Goal: Transaction & Acquisition: Purchase product/service

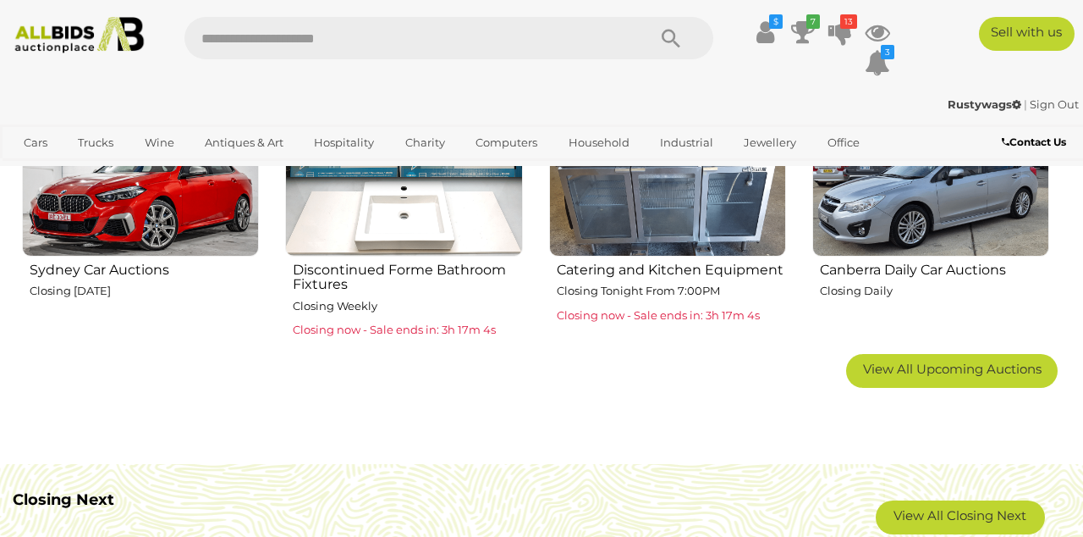
scroll to position [1039, 0]
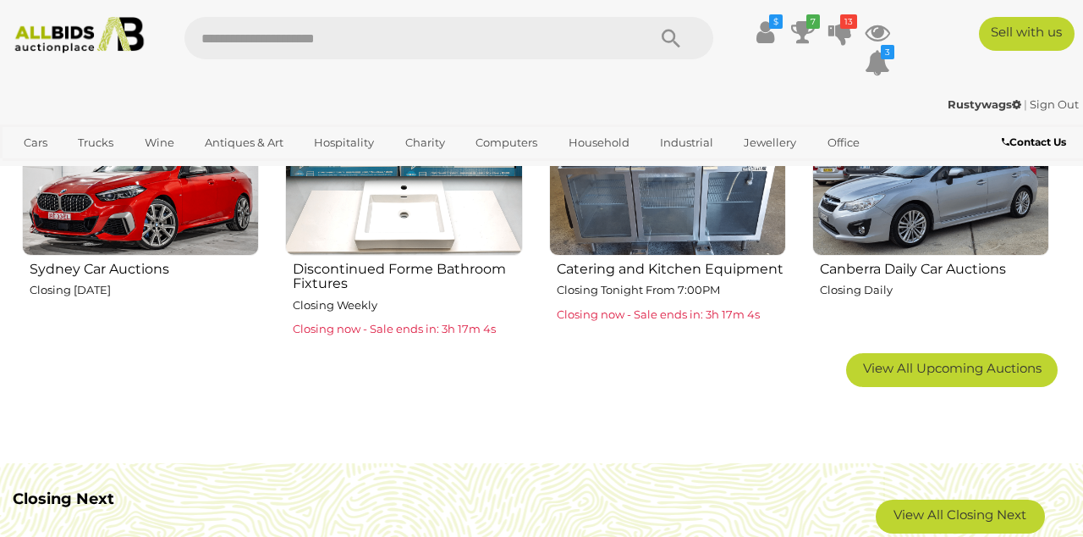
click at [960, 369] on span "View All Upcoming Auctions" at bounding box center [952, 368] width 179 height 16
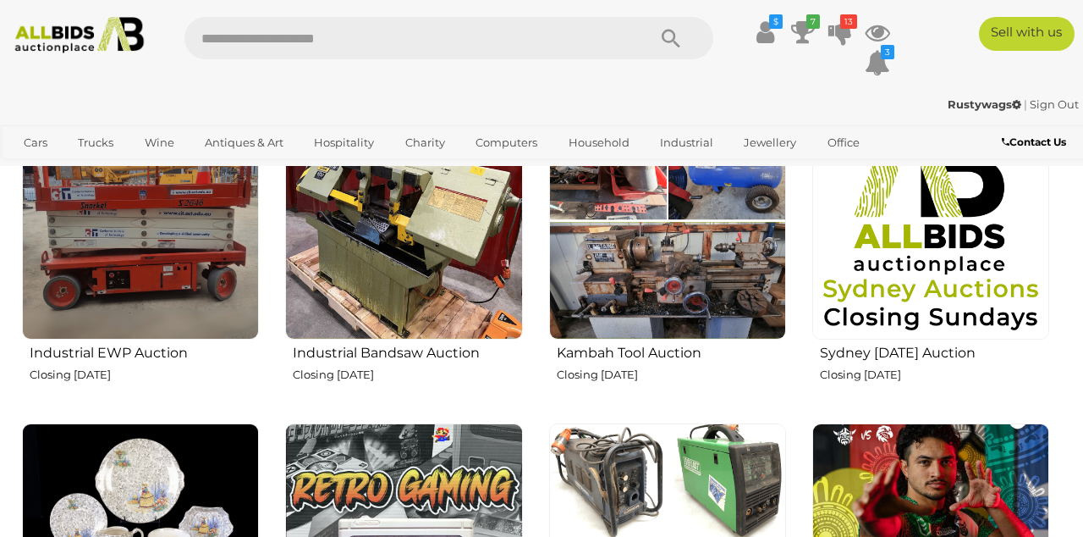
scroll to position [2253, 0]
click at [157, 491] on img at bounding box center [140, 541] width 237 height 237
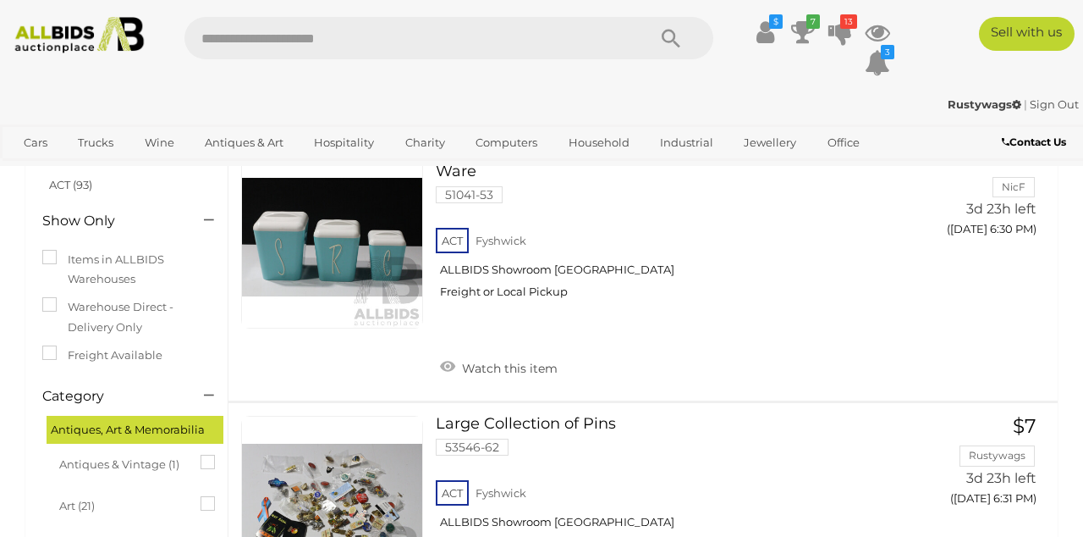
scroll to position [128, 0]
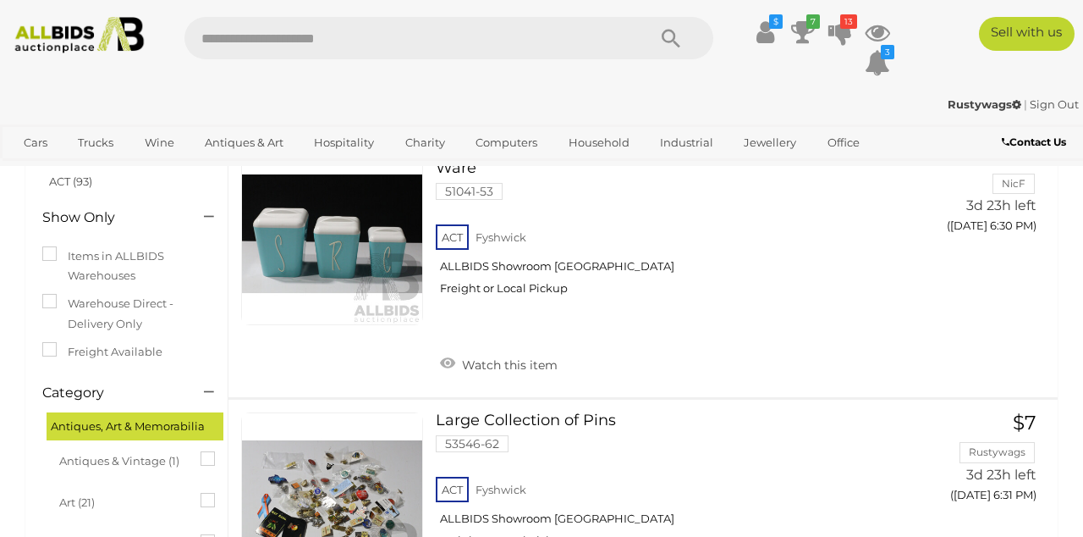
click at [322, 471] on link at bounding box center [332, 503] width 182 height 182
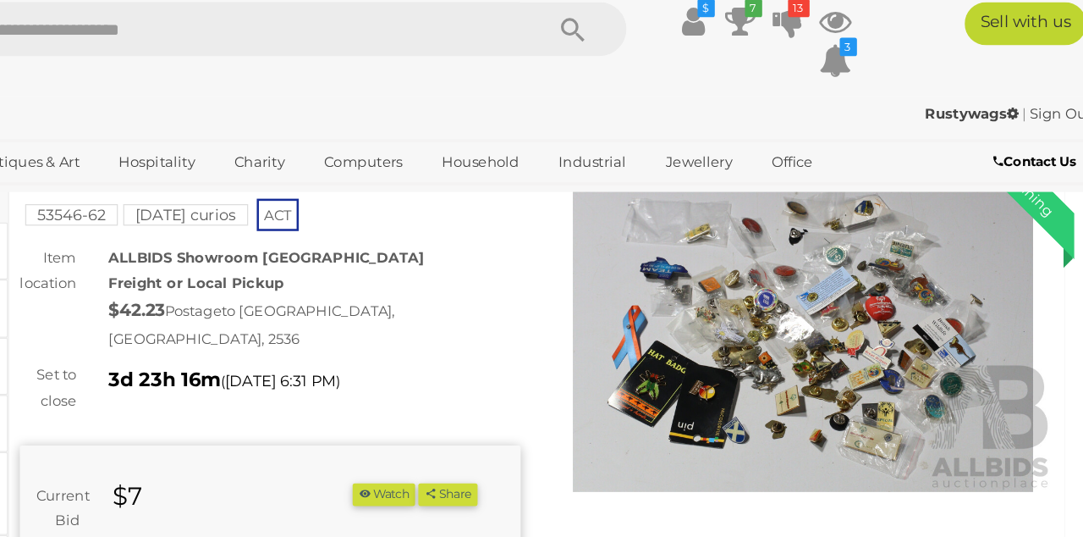
scroll to position [71, 0]
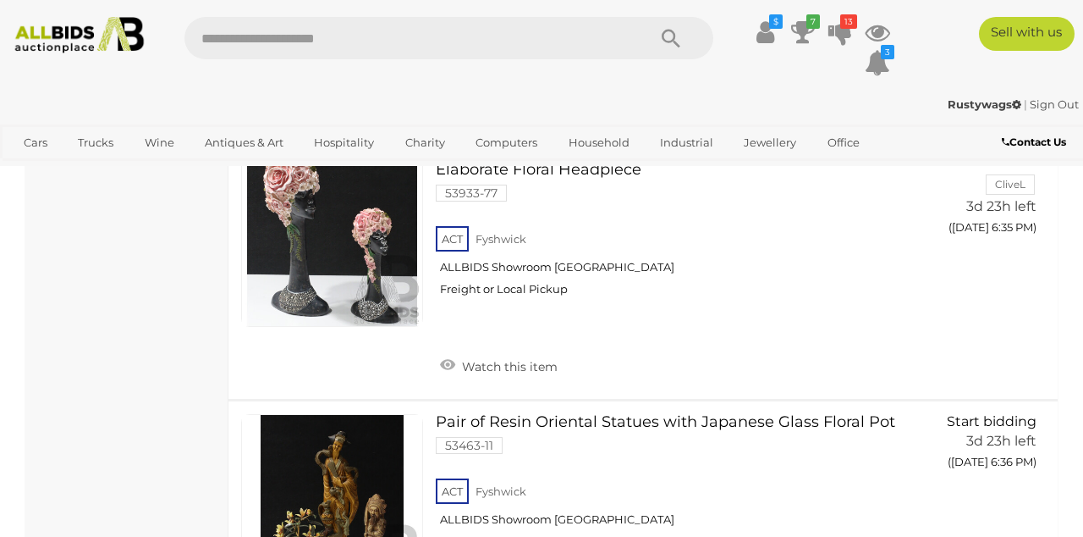
scroll to position [1150, 0]
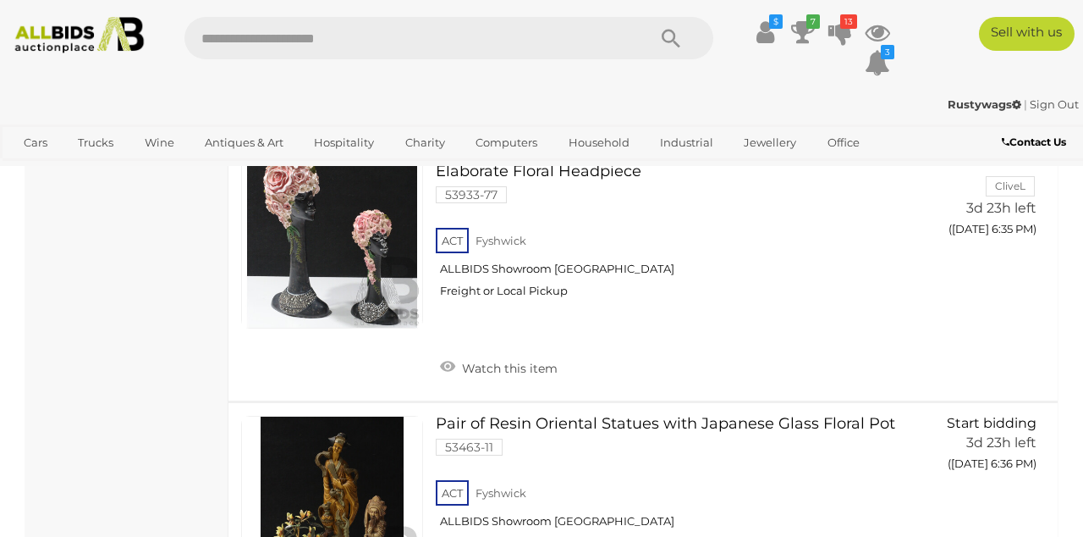
click at [332, 474] on link at bounding box center [332, 507] width 182 height 182
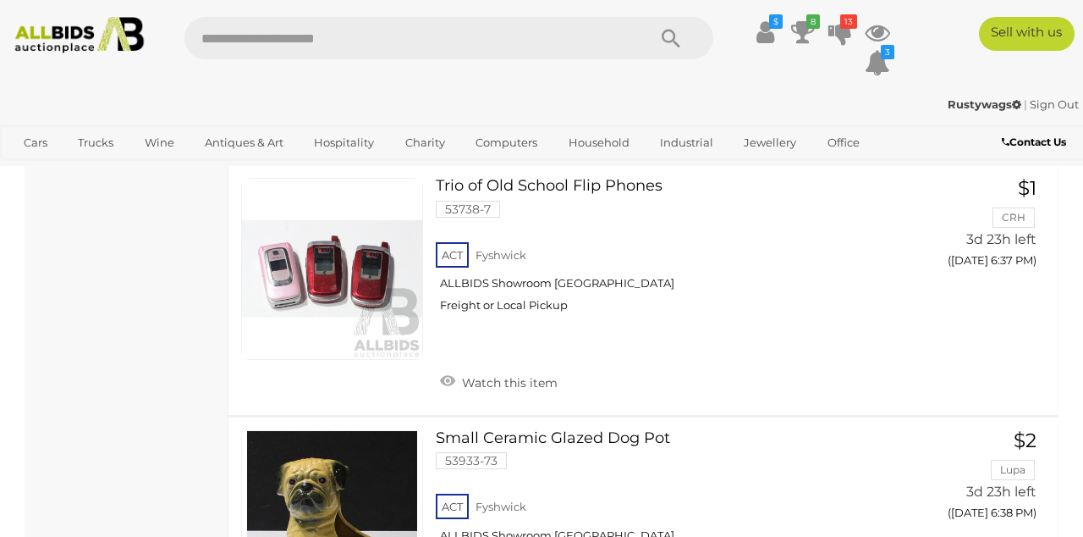
scroll to position [1645, 0]
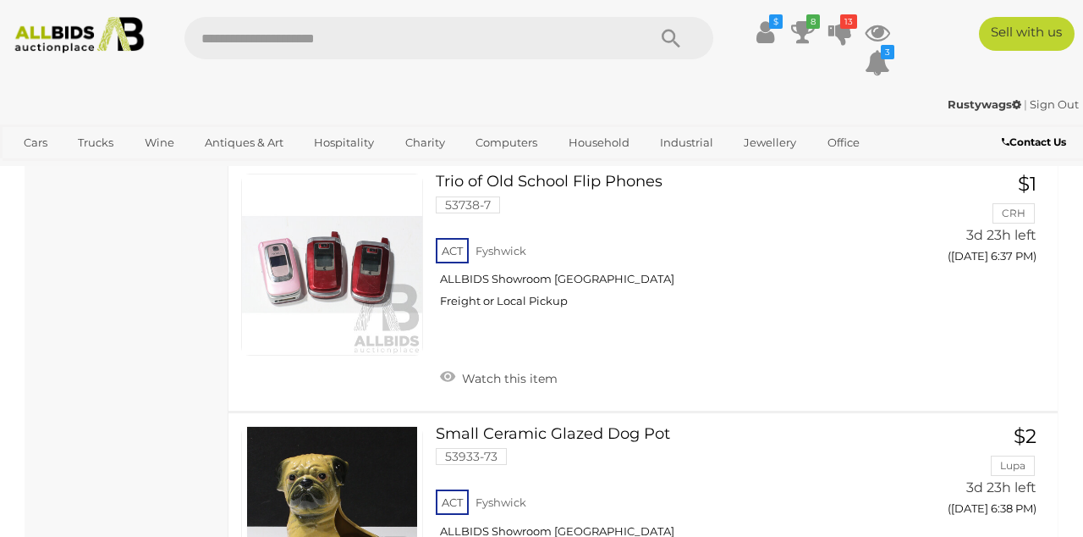
click at [353, 484] on link at bounding box center [332, 517] width 182 height 182
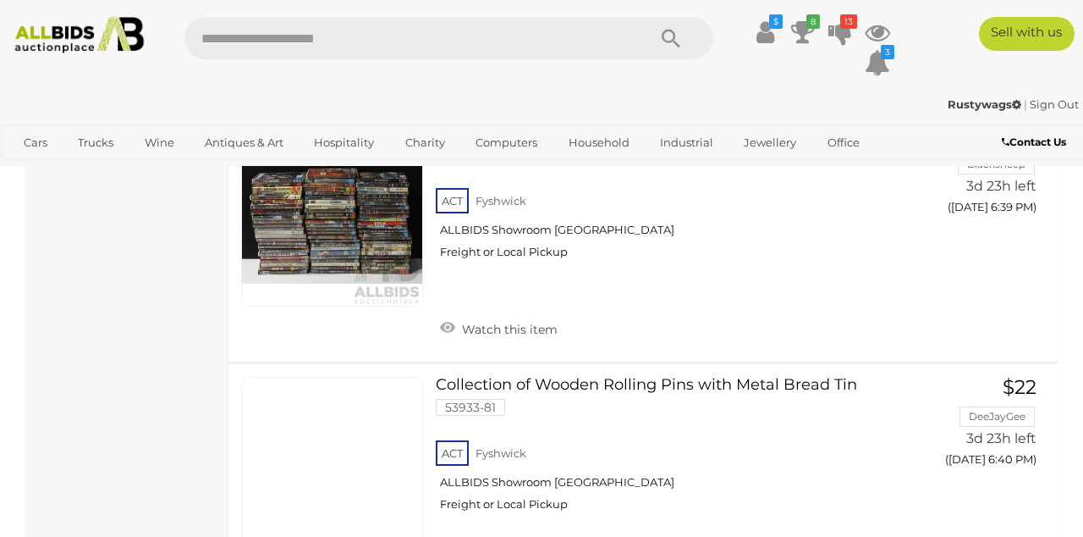
scroll to position [2194, 0]
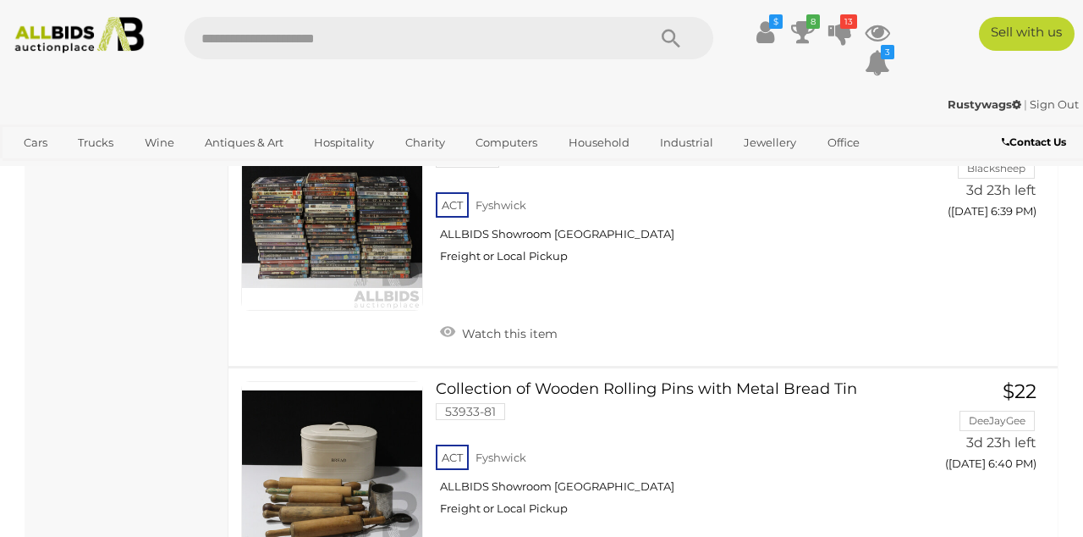
click at [334, 435] on link at bounding box center [332, 472] width 182 height 182
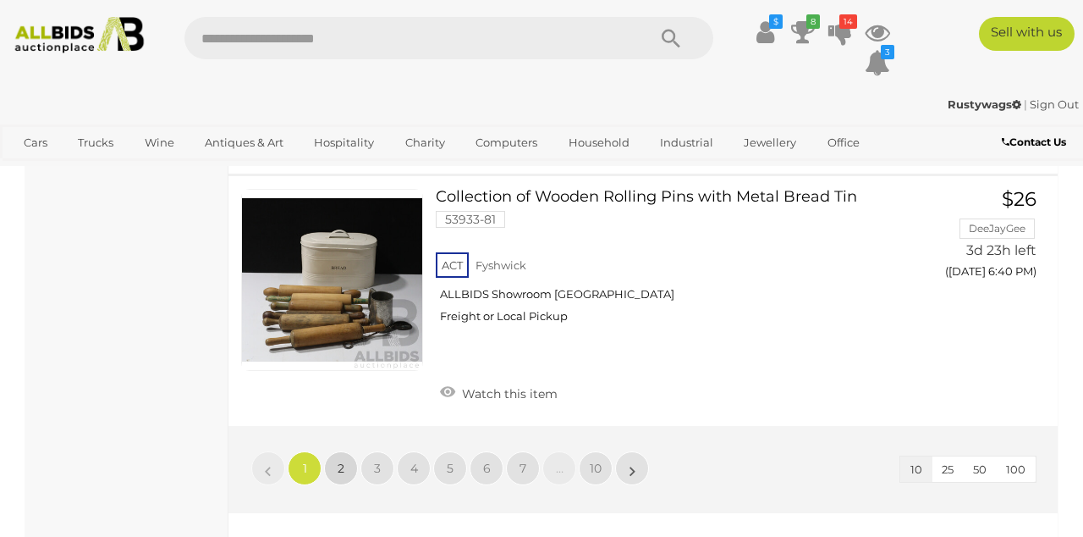
click at [340, 460] on span "2" at bounding box center [341, 467] width 7 height 15
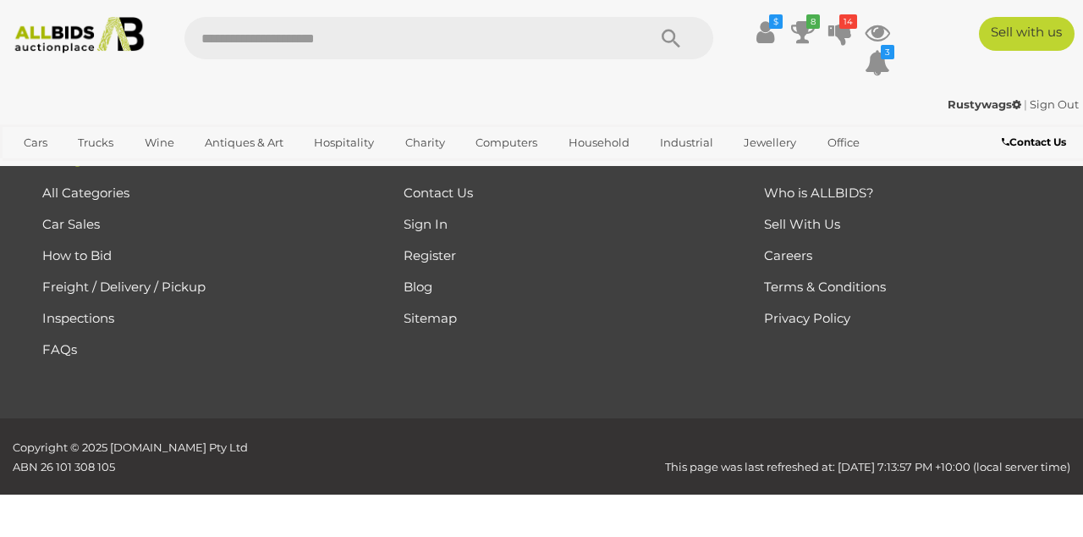
scroll to position [86, 0]
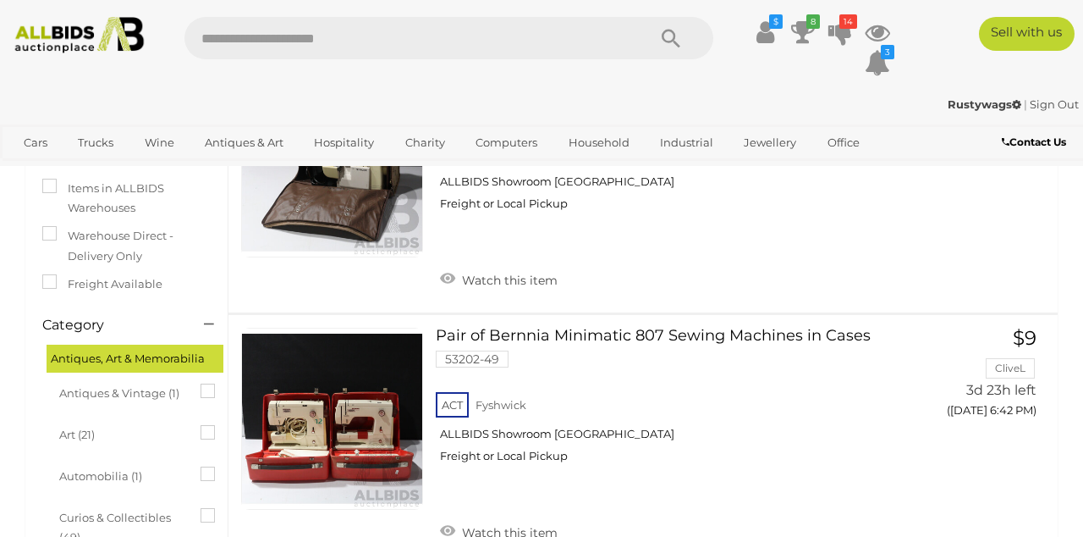
scroll to position [196, 0]
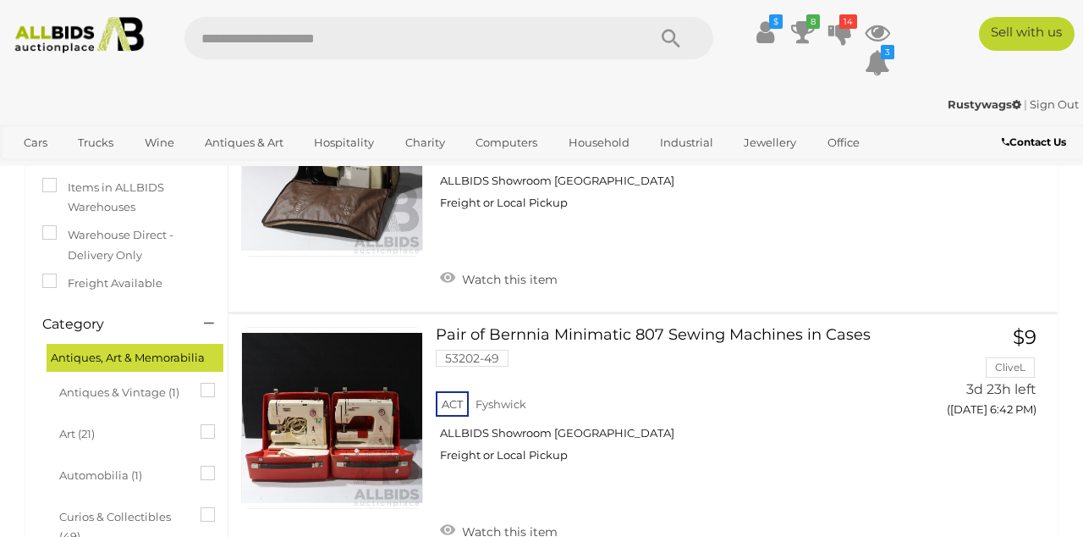
click at [348, 400] on link at bounding box center [332, 418] width 182 height 182
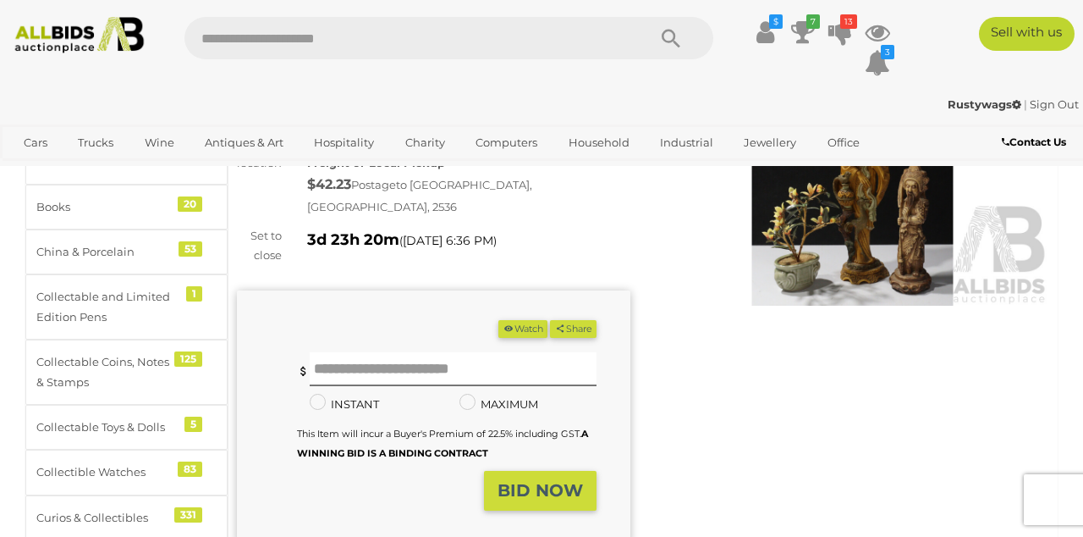
scroll to position [156, 0]
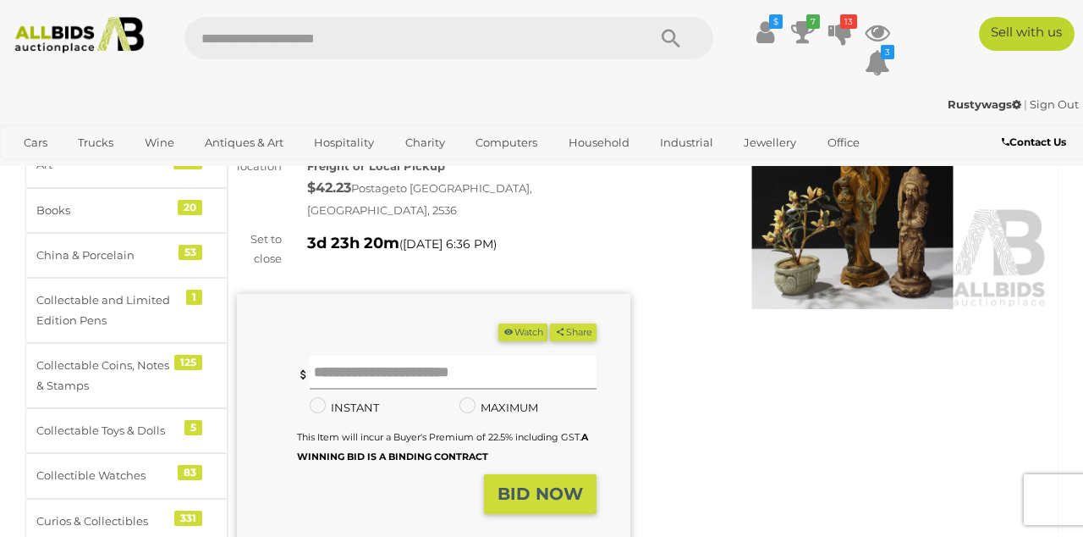
click at [367, 356] on input "text" at bounding box center [453, 373] width 287 height 34
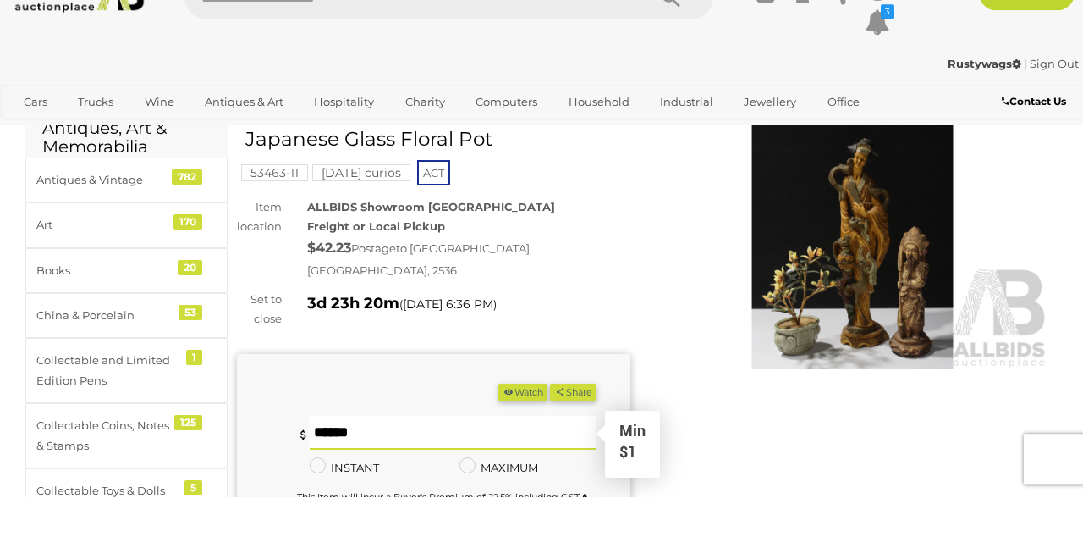
scroll to position [55, 0]
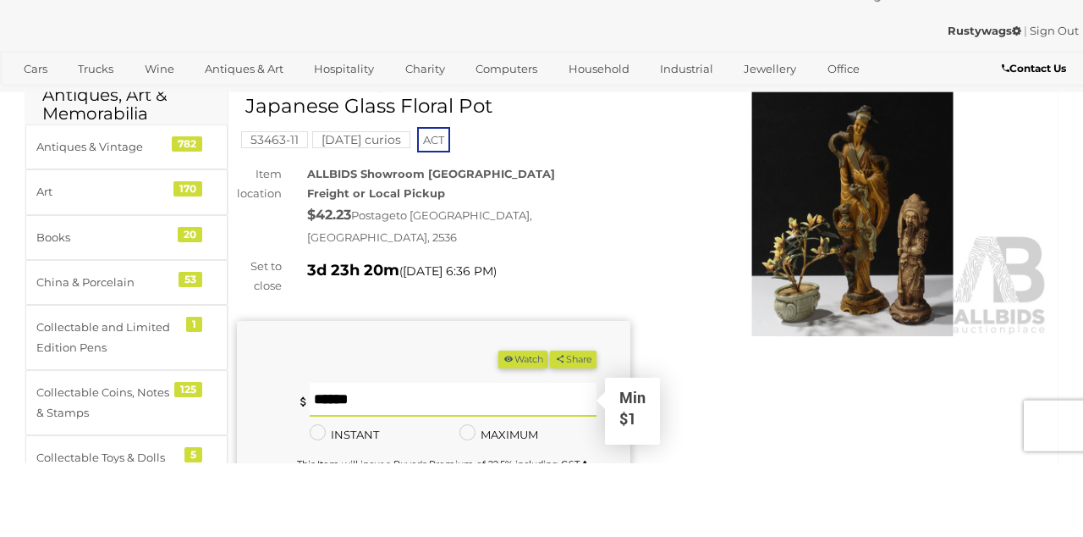
click at [550, 424] on button "Share" at bounding box center [573, 433] width 47 height 18
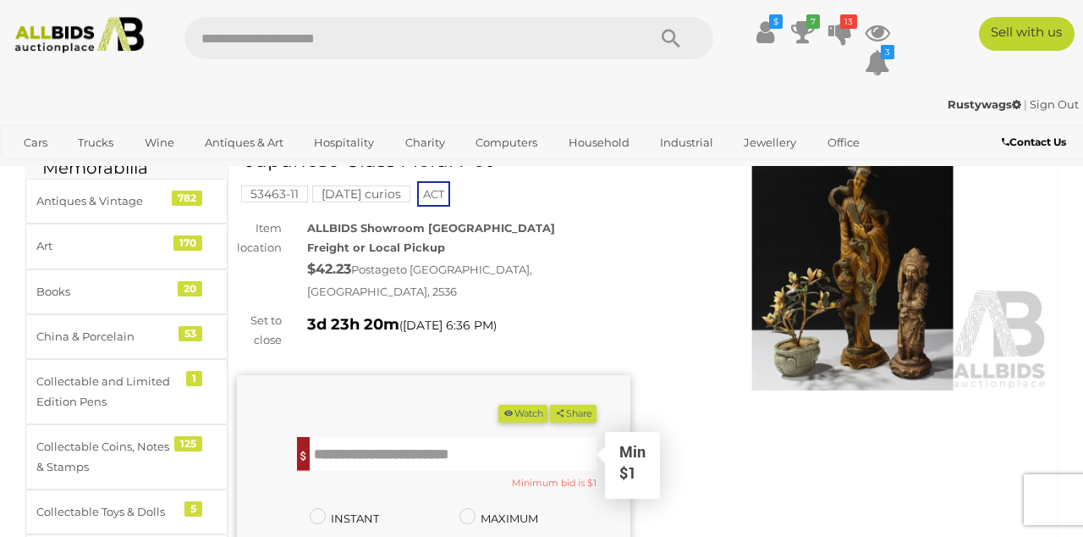
scroll to position [75, 0]
click at [383, 436] on input "text" at bounding box center [453, 453] width 287 height 34
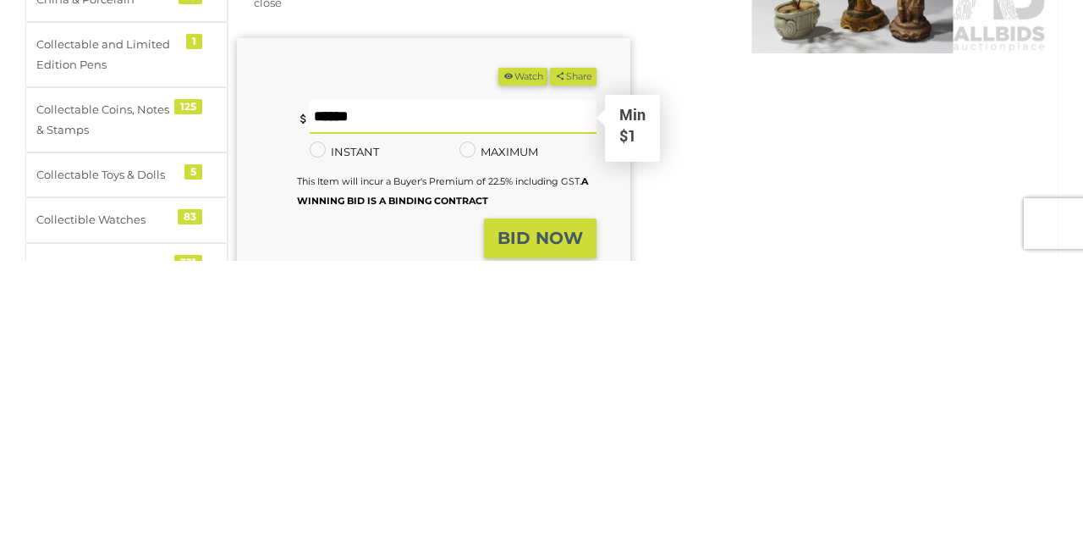
scroll to position [139, 0]
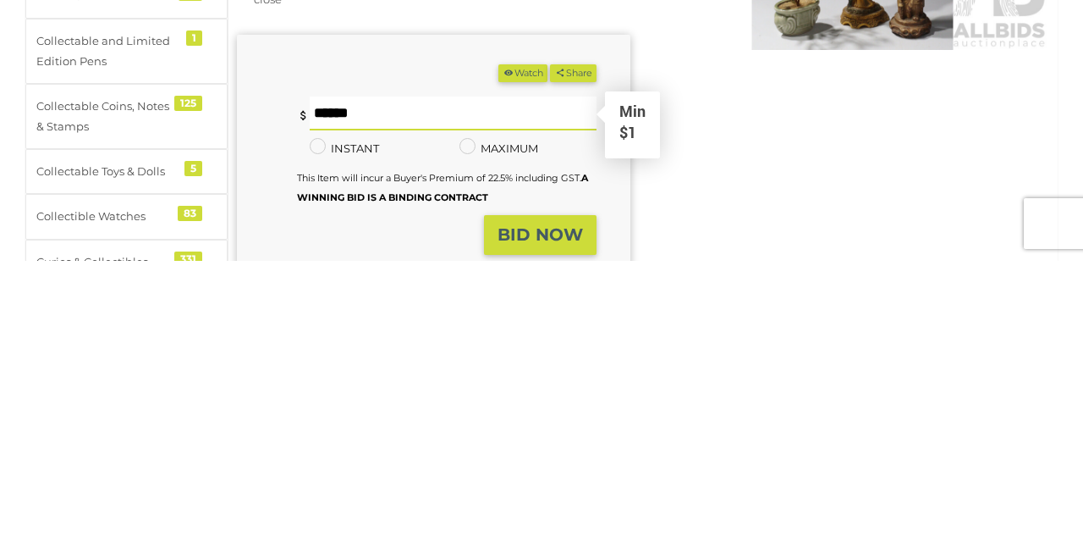
type input "*"
click at [528, 500] on strong "BID NOW" at bounding box center [540, 510] width 85 height 20
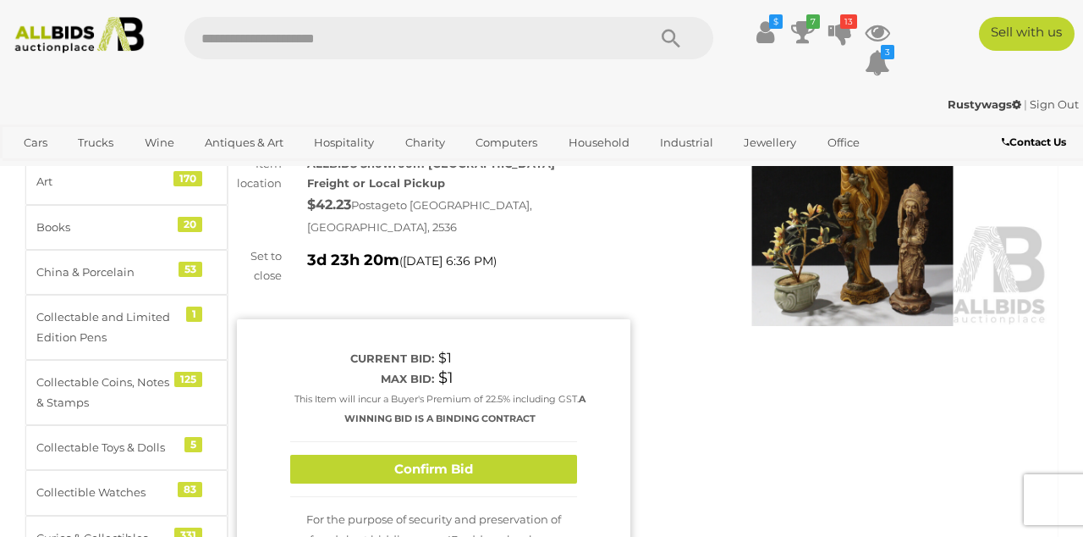
click at [418, 455] on button "Confirm Bid" at bounding box center [433, 470] width 287 height 30
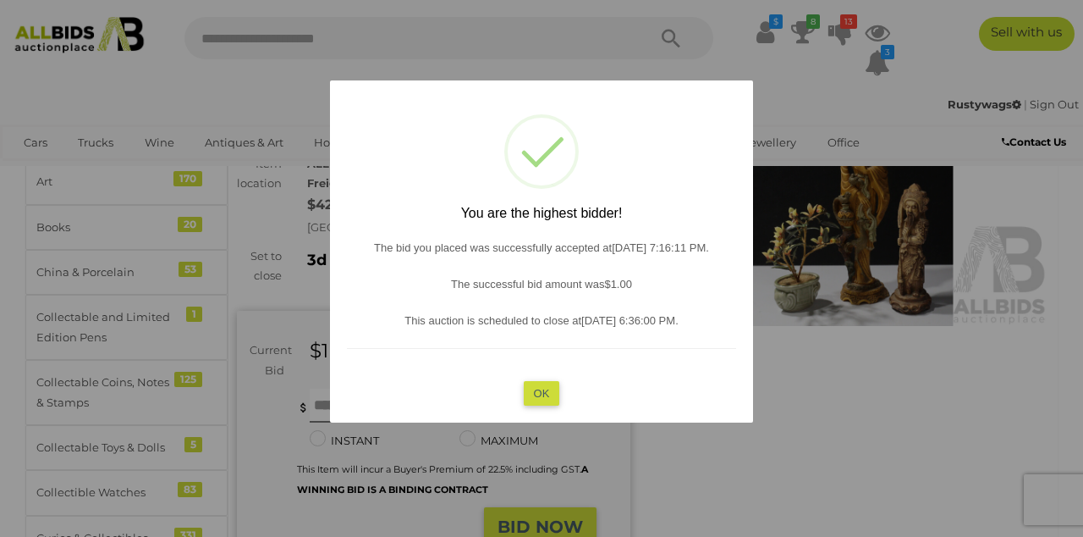
click at [557, 405] on button "OK" at bounding box center [542, 393] width 36 height 25
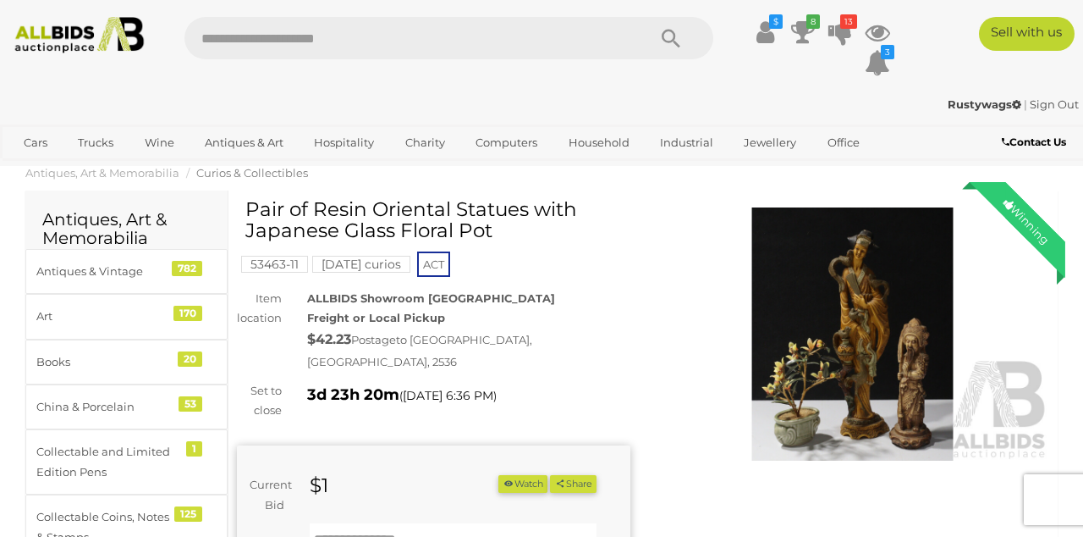
scroll to position [0, 0]
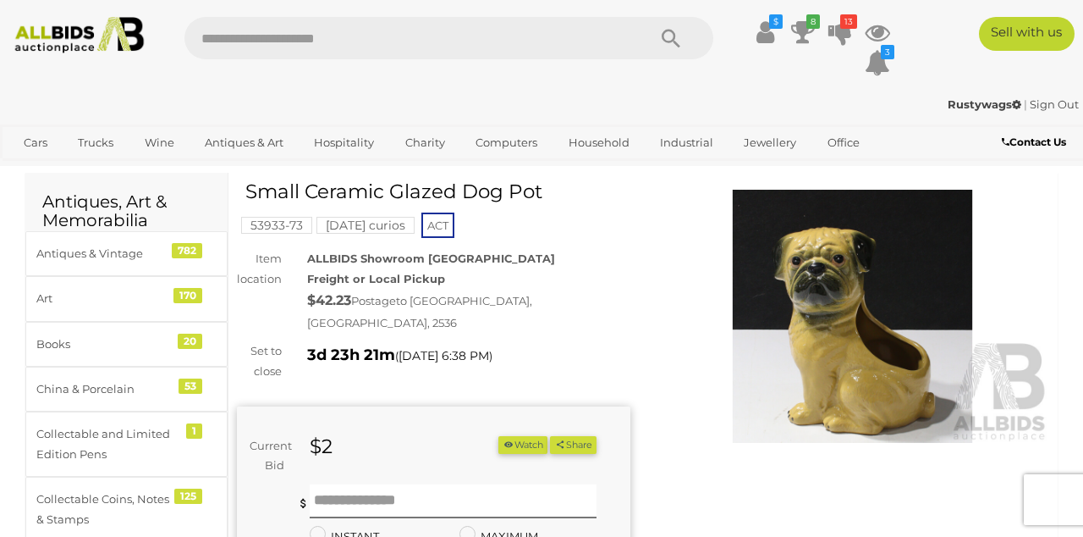
scroll to position [21, 0]
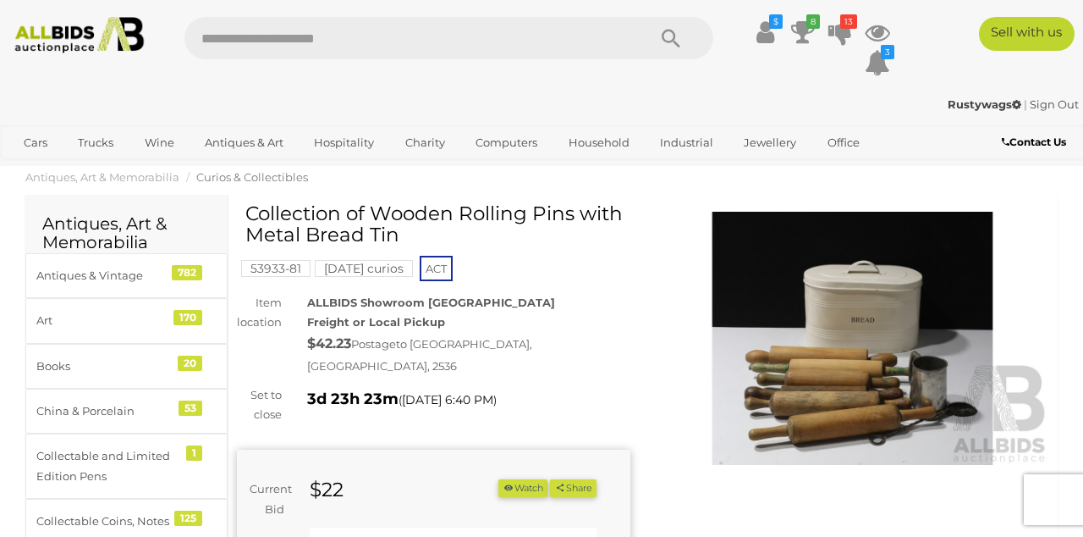
click at [390, 527] on input "text" at bounding box center [453, 544] width 287 height 34
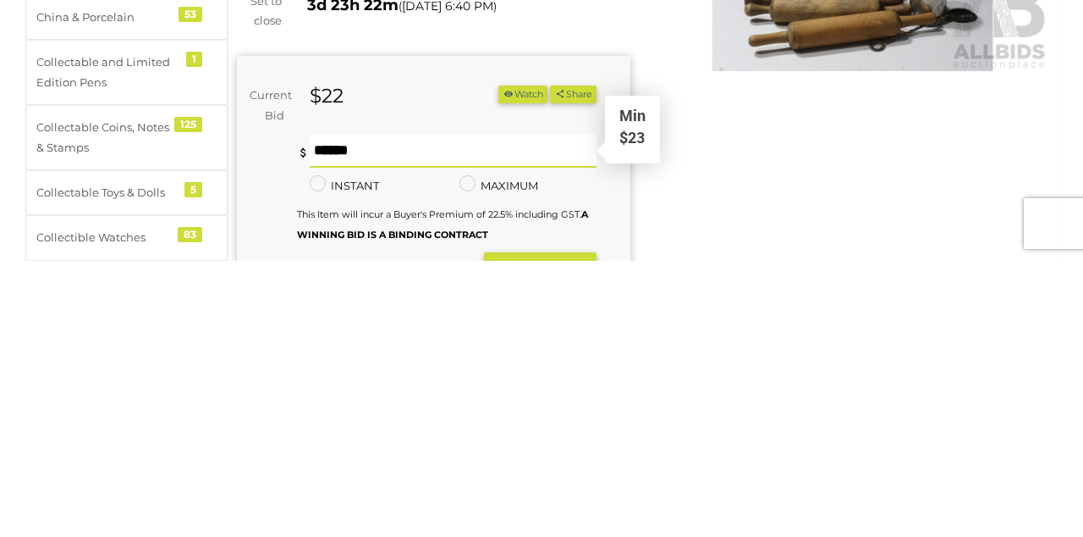
type input "**"
click at [531, 505] on div "You are not the highest bidder, please place a higher bid. ** Min $23 ** Minimu…" at bounding box center [447, 469] width 300 height 119
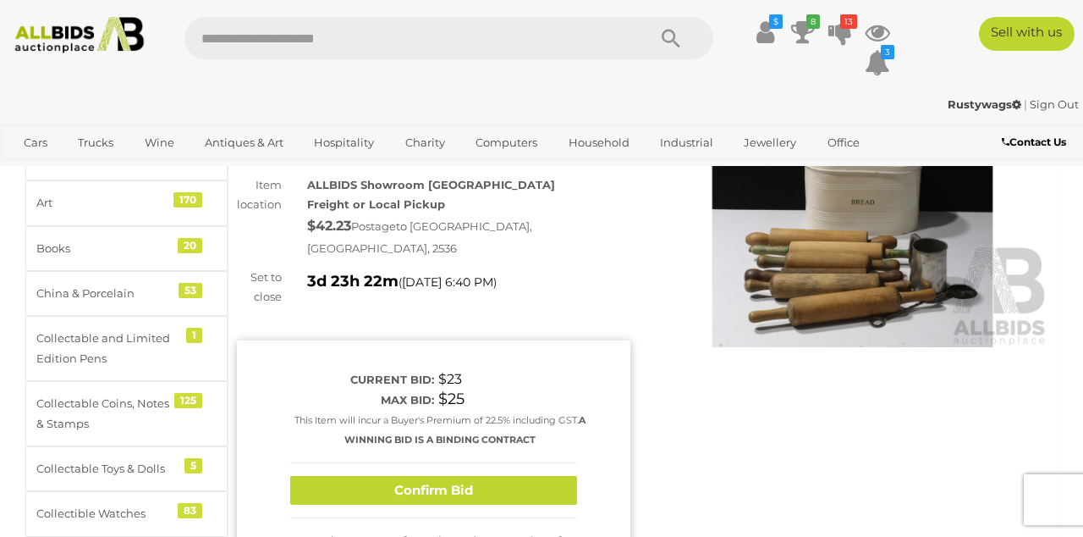
click at [407, 476] on button "Confirm Bid" at bounding box center [433, 491] width 287 height 30
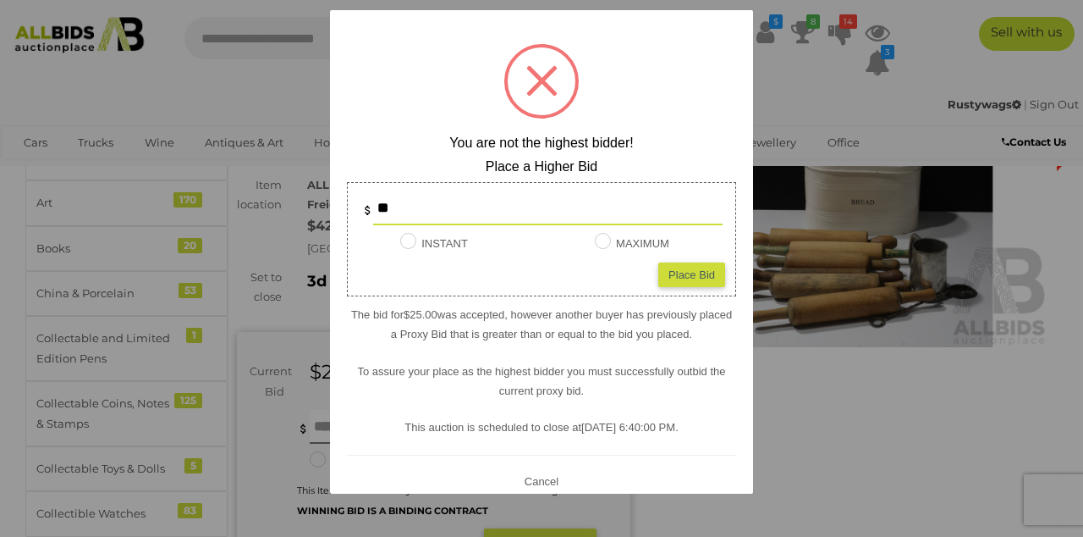
click at [543, 492] on button "Cancel" at bounding box center [542, 481] width 44 height 21
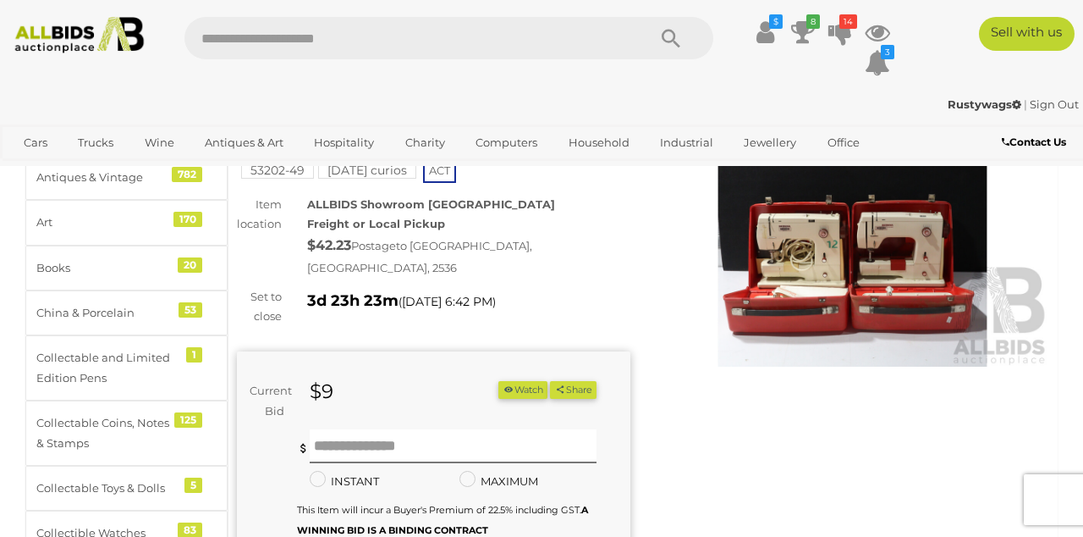
scroll to position [99, 0]
click at [403, 428] on input "text" at bounding box center [453, 445] width 287 height 34
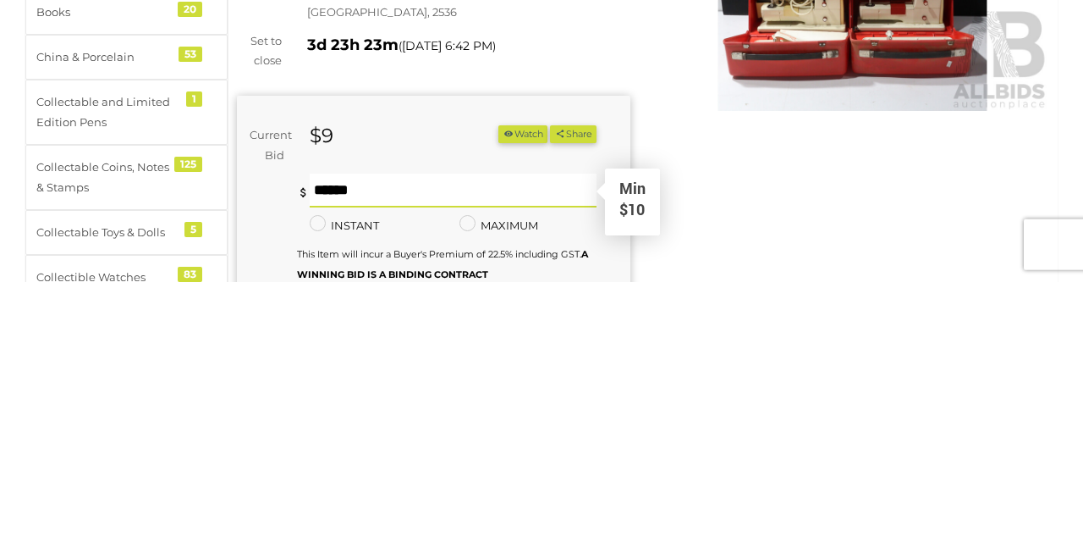
type input "**"
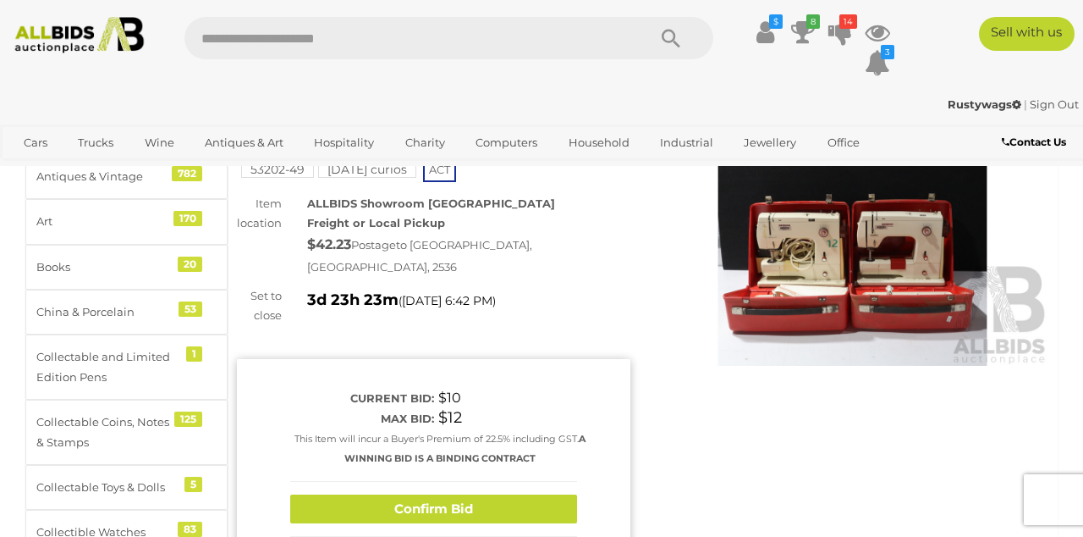
click at [414, 494] on button "Confirm Bid" at bounding box center [433, 509] width 287 height 30
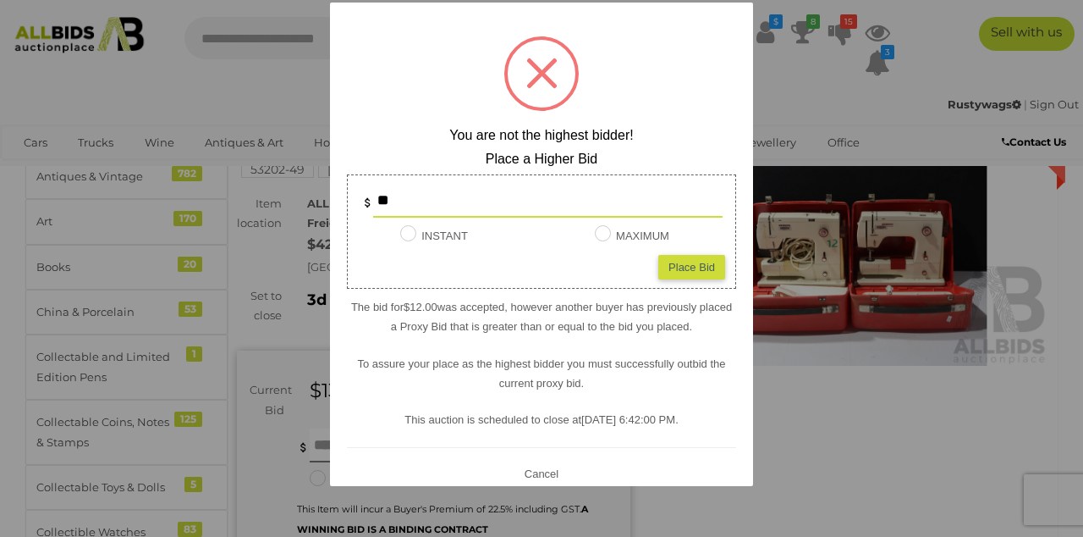
click at [699, 279] on div "Place Bid" at bounding box center [692, 267] width 67 height 25
type input "**"
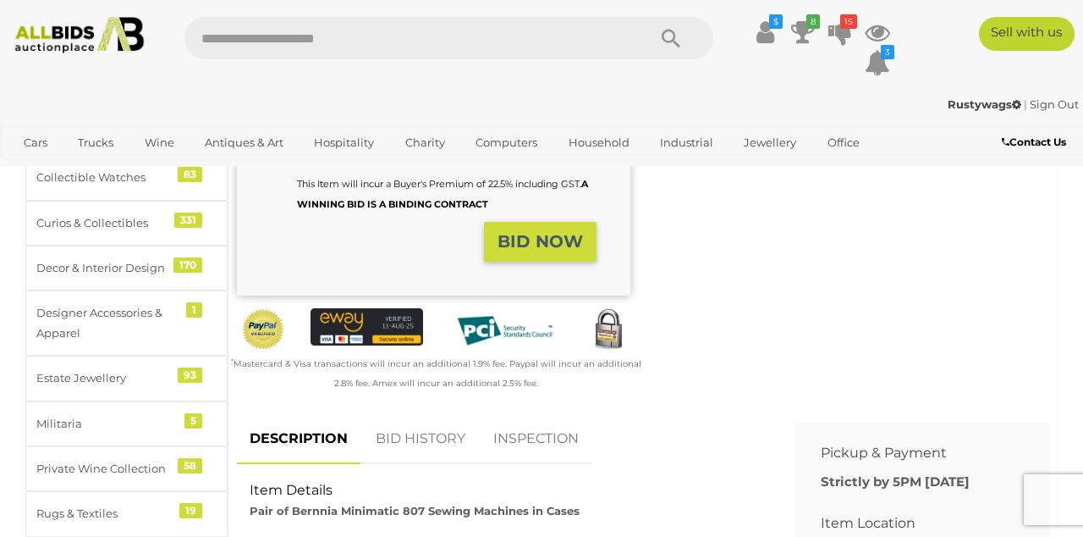
scroll to position [455, 0]
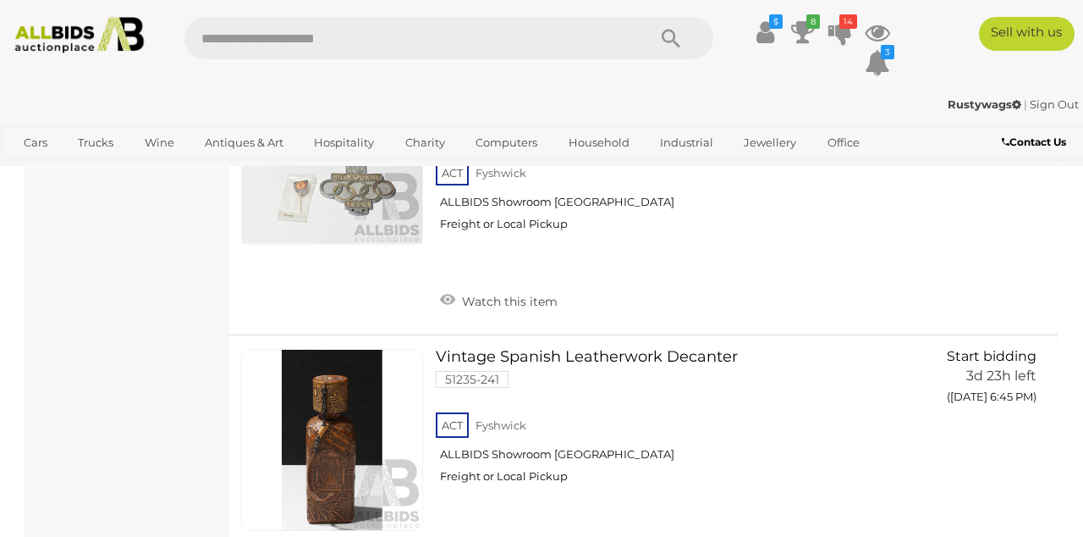
scroll to position [984, 0]
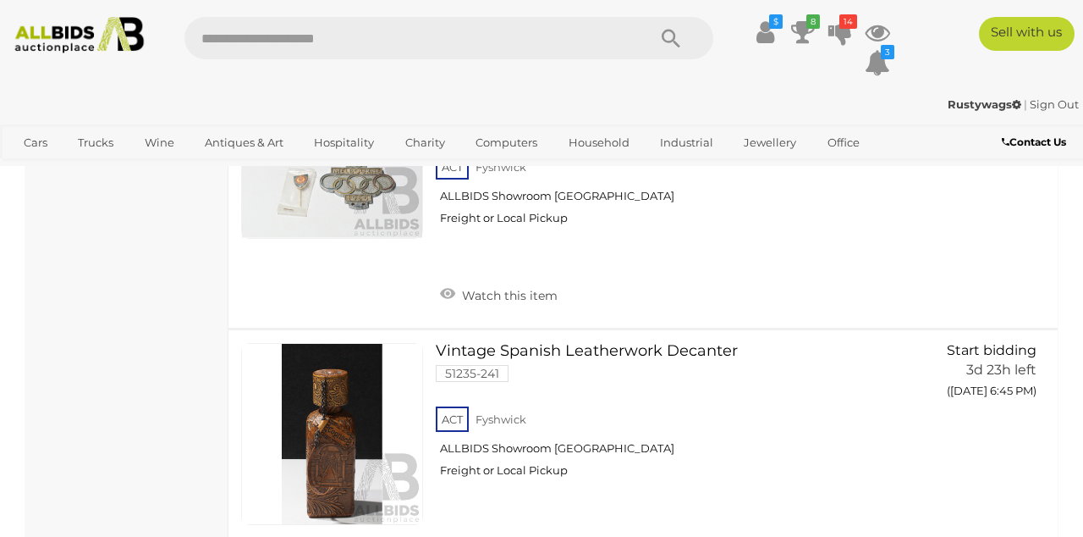
click at [335, 403] on link at bounding box center [332, 434] width 182 height 182
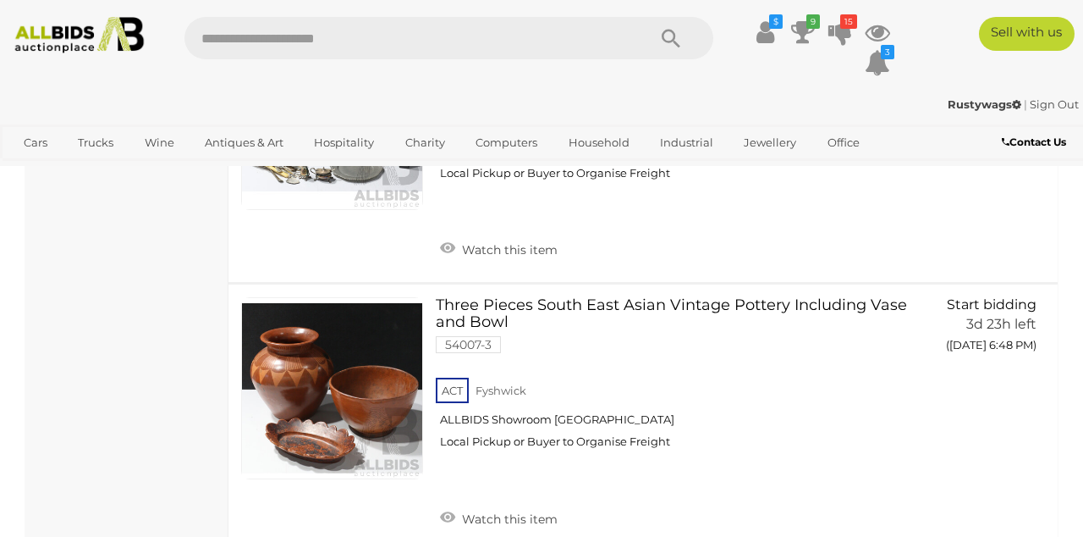
scroll to position [1842, 0]
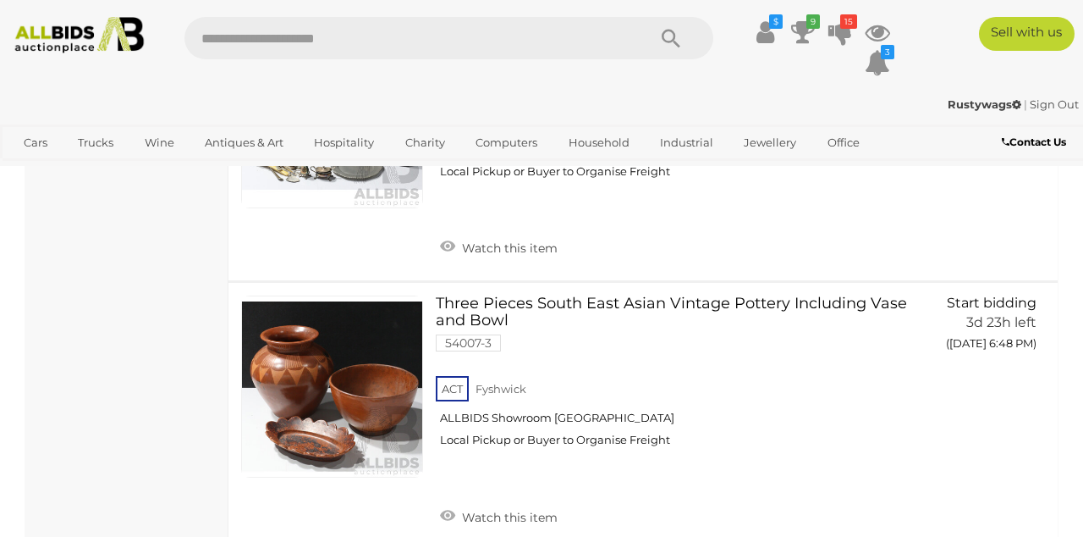
click at [322, 364] on link at bounding box center [332, 386] width 182 height 182
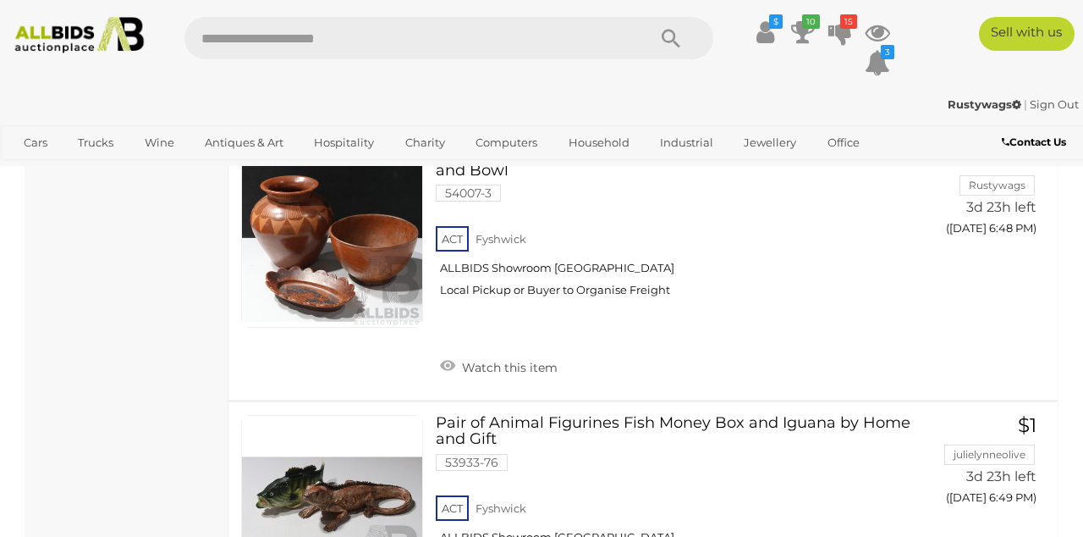
scroll to position [1993, 0]
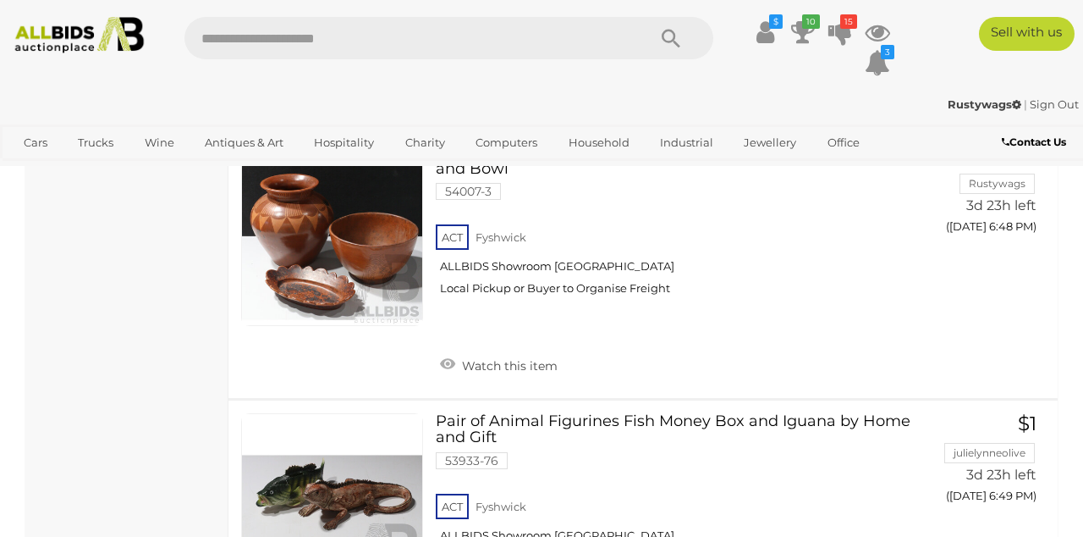
click at [313, 473] on link at bounding box center [332, 504] width 182 height 182
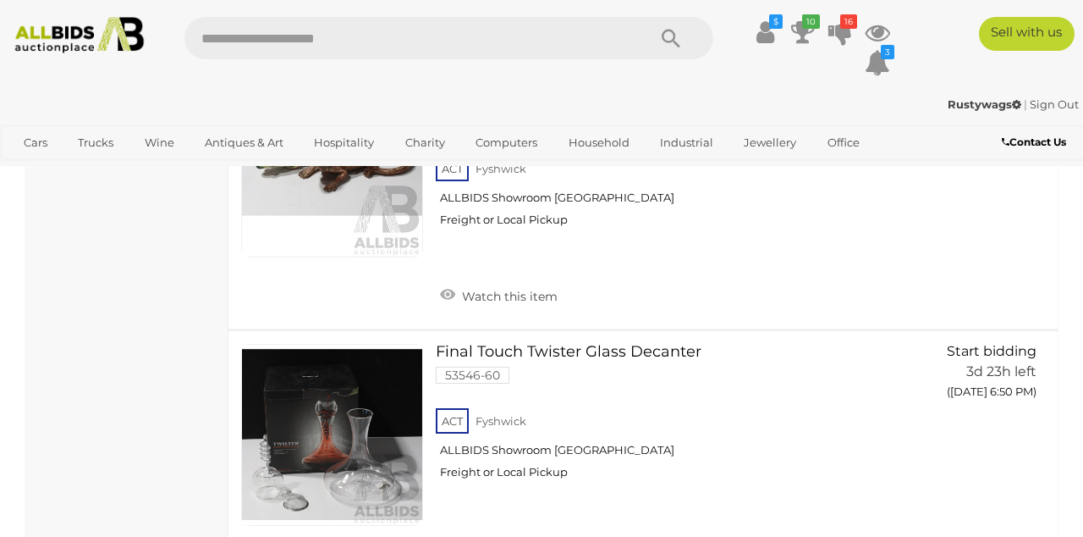
scroll to position [2333, 0]
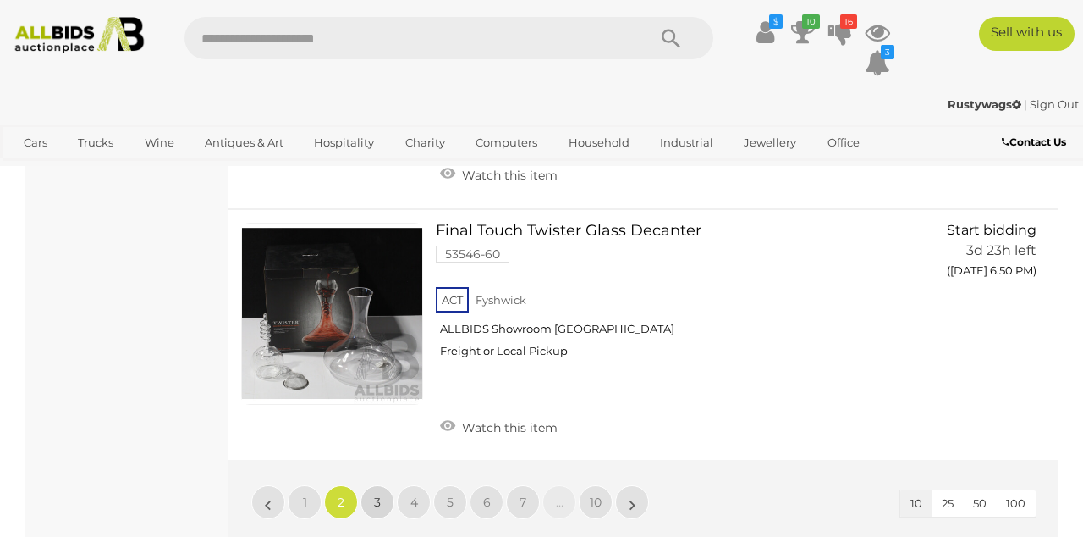
click at [378, 494] on span "3" at bounding box center [377, 501] width 7 height 15
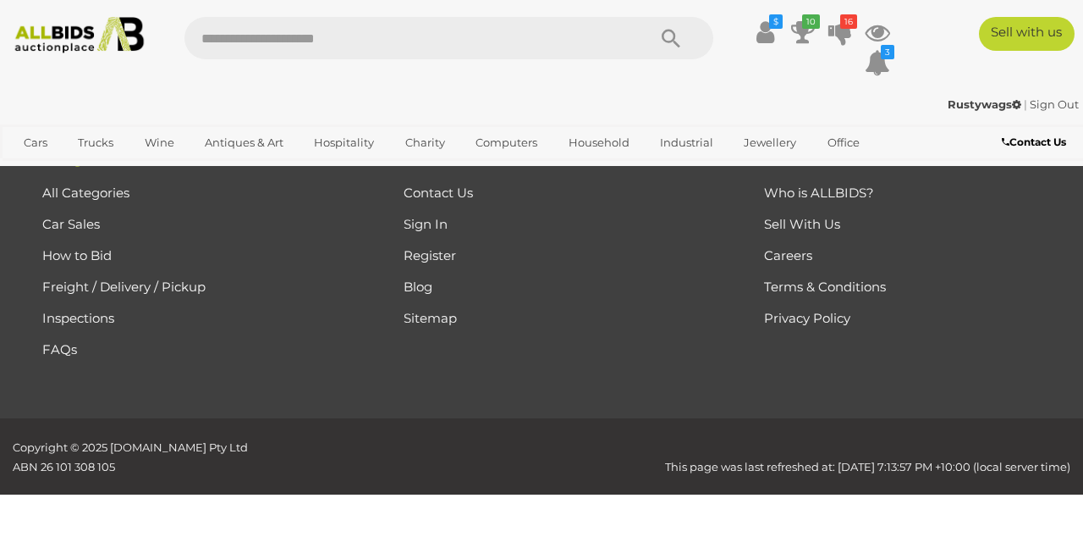
scroll to position [86, 0]
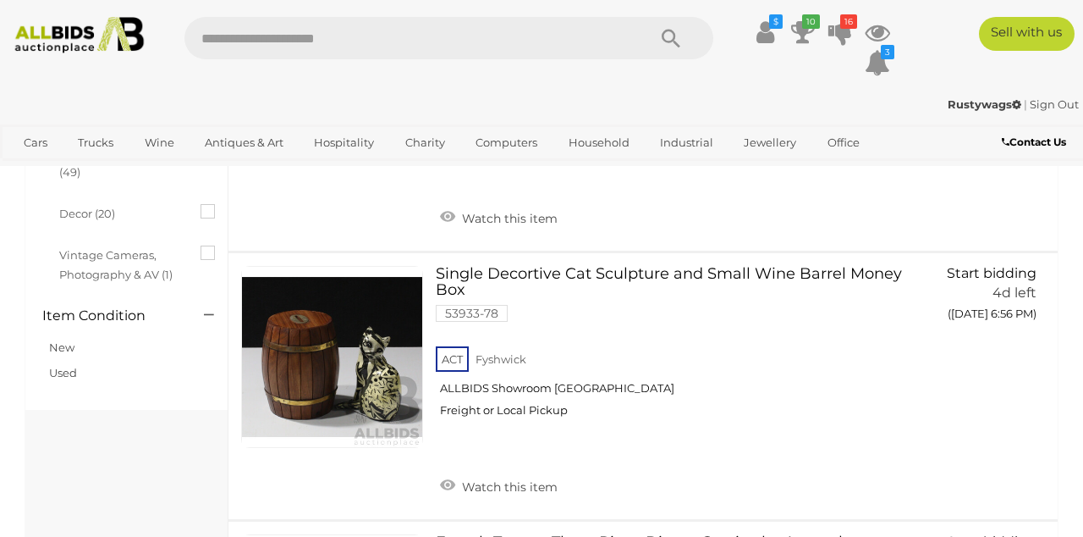
scroll to position [573, 0]
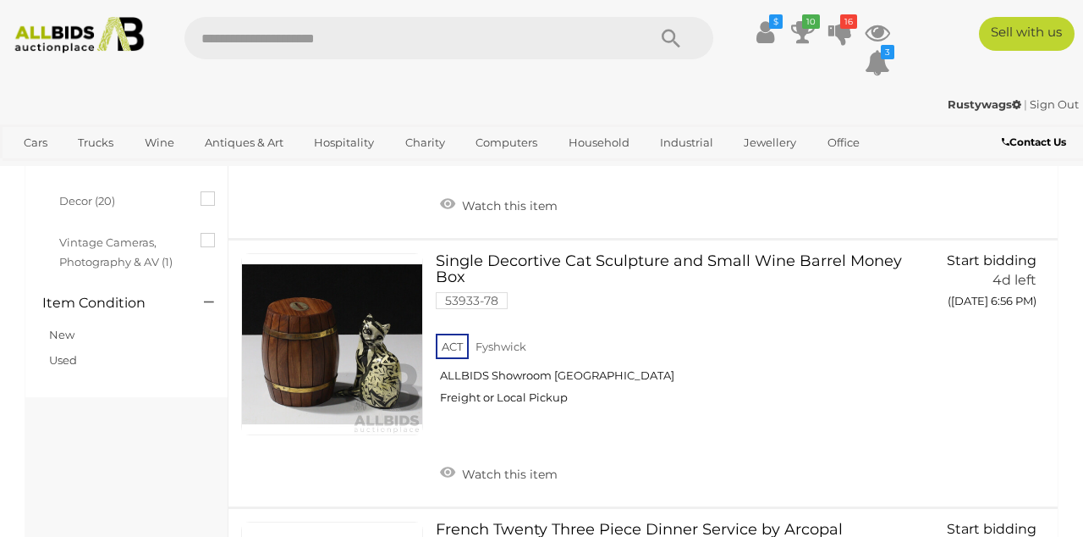
click at [322, 318] on link at bounding box center [332, 344] width 182 height 182
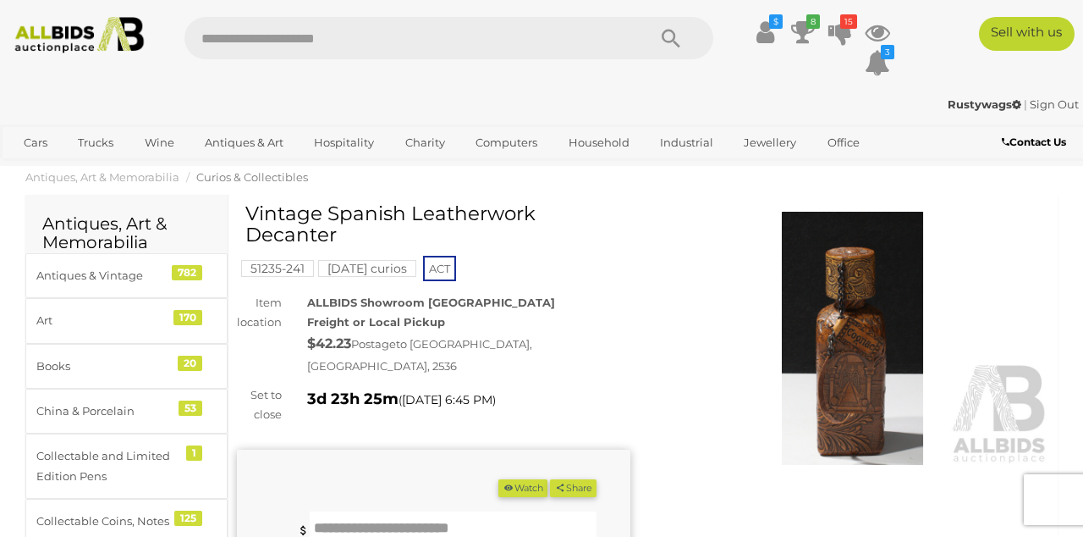
click at [388, 511] on input "text" at bounding box center [453, 528] width 287 height 34
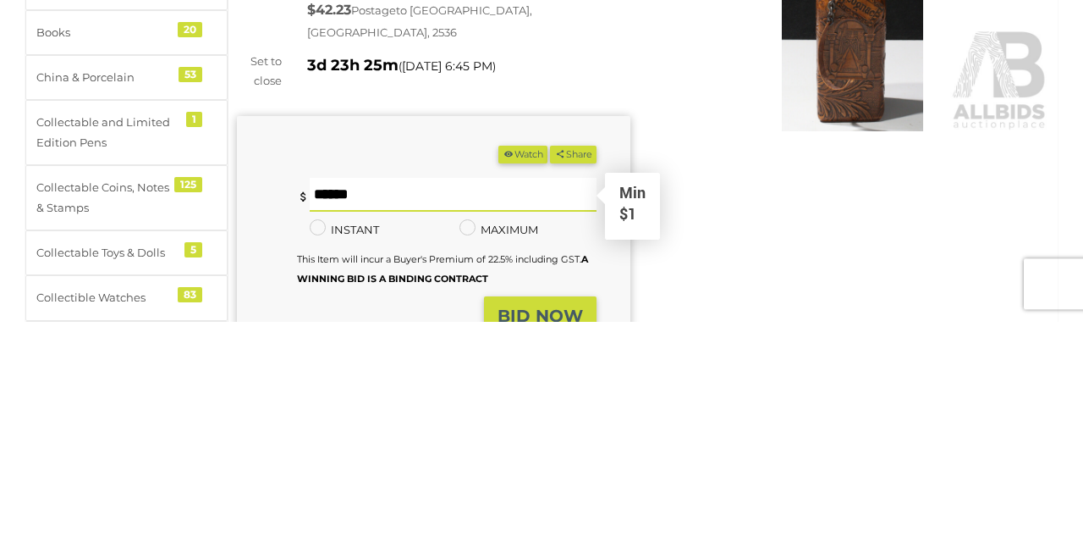
scroll to position [119, 0]
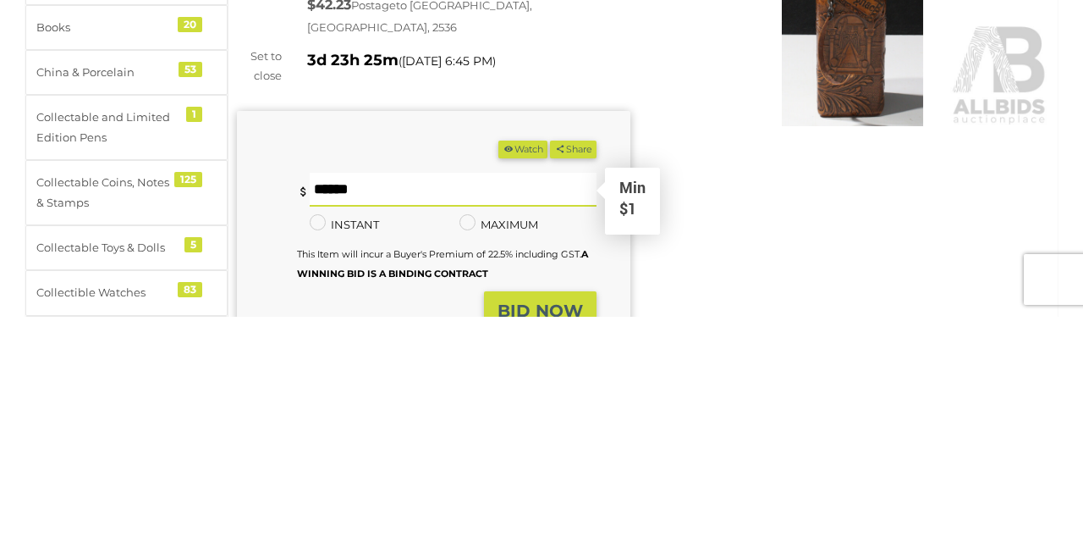
type input "*"
click at [519, 521] on strong "BID NOW" at bounding box center [540, 531] width 85 height 20
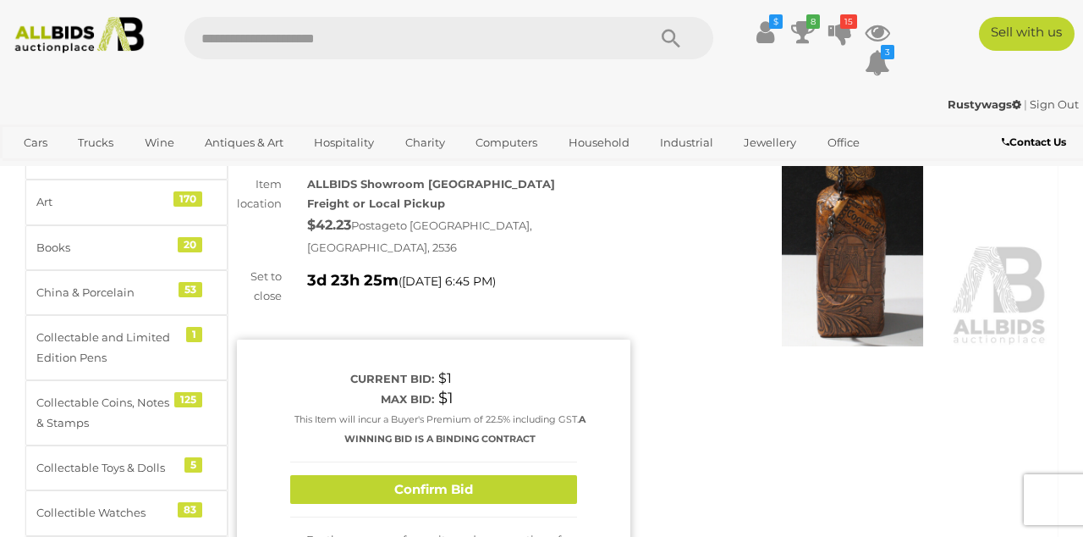
click at [409, 475] on button "Confirm Bid" at bounding box center [433, 490] width 287 height 30
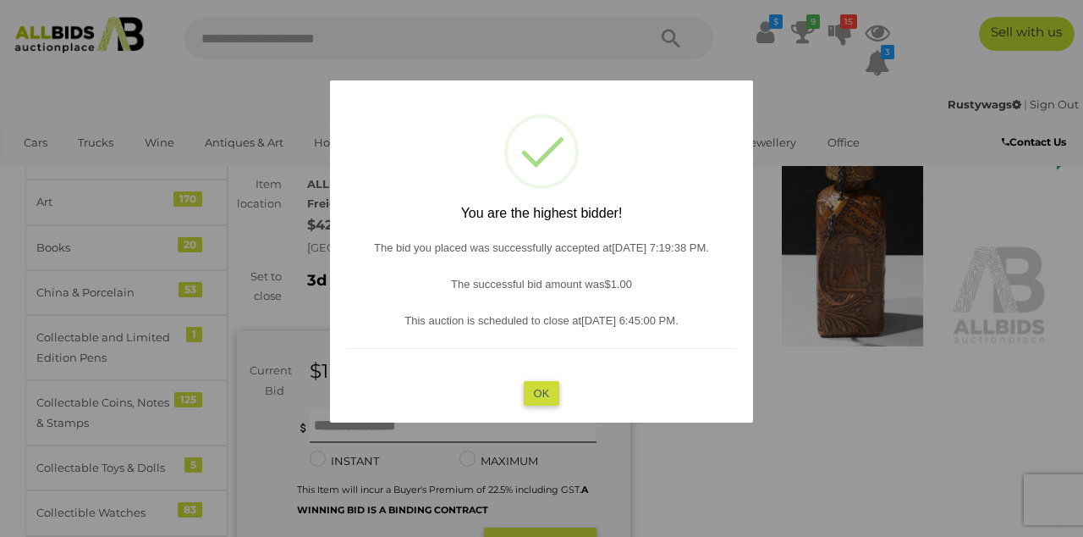
click at [547, 405] on button "OK" at bounding box center [542, 393] width 36 height 25
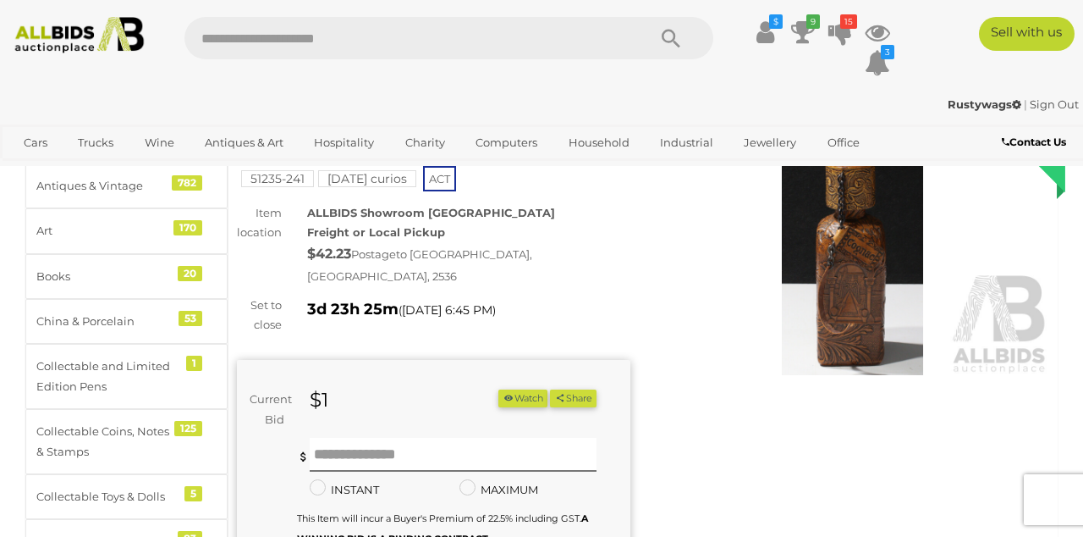
scroll to position [89, 0]
click at [878, 247] on img at bounding box center [853, 250] width 394 height 254
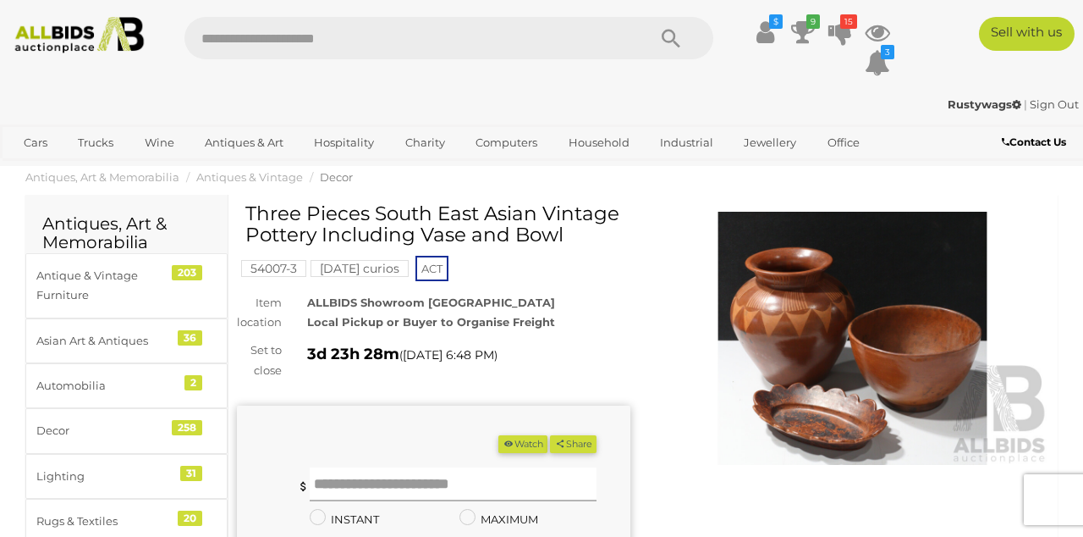
click at [395, 478] on input "text" at bounding box center [453, 484] width 287 height 34
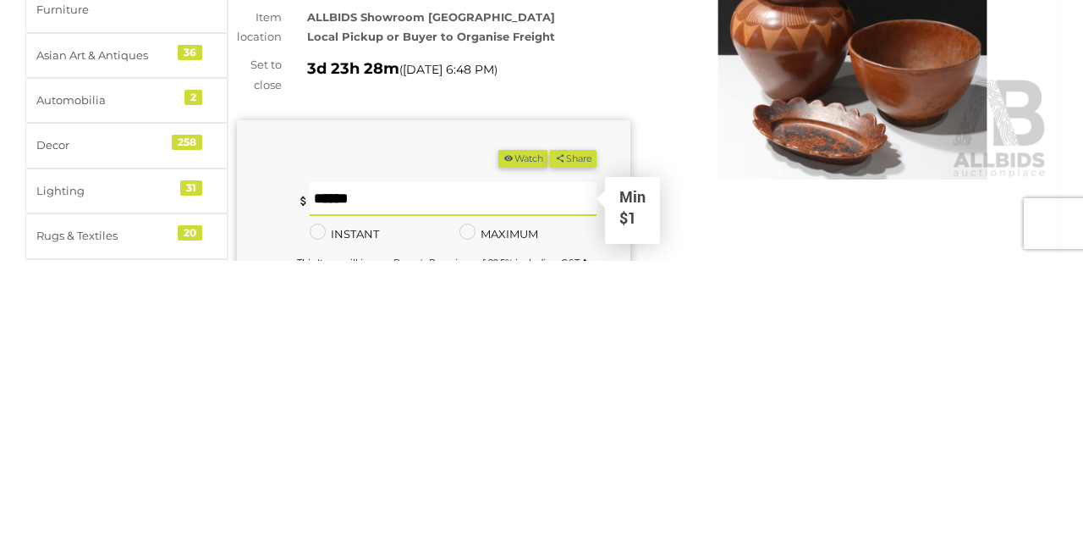
scroll to position [78, 0]
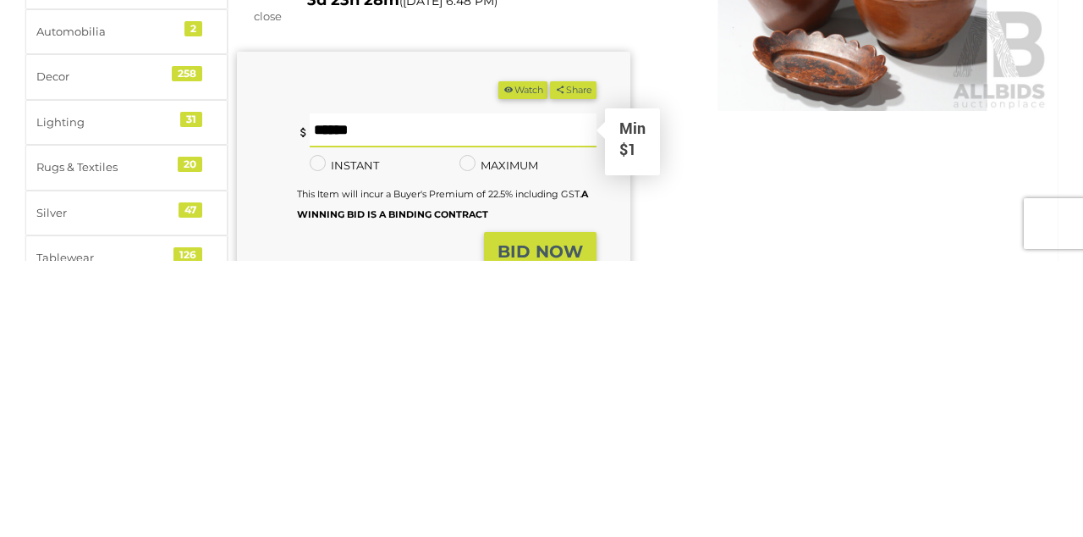
type input "*"
click at [528, 521] on strong "BID NOW" at bounding box center [540, 527] width 85 height 20
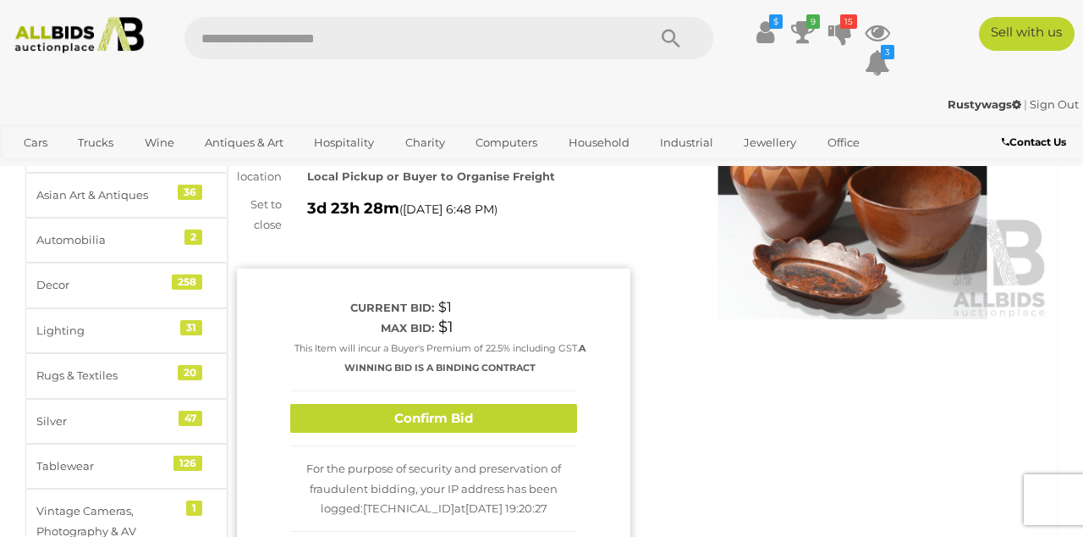
scroll to position [146, 0]
click at [408, 414] on button "Confirm Bid" at bounding box center [433, 418] width 287 height 30
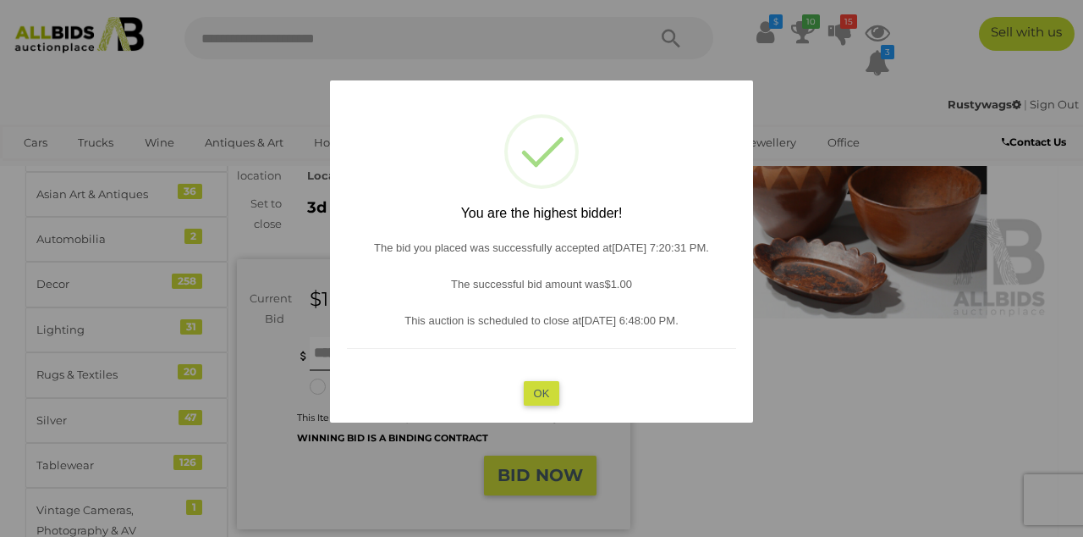
click at [545, 405] on button "OK" at bounding box center [542, 393] width 36 height 25
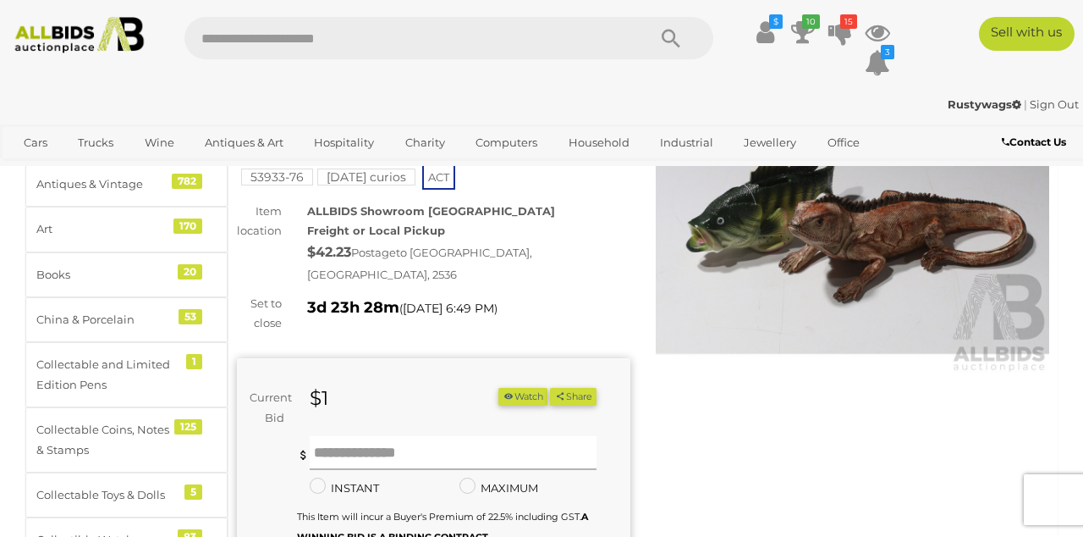
click at [422, 436] on input "text" at bounding box center [453, 453] width 287 height 34
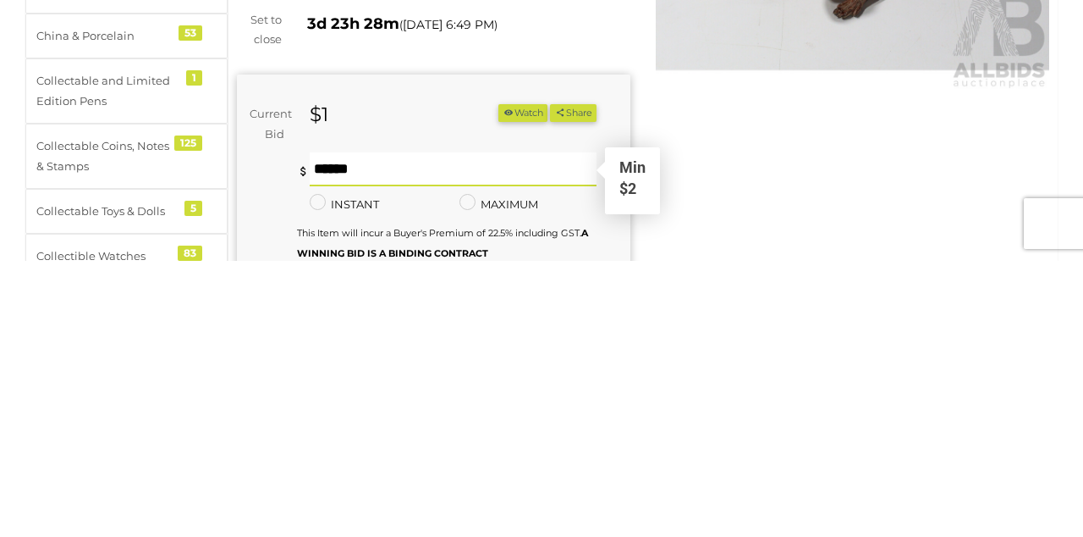
scroll to position [101, 0]
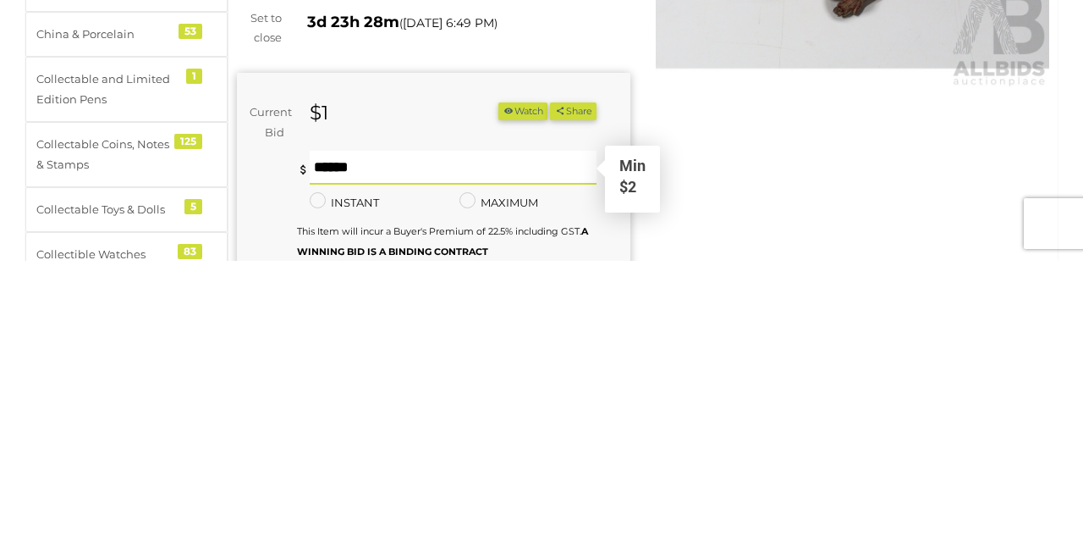
type input "*"
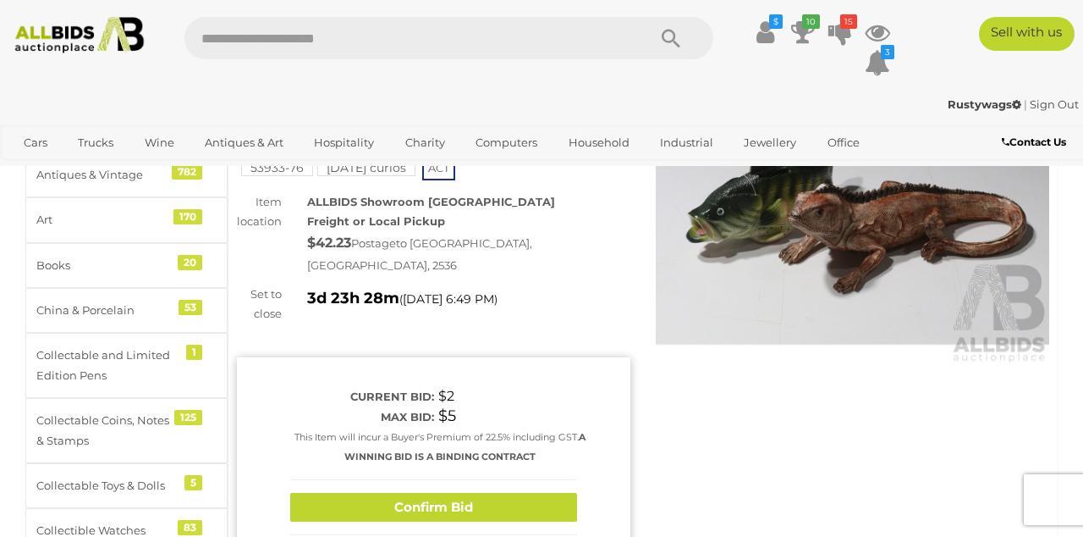
click at [408, 493] on button "Confirm Bid" at bounding box center [433, 508] width 287 height 30
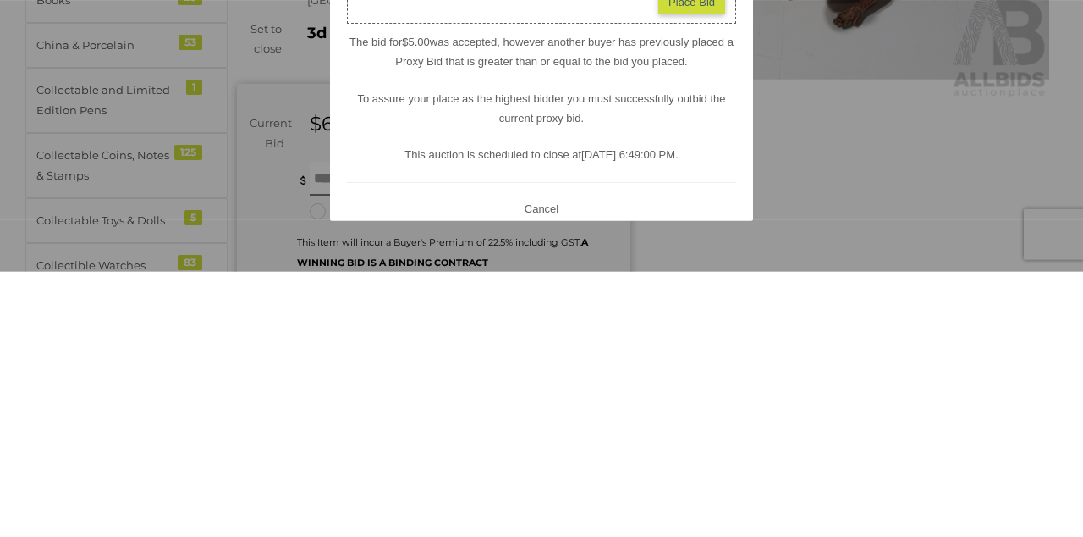
click at [549, 484] on button "Cancel" at bounding box center [542, 473] width 44 height 21
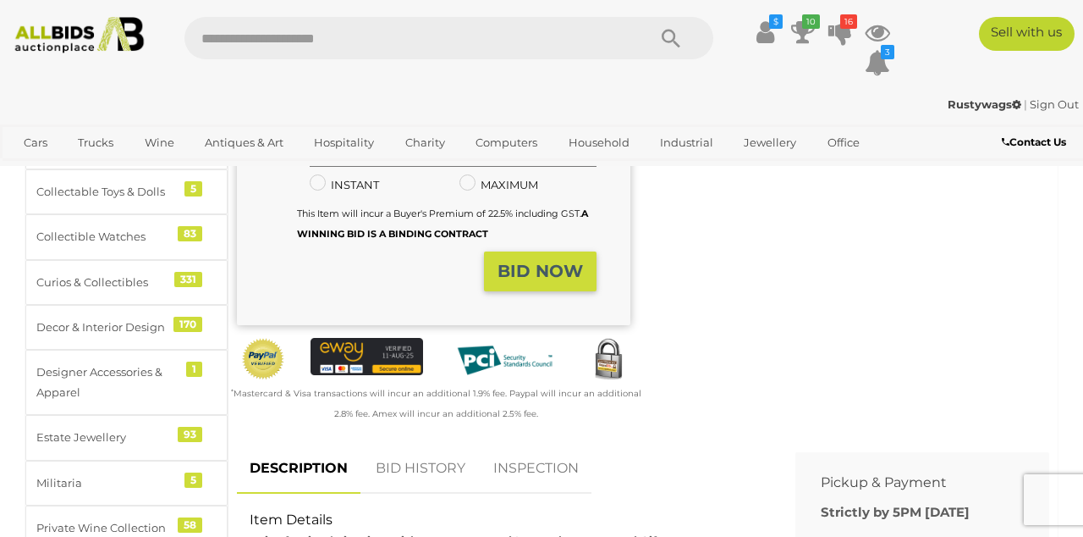
scroll to position [394, 0]
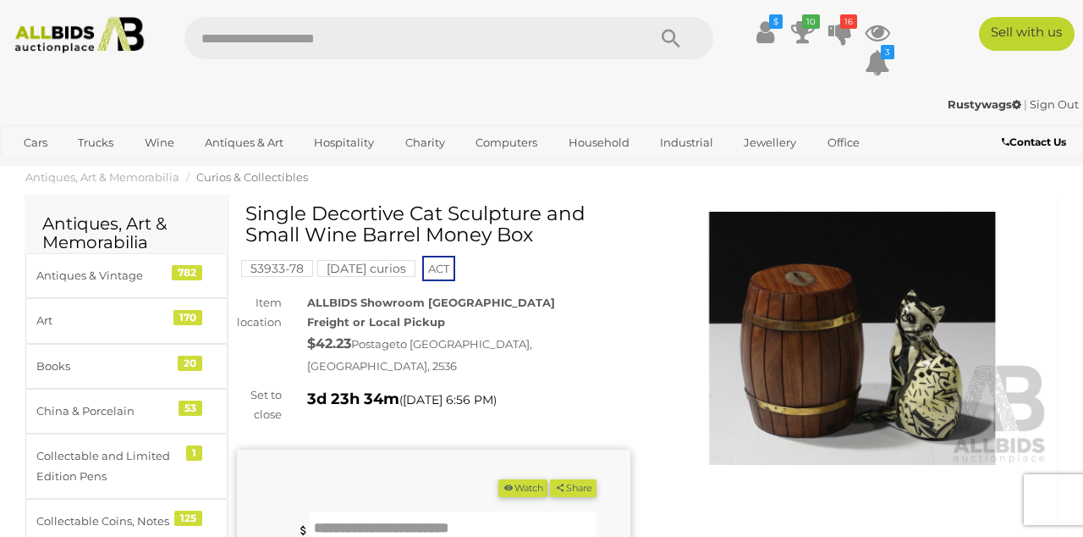
scroll to position [108, 0]
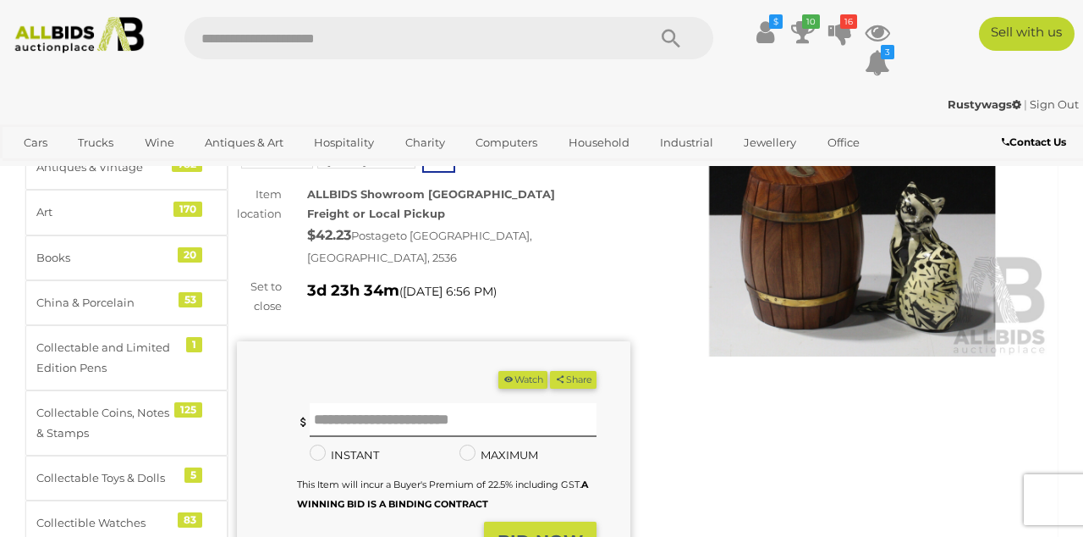
click at [380, 533] on div "BID NOW" at bounding box center [417, 541] width 360 height 40
click at [380, 405] on input "text" at bounding box center [453, 420] width 287 height 34
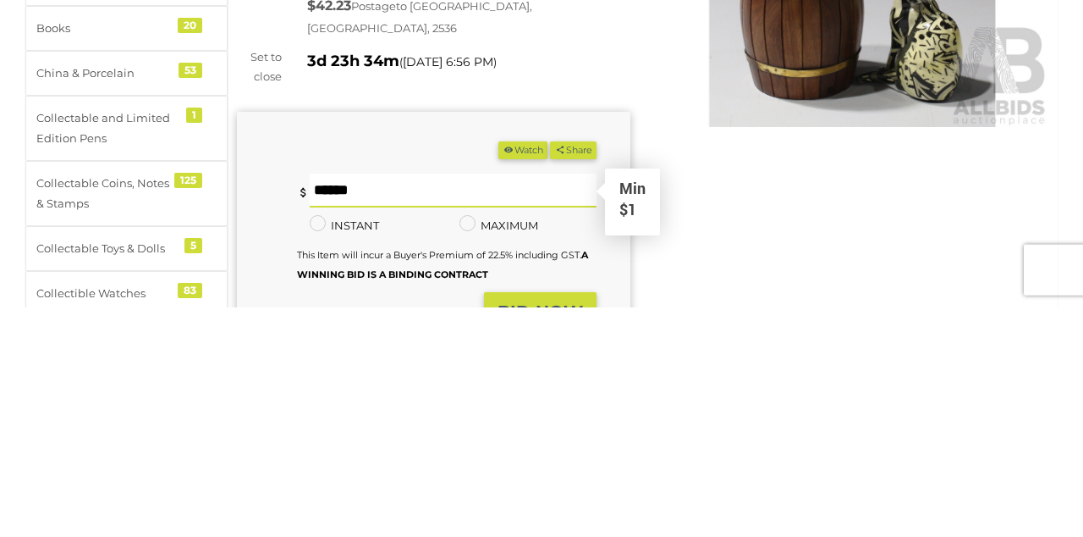
type input "*"
click at [529, 531] on strong "BID NOW" at bounding box center [540, 541] width 85 height 20
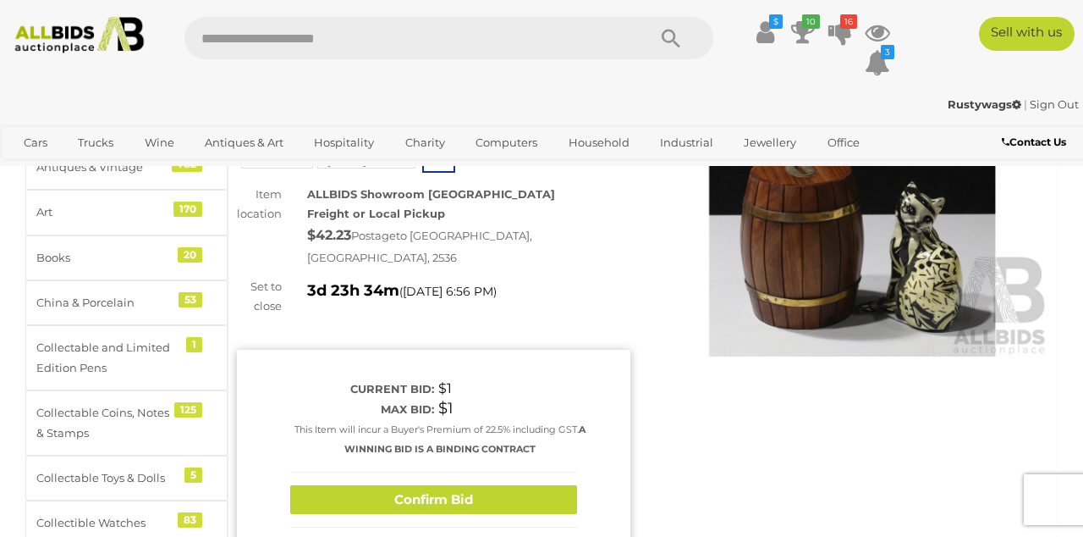
click at [432, 485] on button "Confirm Bid" at bounding box center [433, 500] width 287 height 30
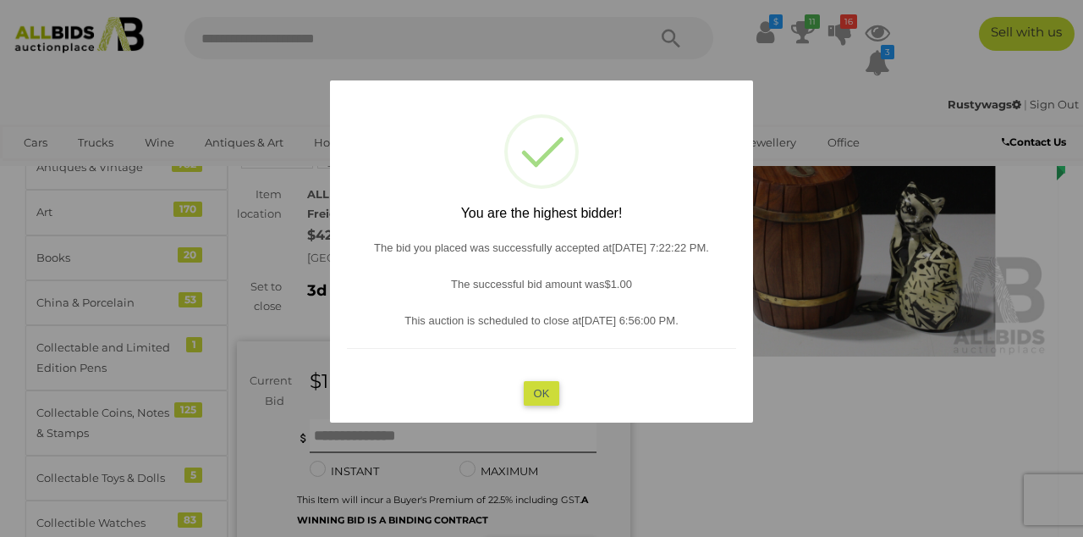
click at [547, 405] on button "OK" at bounding box center [542, 393] width 36 height 25
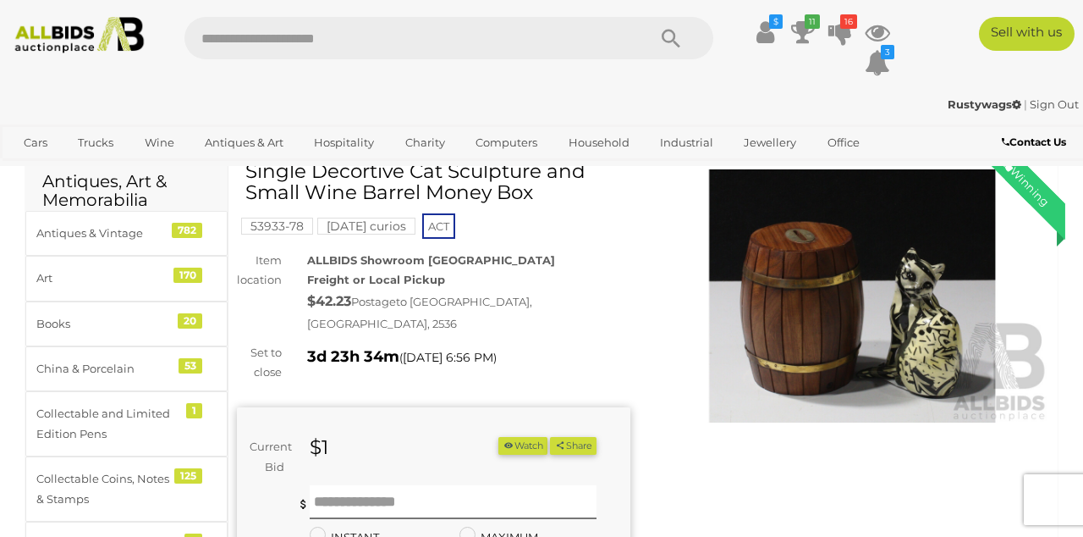
scroll to position [49, 0]
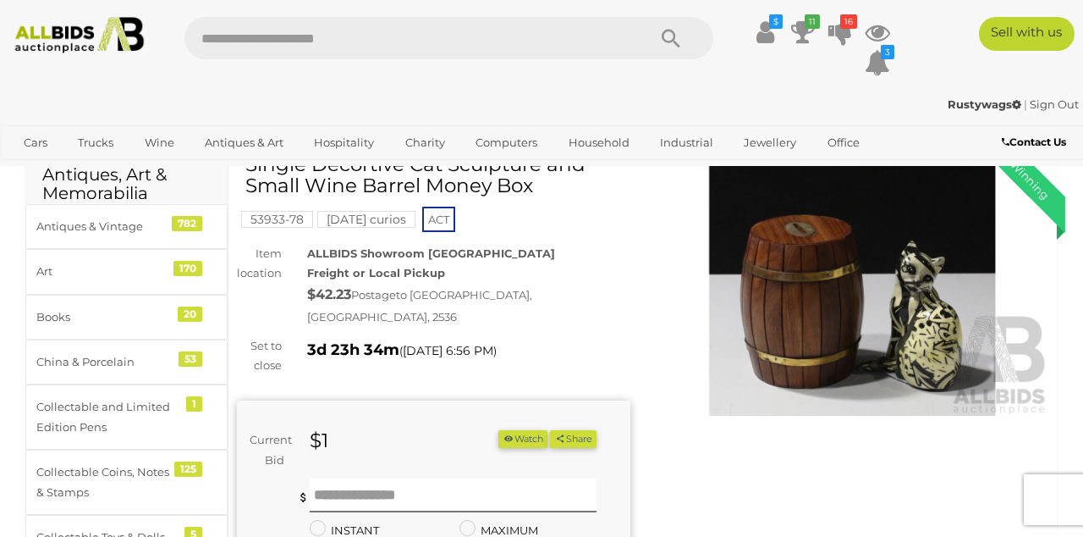
click at [875, 270] on img at bounding box center [853, 290] width 394 height 254
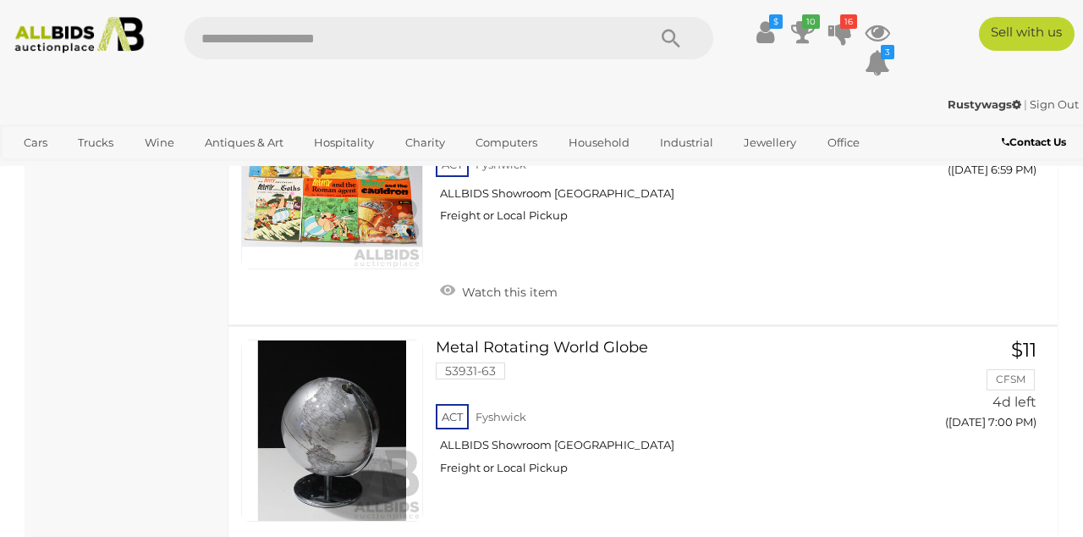
scroll to position [1530, 0]
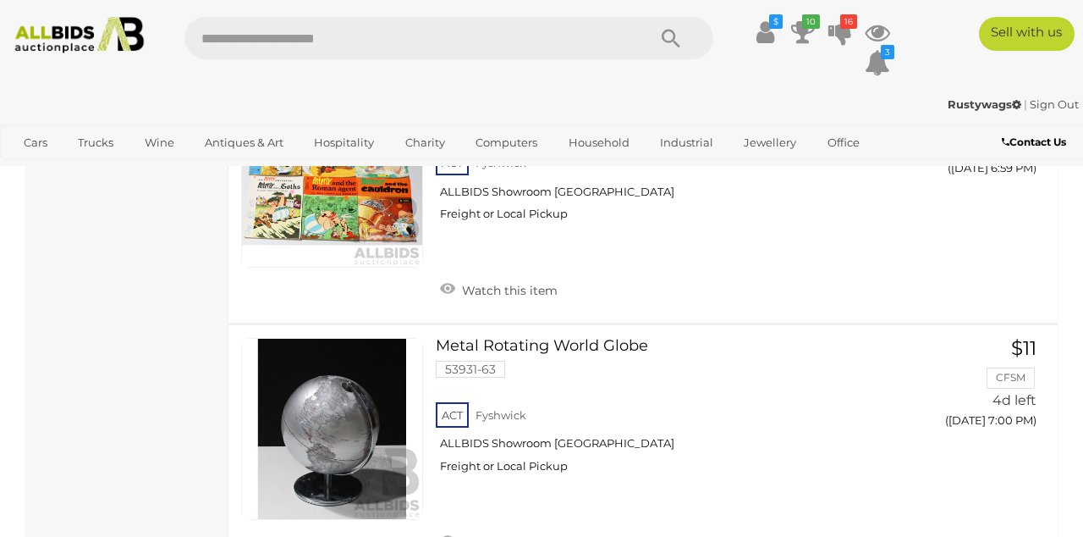
click at [875, 234] on div "ACT [GEOGRAPHIC_DATA] ALLBIDS Showroom Fyshwick Freight or Local Pickup" at bounding box center [671, 189] width 471 height 87
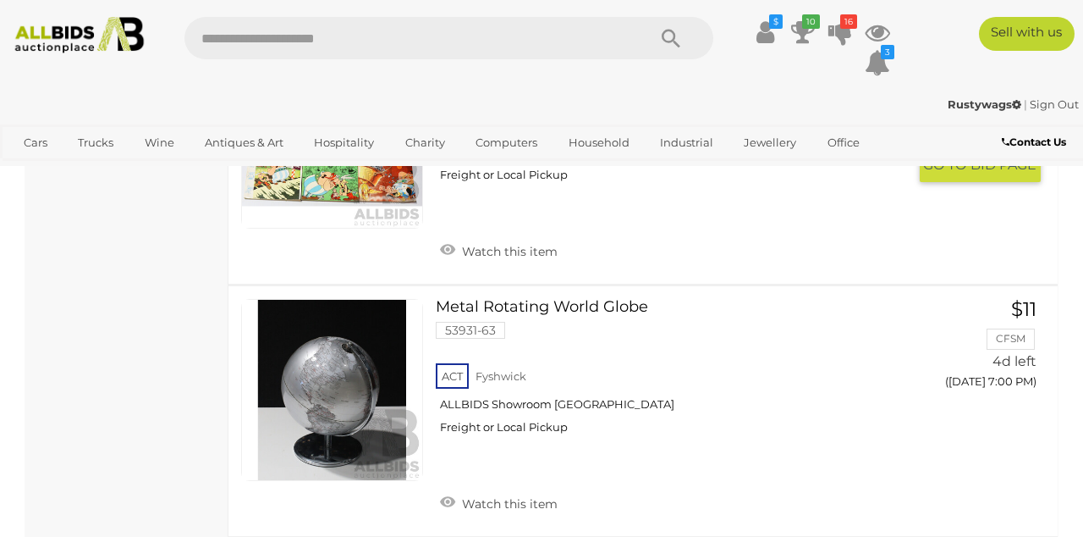
scroll to position [1610, 0]
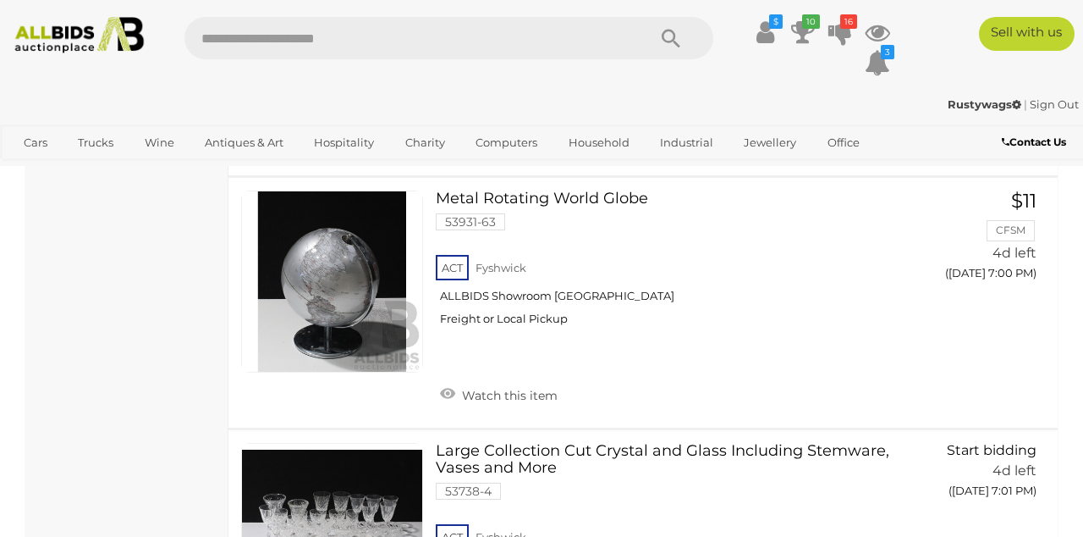
click at [721, 284] on div "ACT [GEOGRAPHIC_DATA] ALLBIDS Showroom Fyshwick Freight or Local Pickup" at bounding box center [671, 294] width 471 height 87
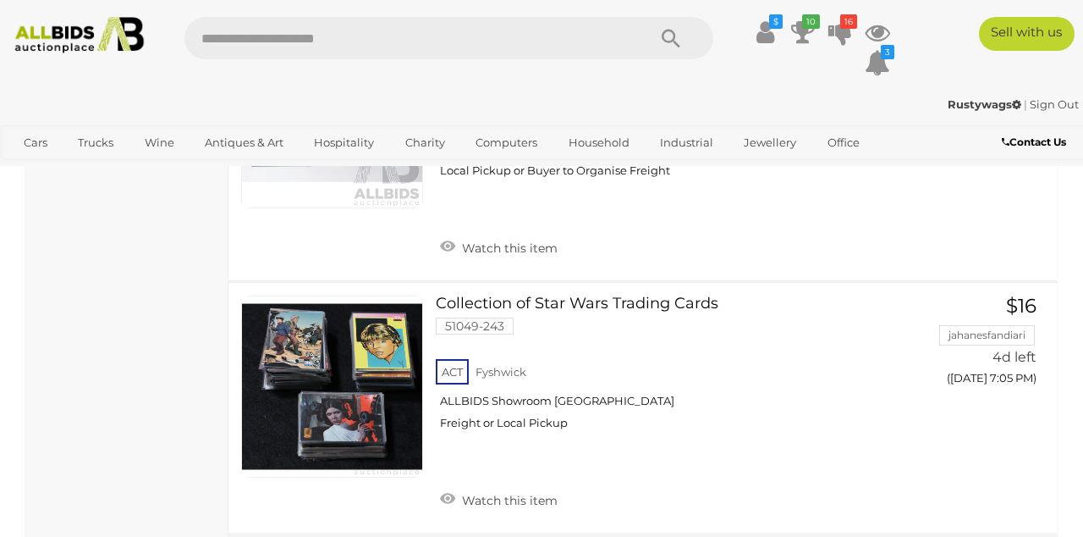
scroll to position [2363, 0]
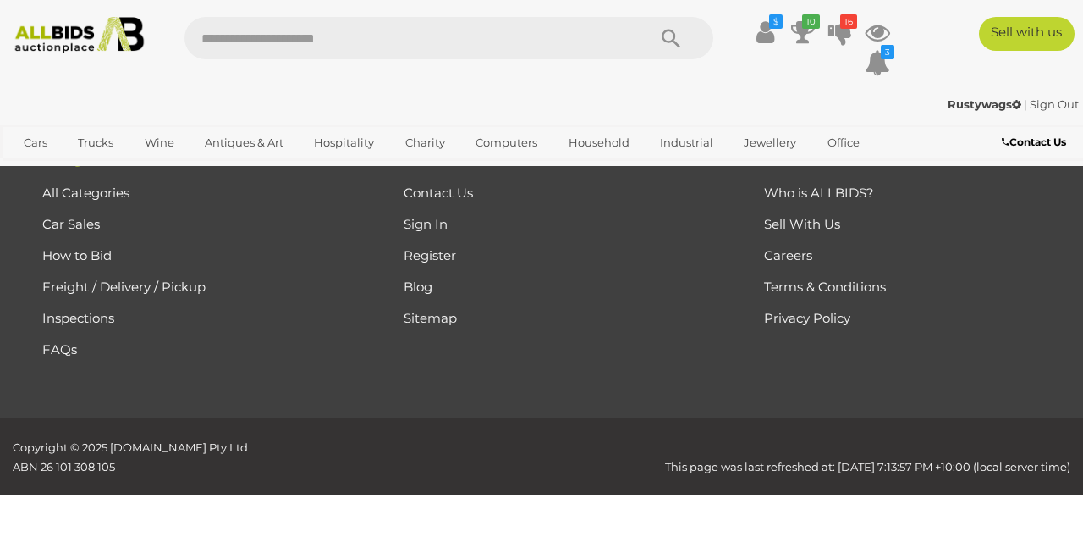
scroll to position [86, 0]
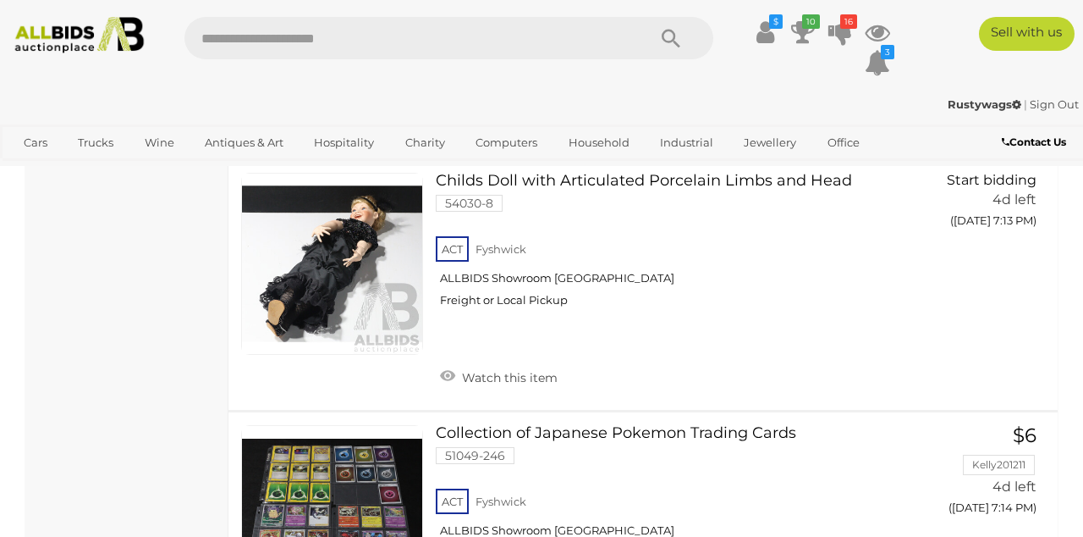
scroll to position [1899, 0]
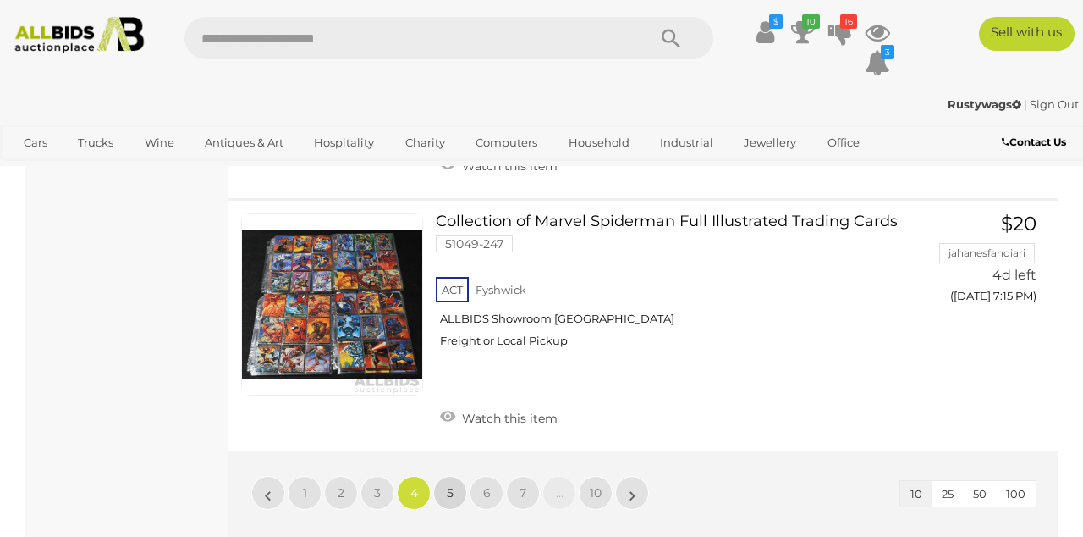
click at [453, 485] on span "5" at bounding box center [450, 492] width 7 height 15
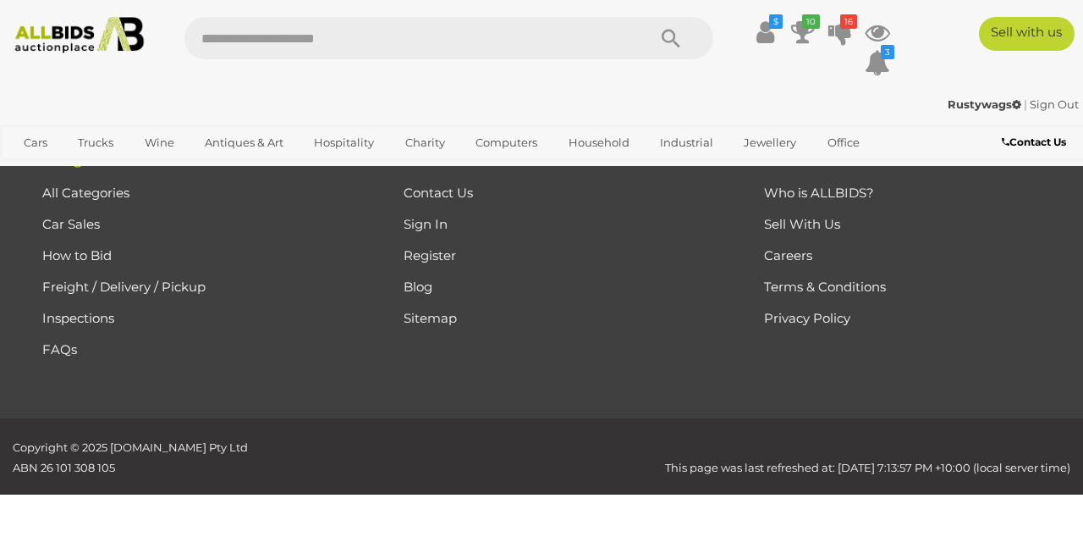
scroll to position [86, 0]
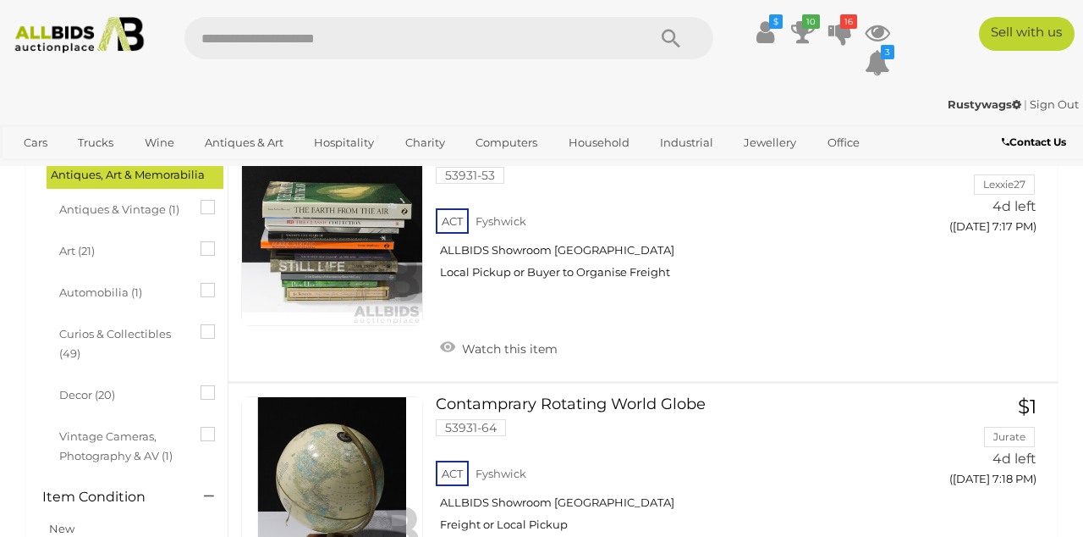
scroll to position [383, 0]
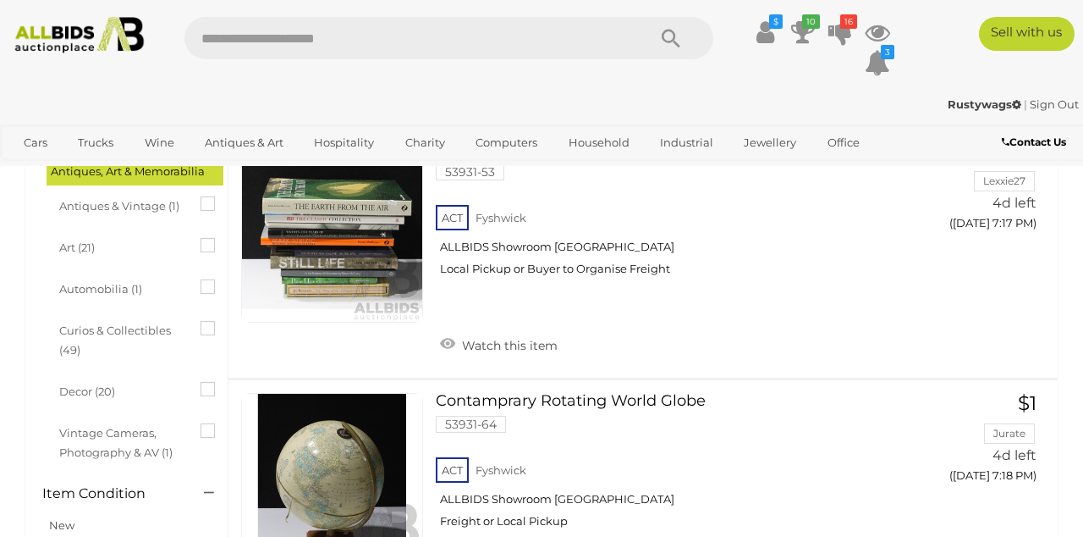
click at [338, 460] on link at bounding box center [332, 484] width 182 height 182
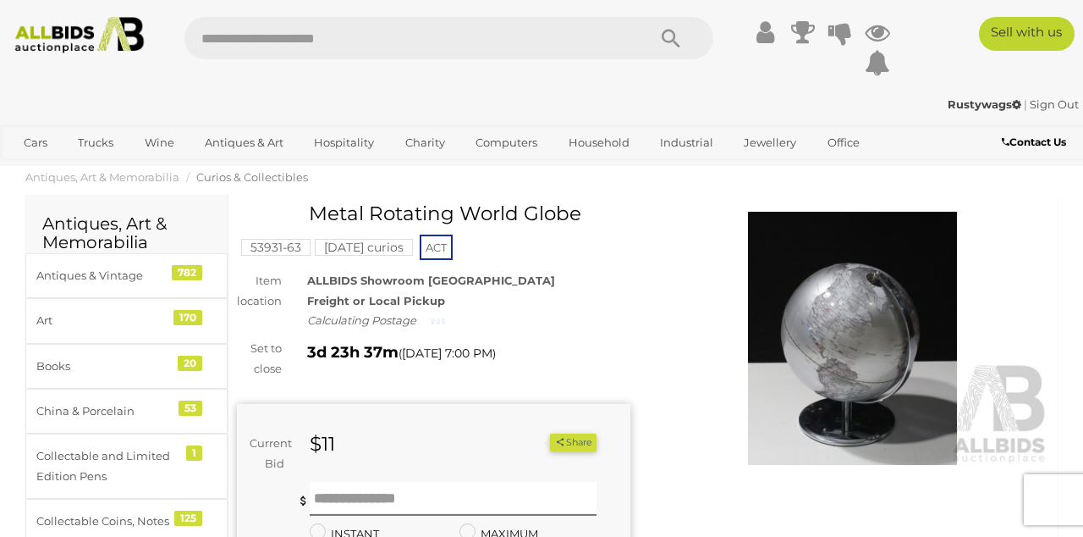
click at [692, 295] on img at bounding box center [853, 339] width 394 height 254
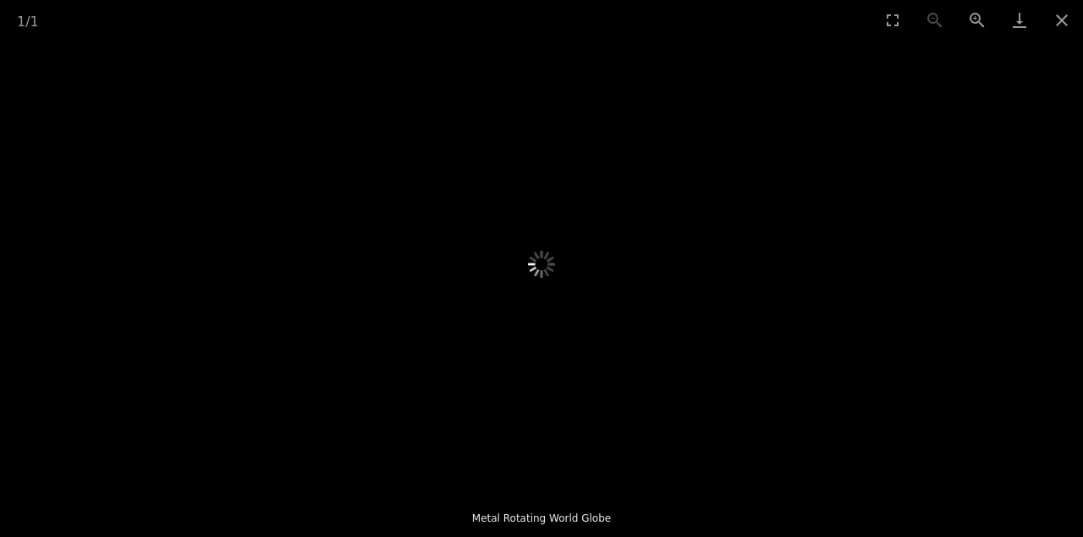
scroll to position [261, 0]
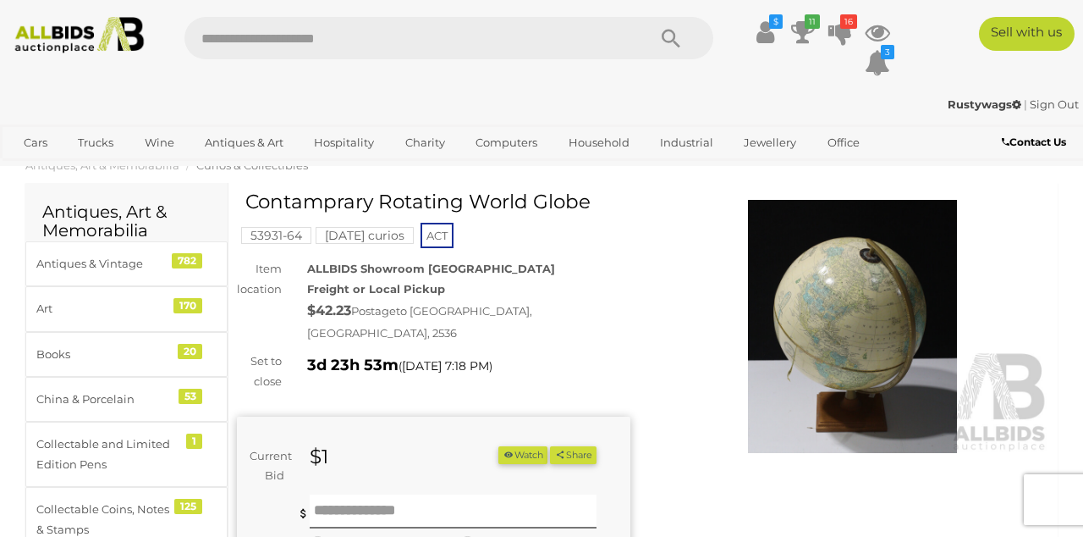
scroll to position [19, 0]
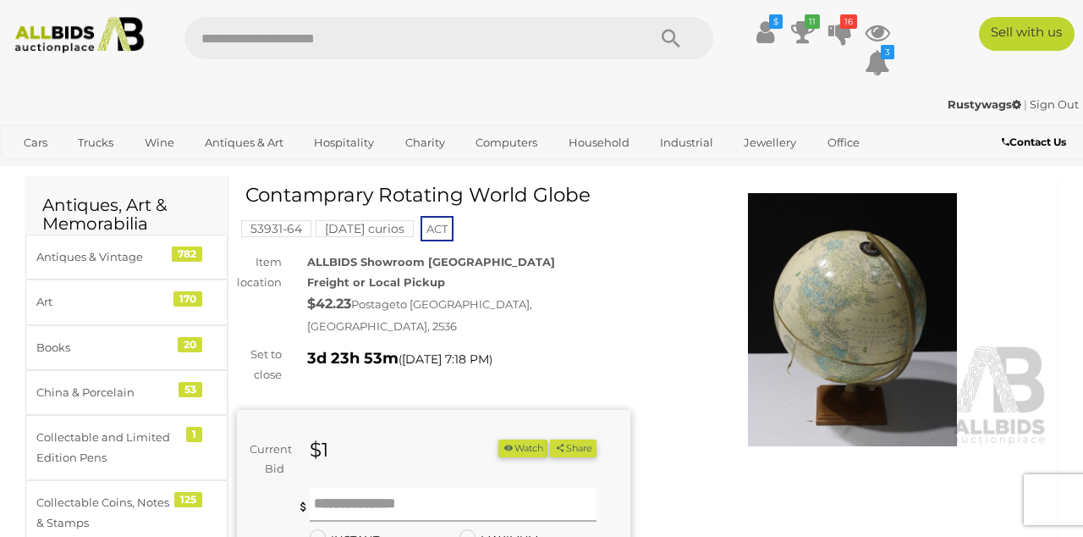
click at [394, 488] on input "text" at bounding box center [453, 505] width 287 height 34
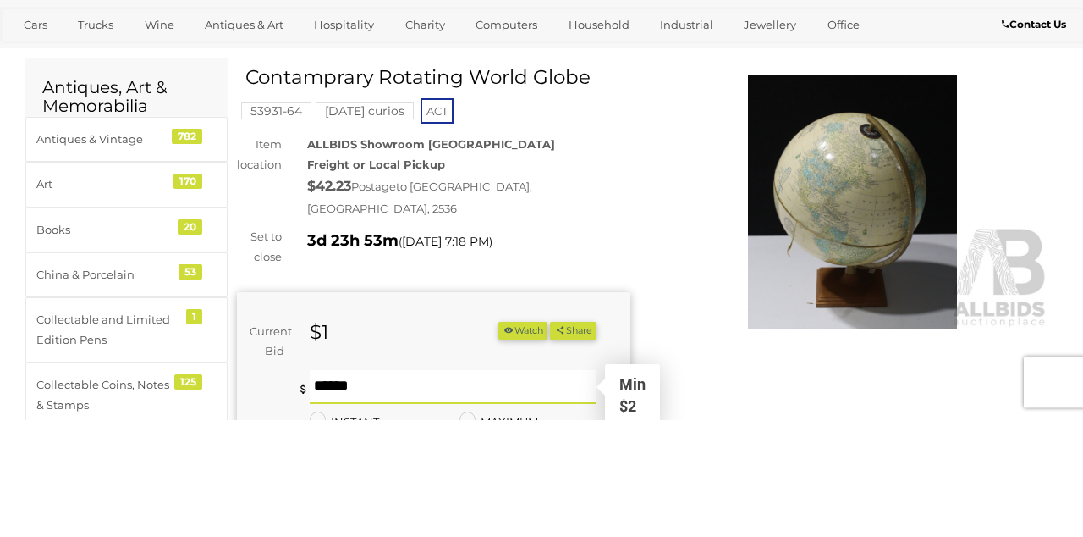
scroll to position [96, 0]
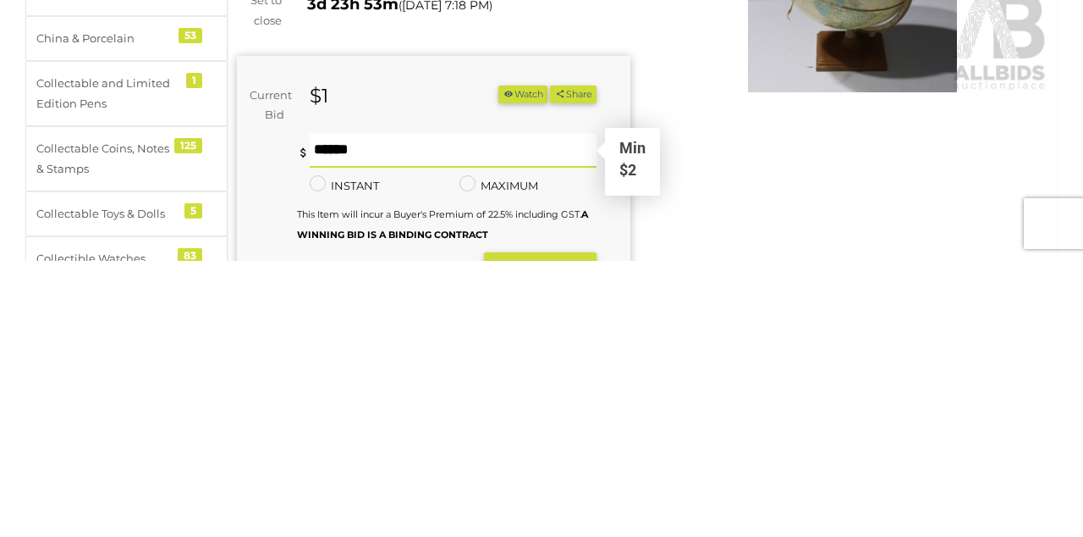
type input "*"
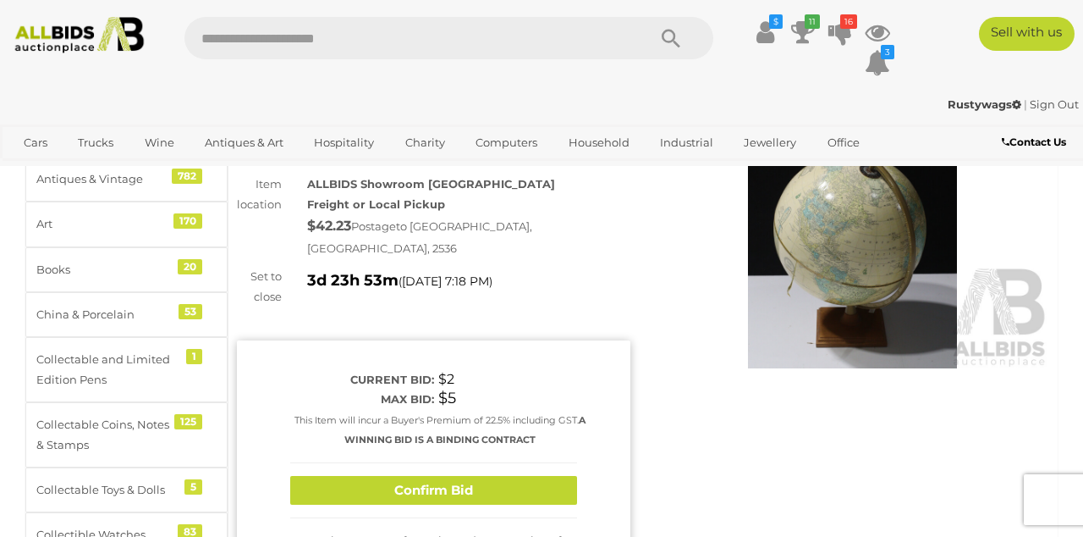
click at [416, 476] on button "Confirm Bid" at bounding box center [433, 491] width 287 height 30
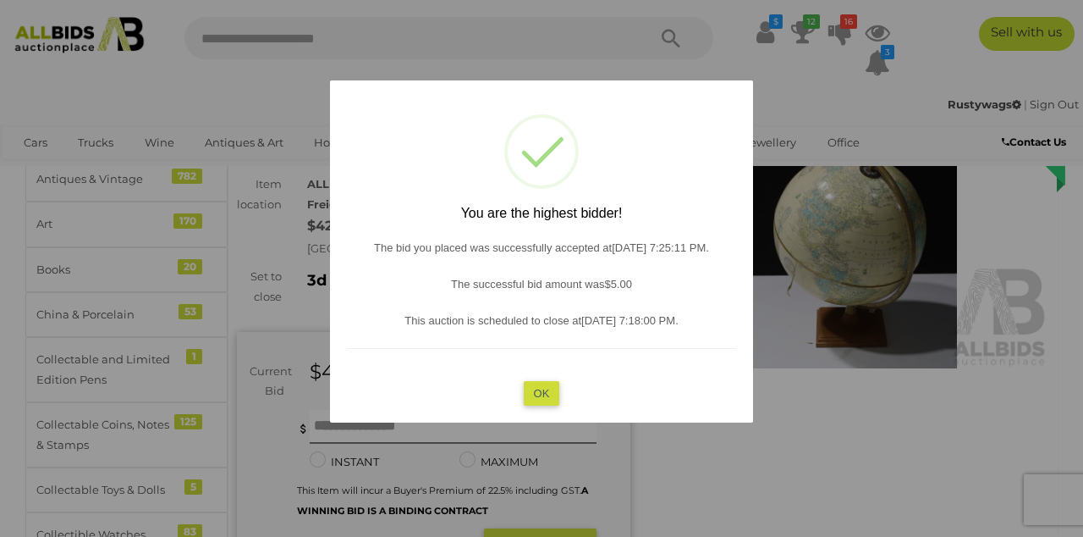
click at [544, 388] on button "OK" at bounding box center [542, 393] width 36 height 25
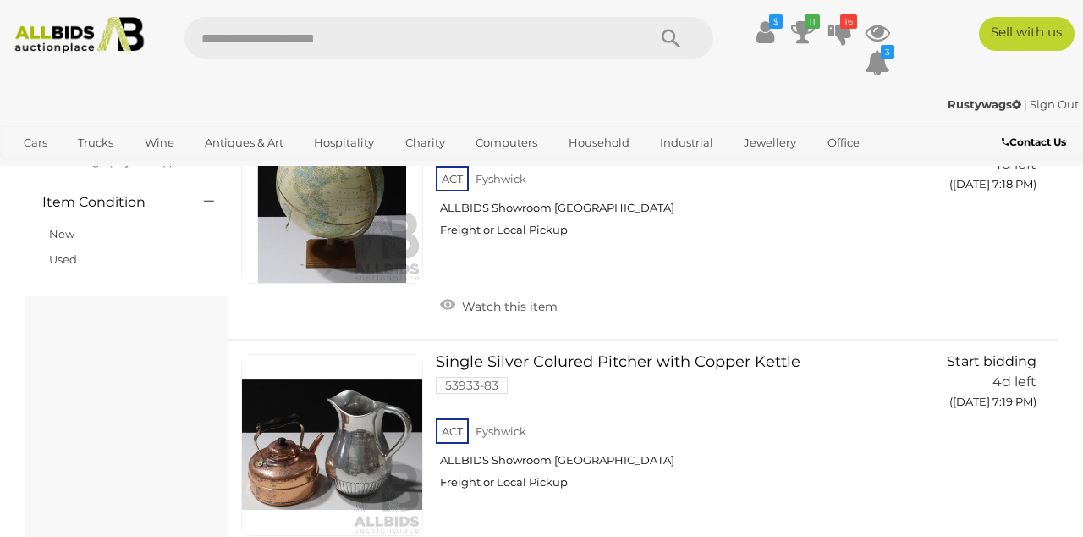
scroll to position [675, 0]
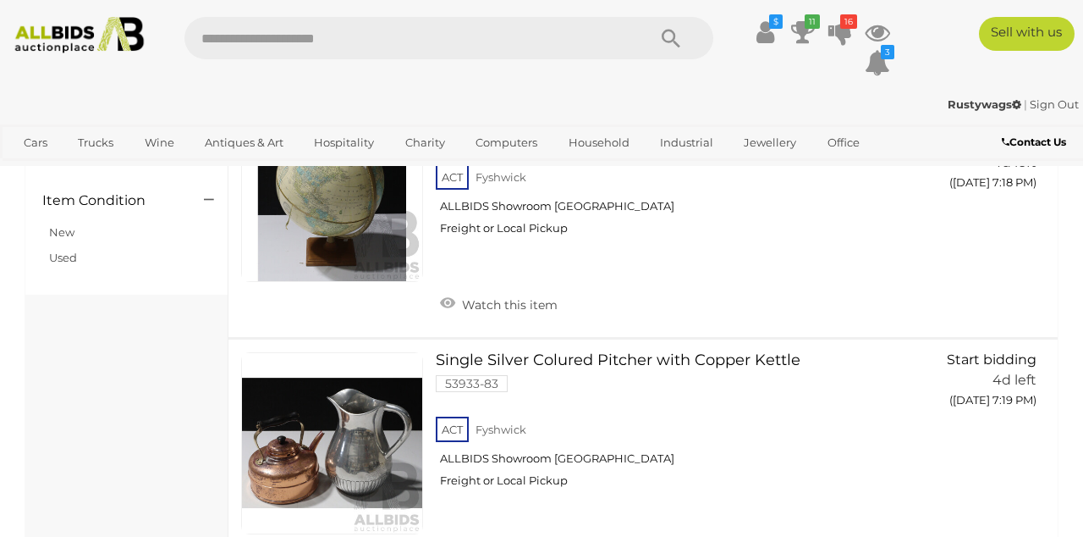
click at [322, 438] on link at bounding box center [332, 443] width 182 height 182
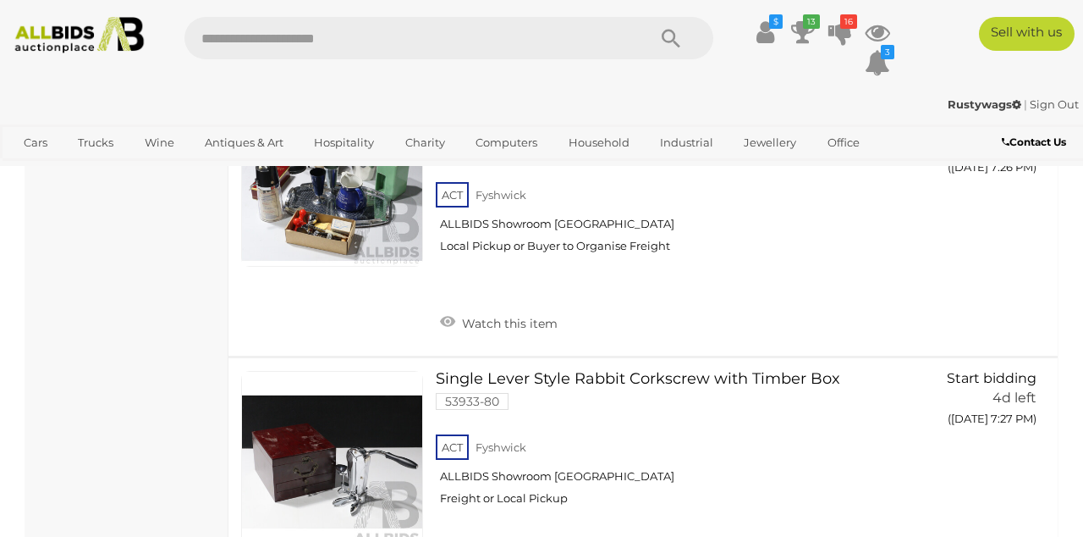
scroll to position [2204, 0]
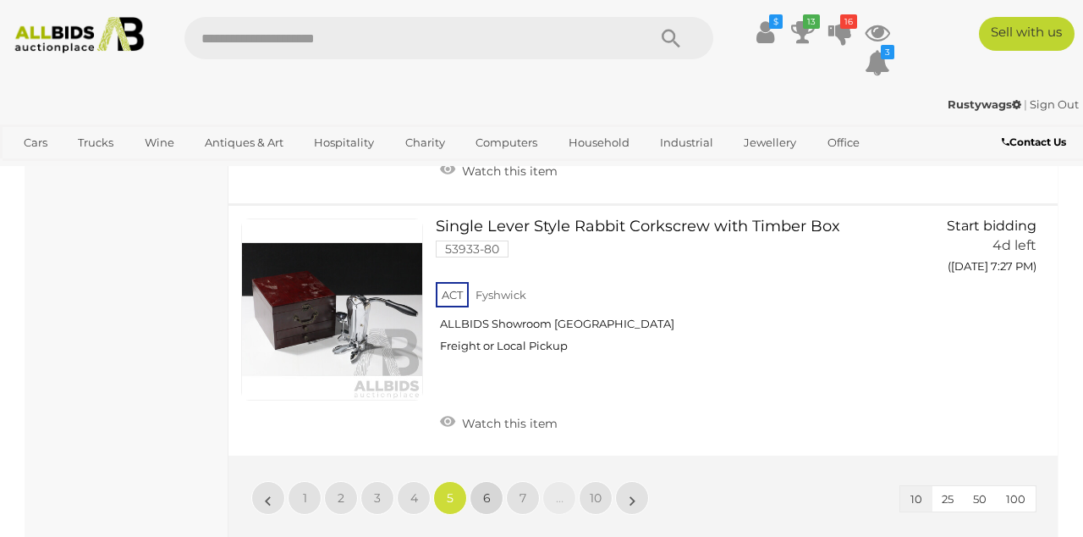
click at [489, 491] on span "6" at bounding box center [487, 497] width 8 height 15
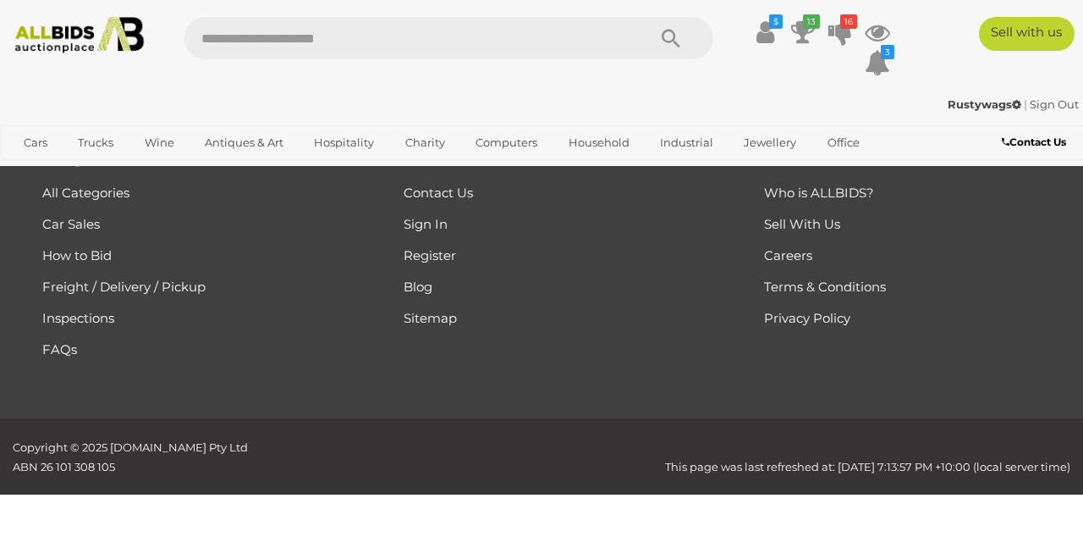
scroll to position [86, 0]
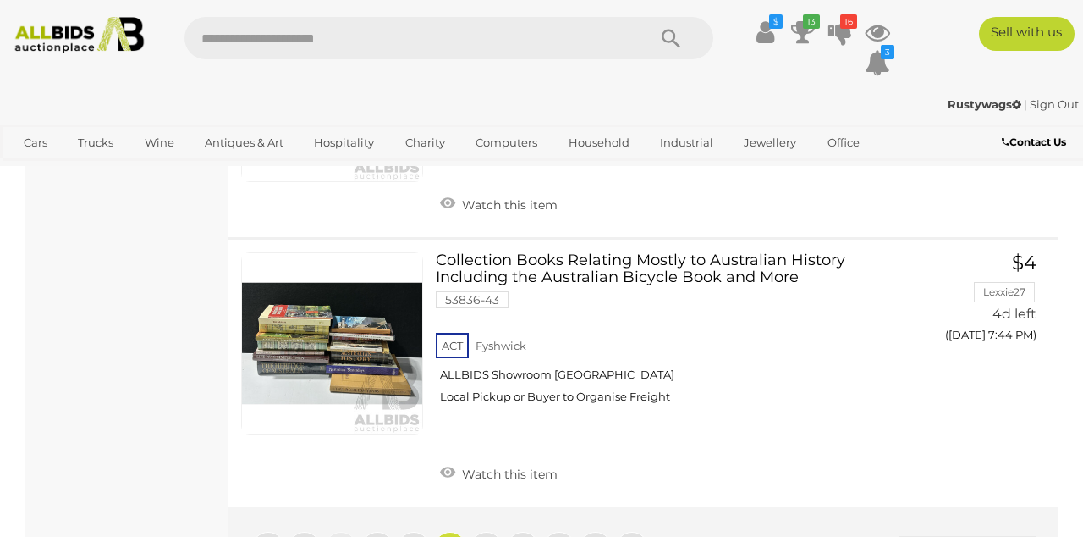
scroll to position [2310, 0]
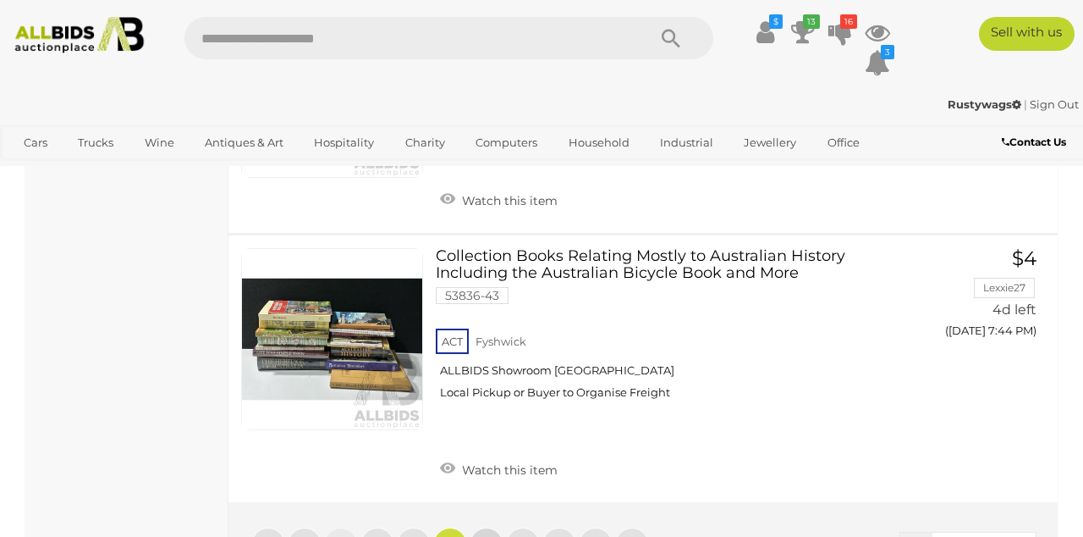
click at [487, 536] on span "7" at bounding box center [486, 544] width 7 height 15
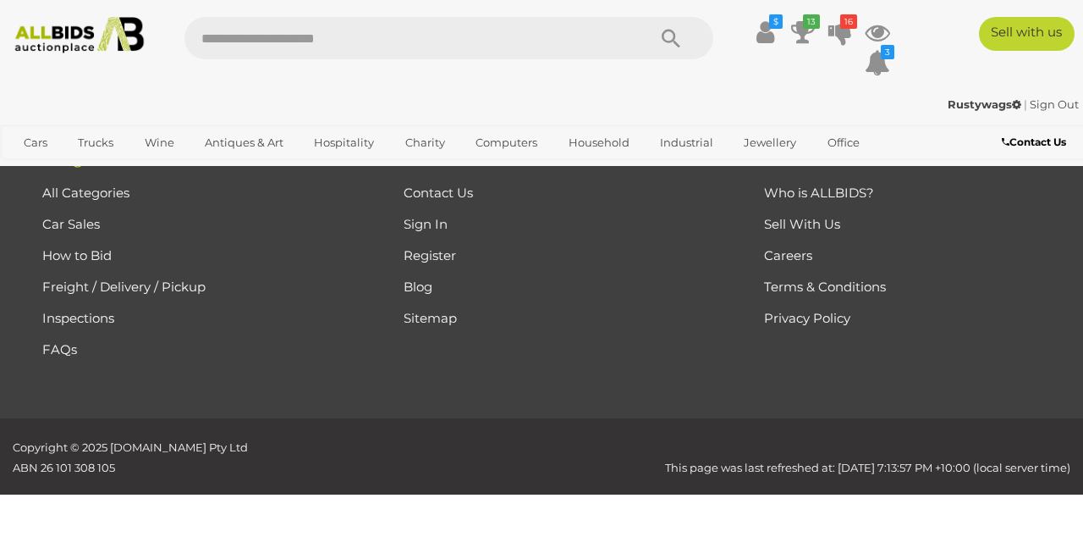
scroll to position [86, 0]
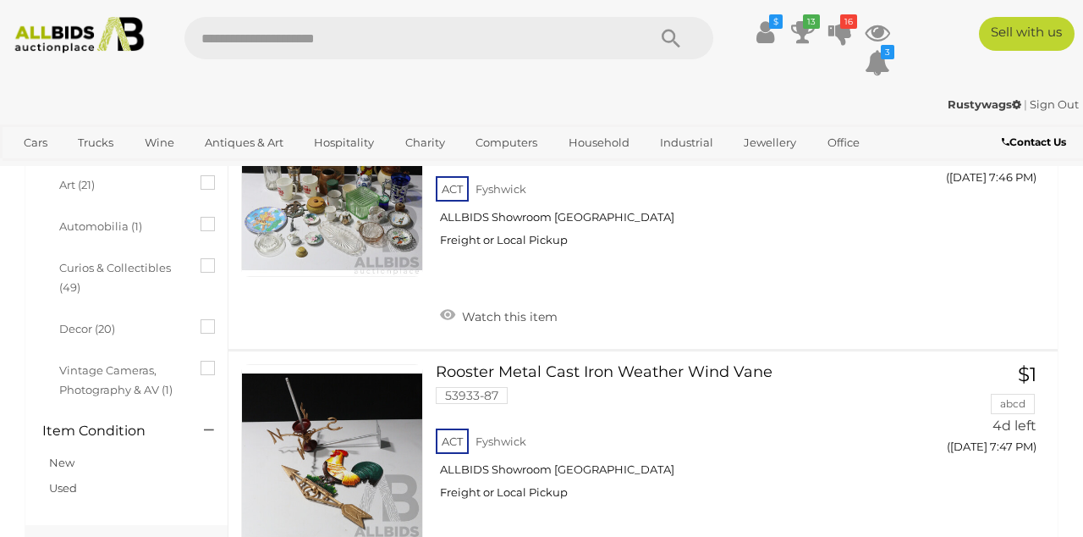
scroll to position [446, 0]
click at [332, 439] on link at bounding box center [332, 454] width 182 height 182
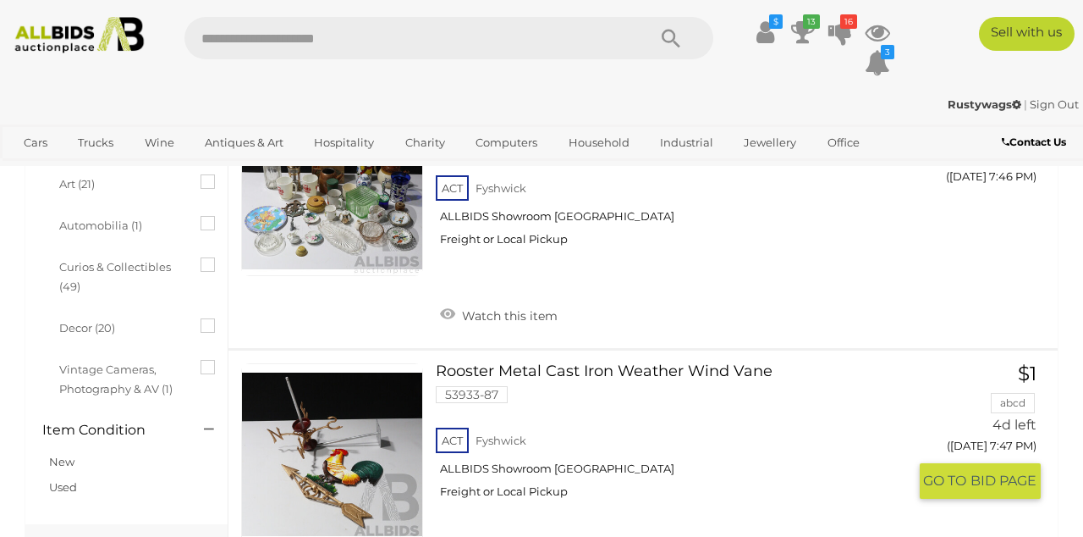
scroll to position [526, 0]
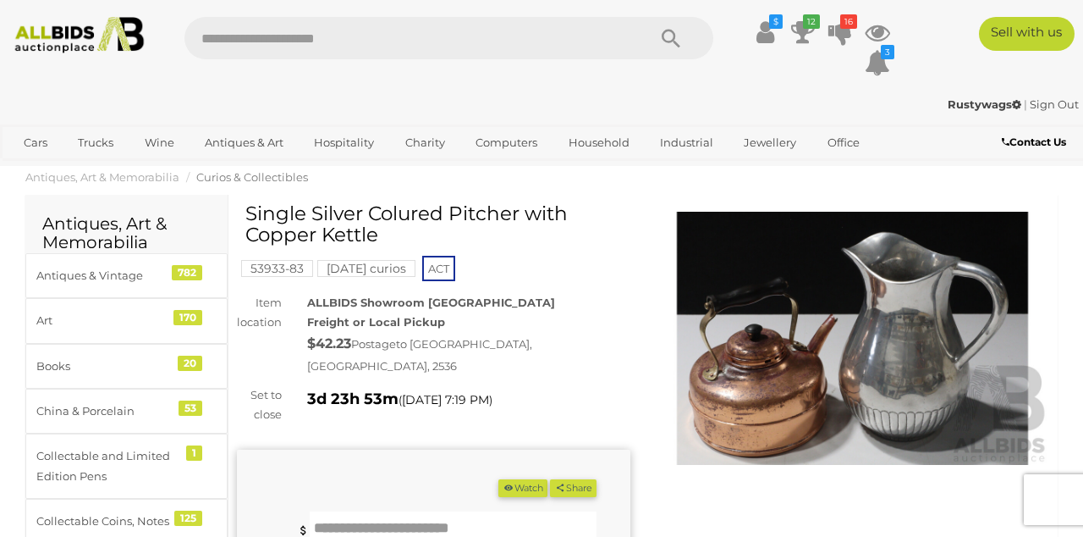
click at [367, 511] on input "text" at bounding box center [453, 528] width 287 height 34
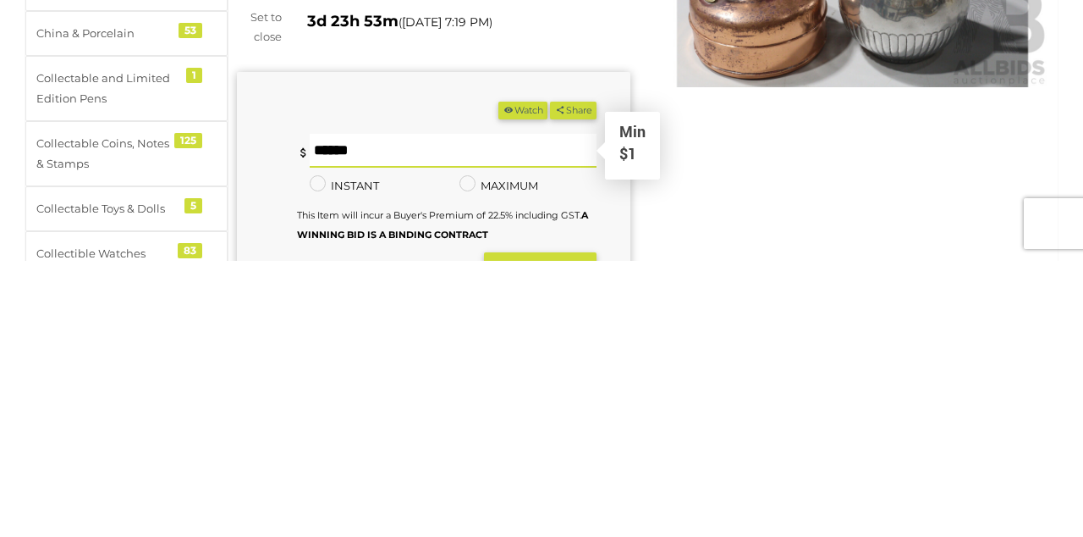
type input "*"
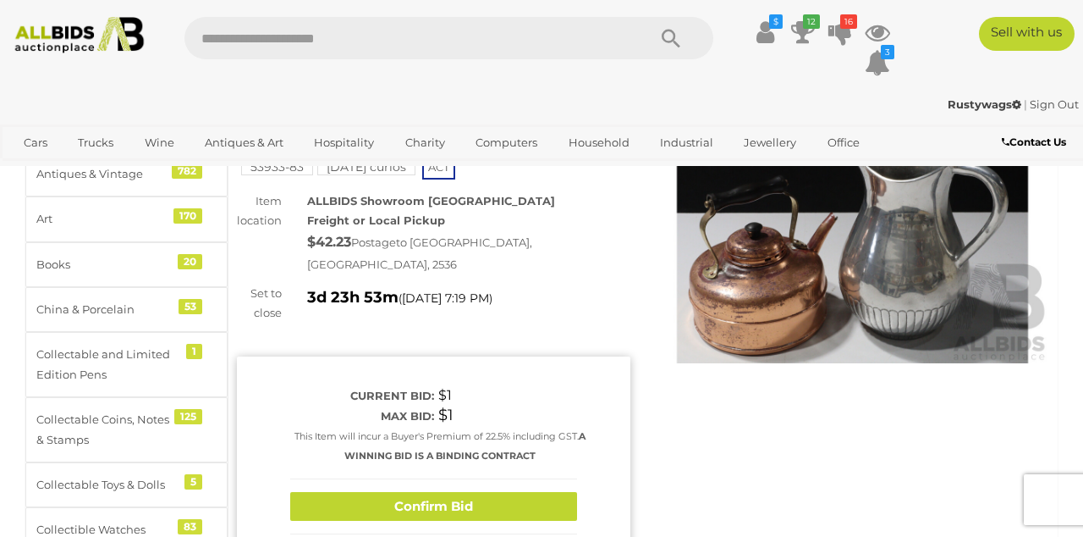
click at [423, 492] on button "Confirm Bid" at bounding box center [433, 507] width 287 height 30
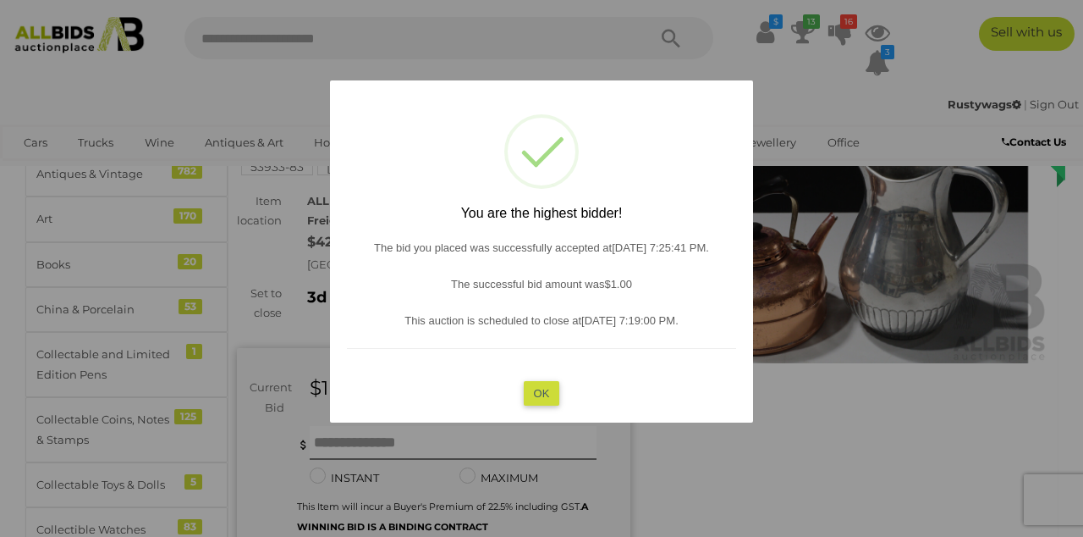
click at [543, 389] on button "OK" at bounding box center [542, 393] width 36 height 25
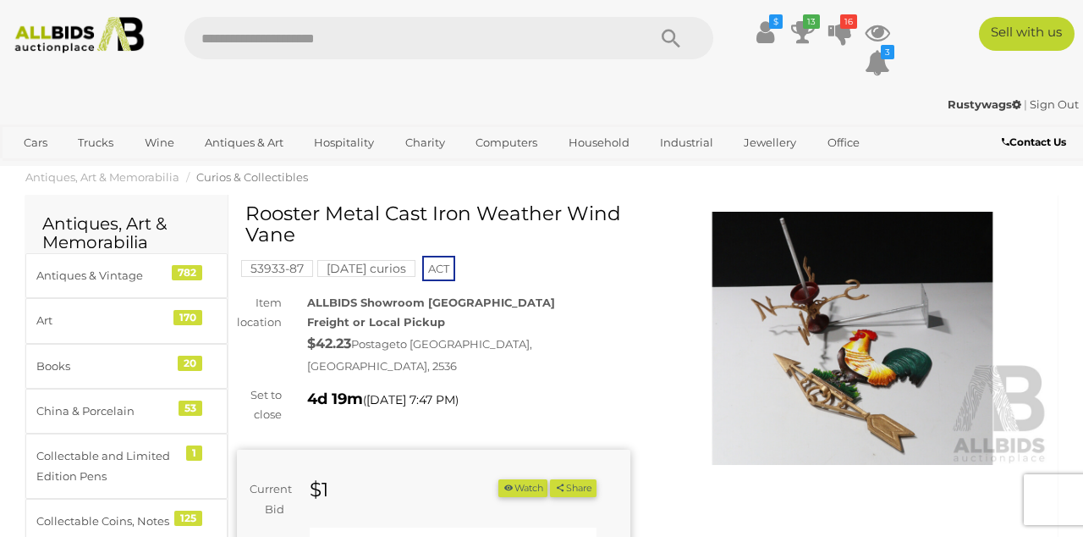
click at [391, 527] on input "text" at bounding box center [453, 544] width 287 height 34
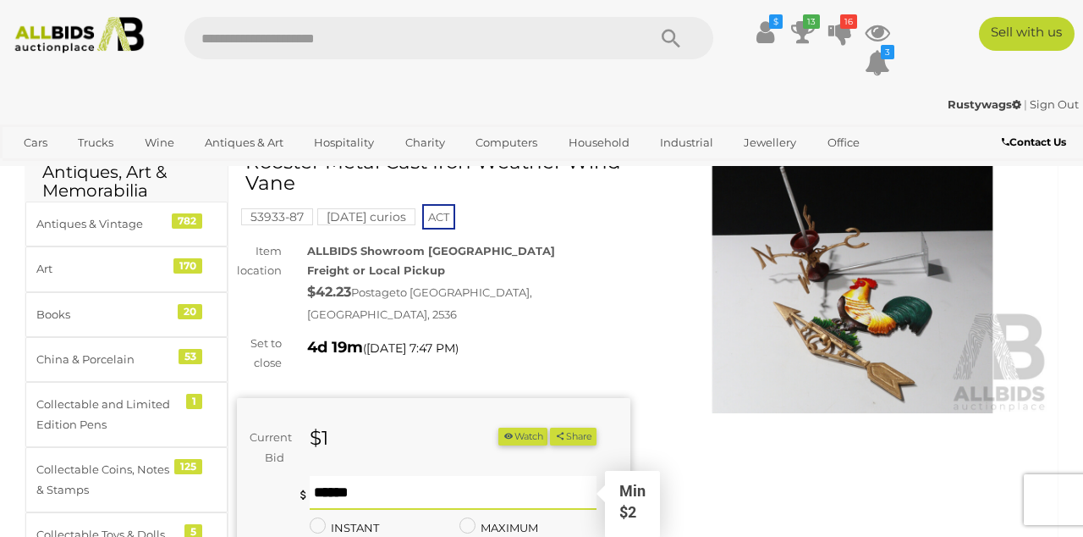
scroll to position [78, 0]
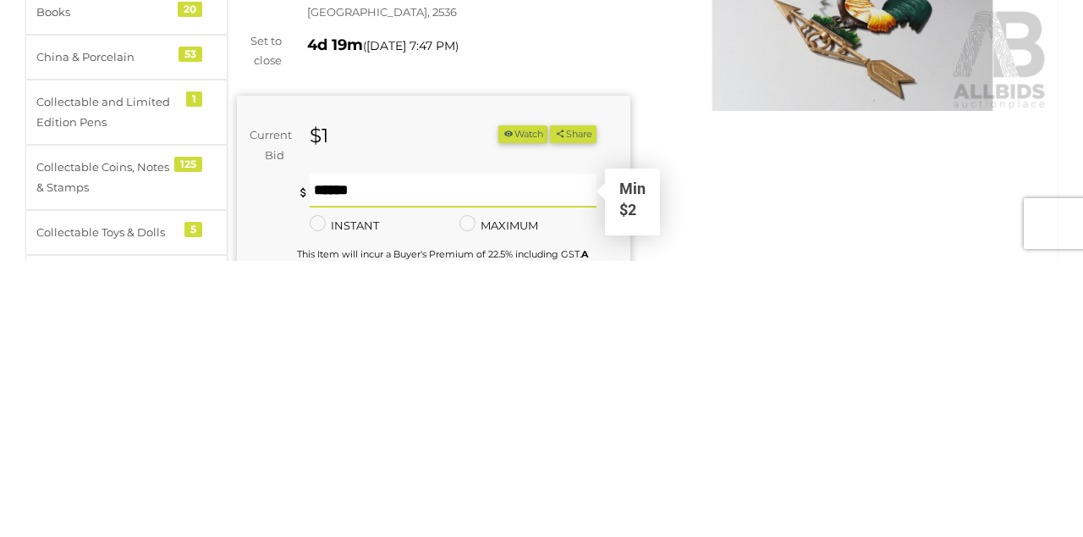
type input "*"
click at [515, 536] on div "You are not the highest bidder, please place a higher bid. * Min $2 * Minimum b…" at bounding box center [447, 508] width 300 height 119
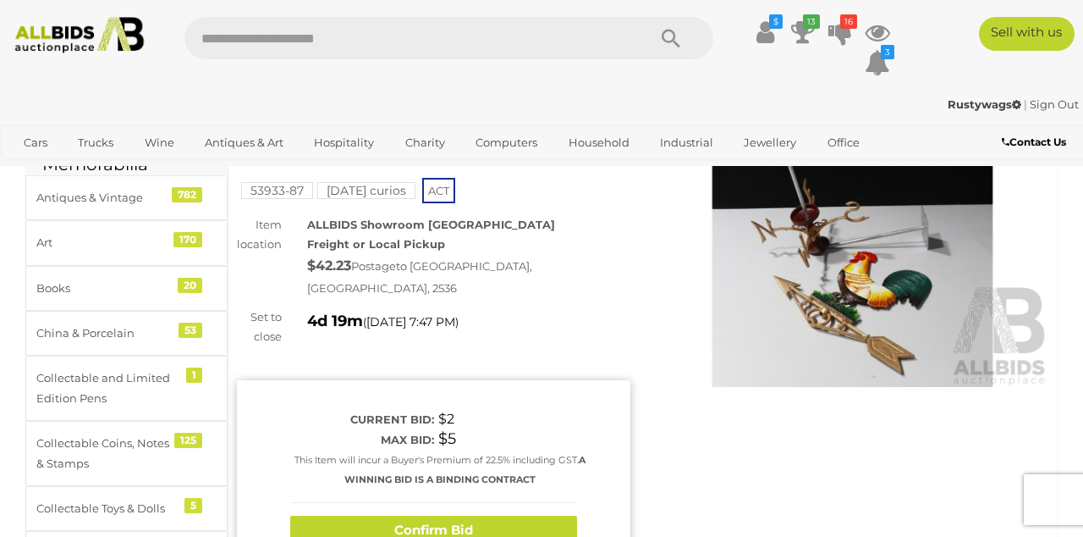
click at [430, 515] on button "Confirm Bid" at bounding box center [433, 530] width 287 height 30
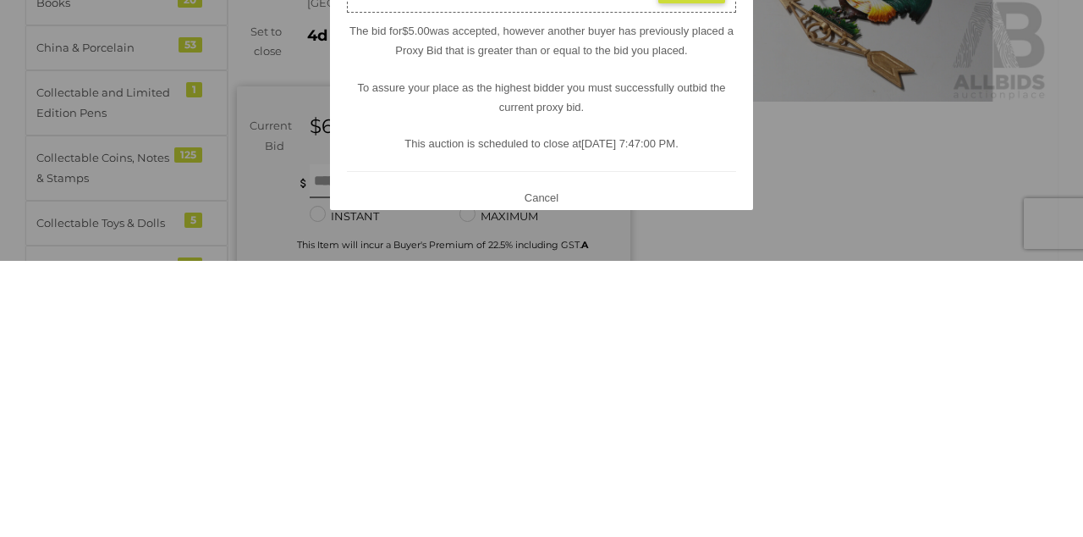
scroll to position [88, 0]
click at [543, 484] on button "Cancel" at bounding box center [542, 473] width 44 height 21
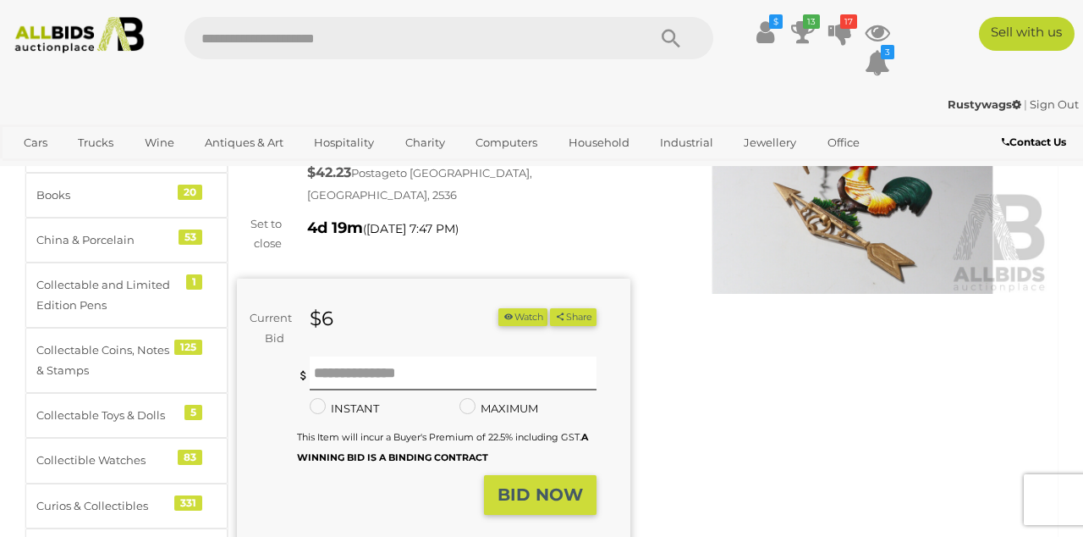
scroll to position [174, 0]
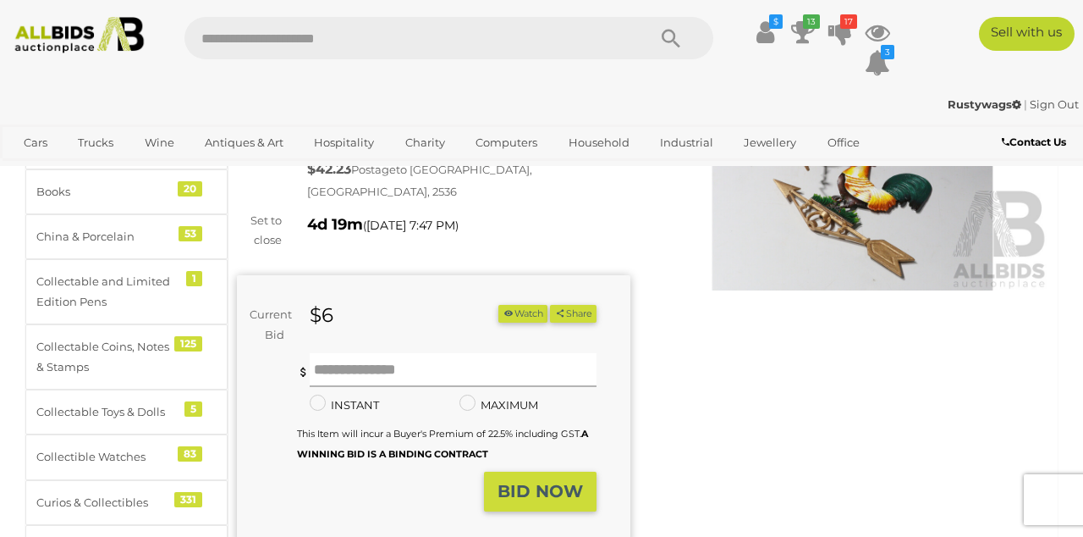
click at [396, 353] on input "text" at bounding box center [453, 370] width 287 height 34
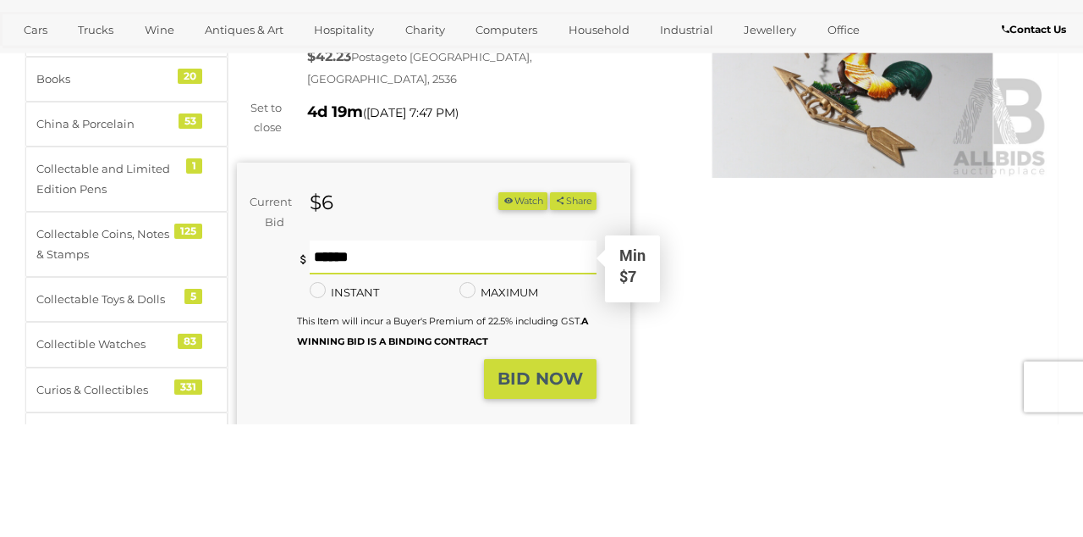
scroll to position [174, 0]
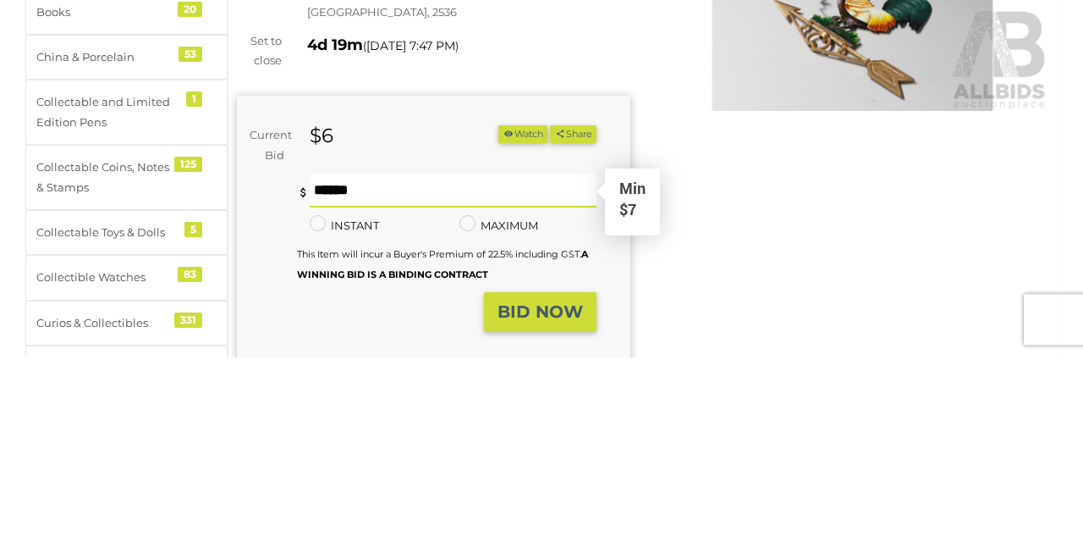
type input "**"
click at [557, 482] on strong "BID NOW" at bounding box center [540, 492] width 85 height 20
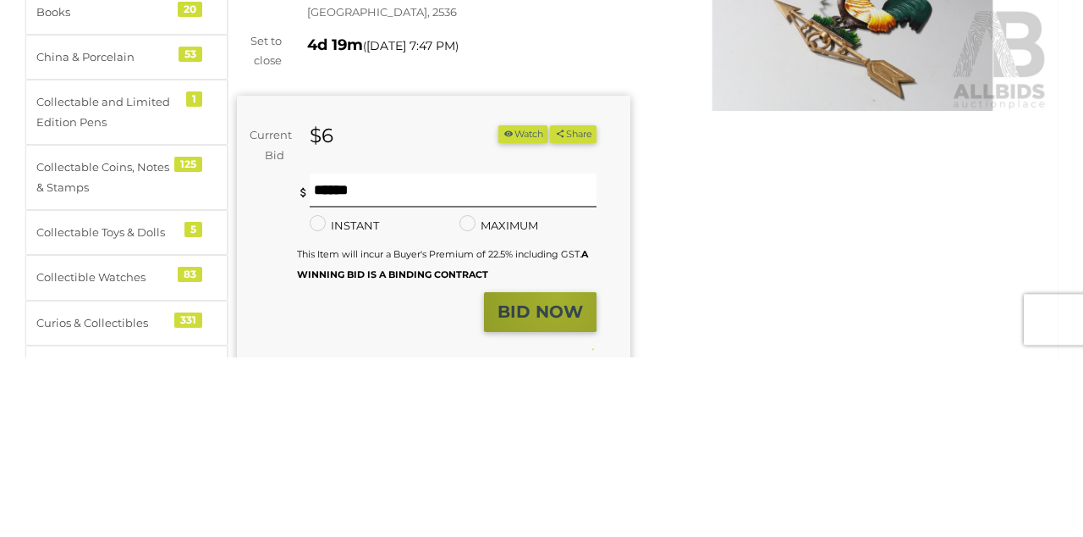
scroll to position [174, 0]
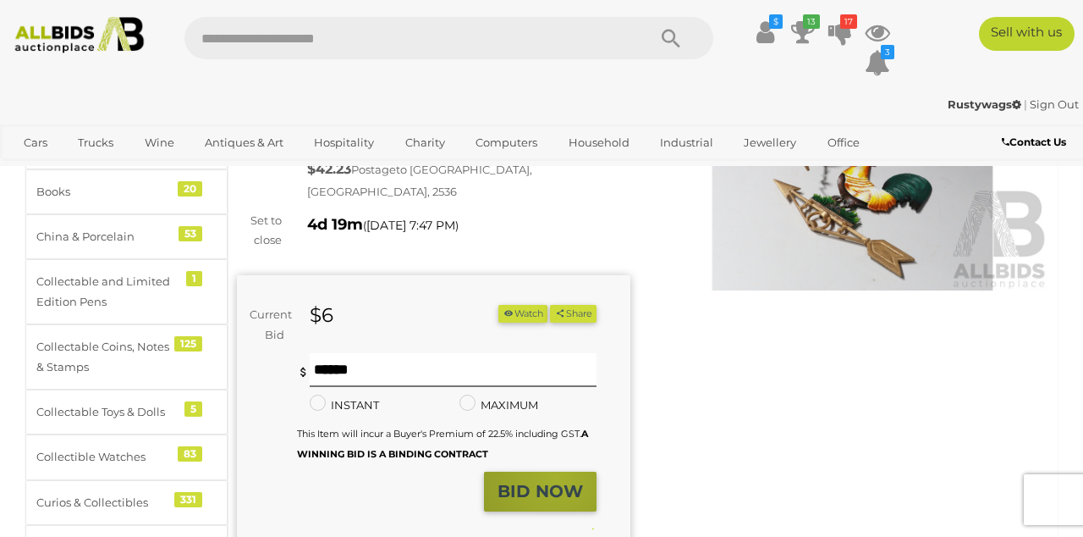
click at [545, 305] on ul "Watch Share" at bounding box center [548, 317] width 98 height 24
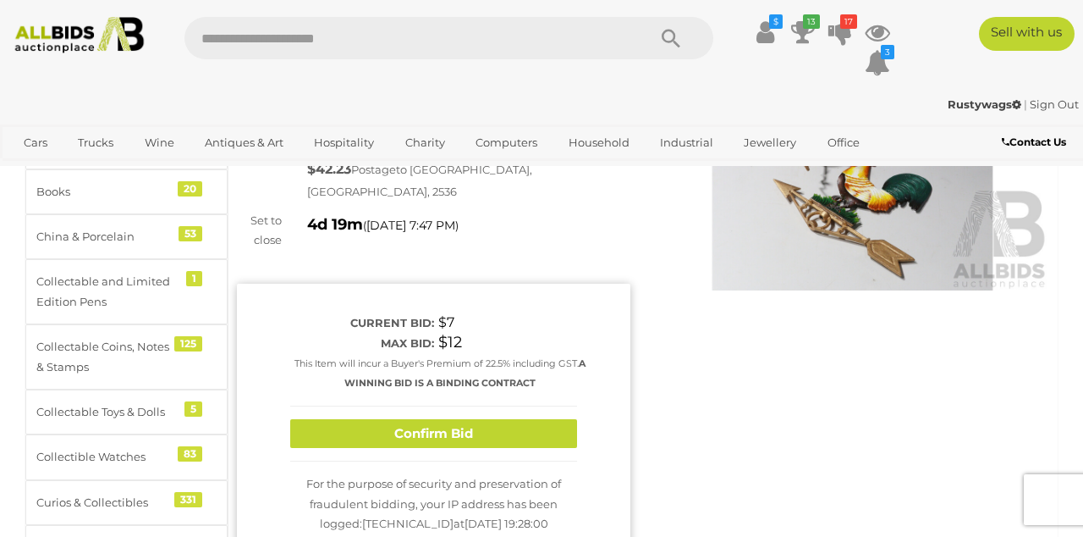
click at [433, 406] on div "Confirm Bid" at bounding box center [433, 434] width 287 height 56
click at [440, 419] on button "Confirm Bid" at bounding box center [433, 434] width 287 height 30
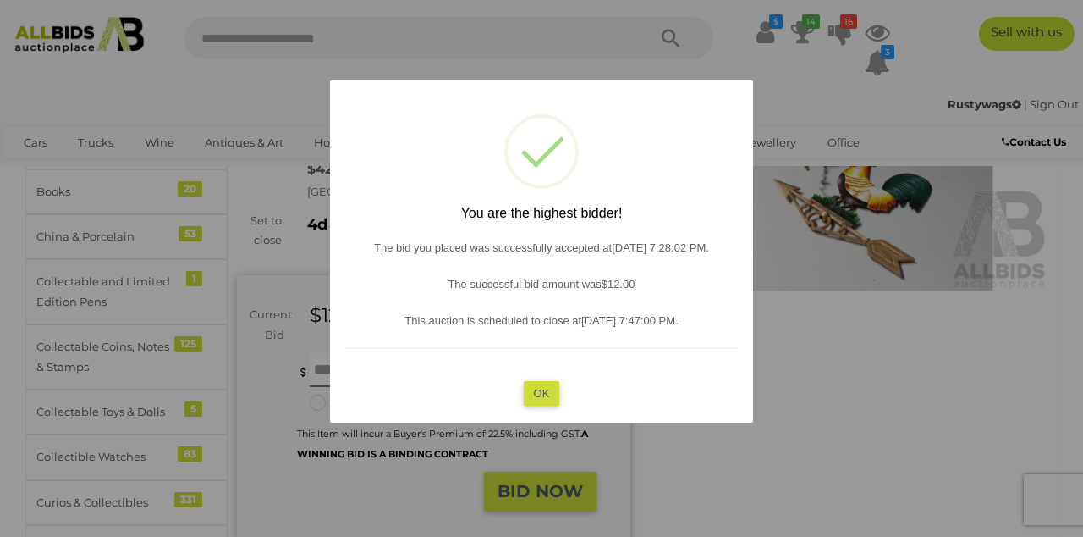
click at [545, 405] on button "OK" at bounding box center [542, 393] width 36 height 25
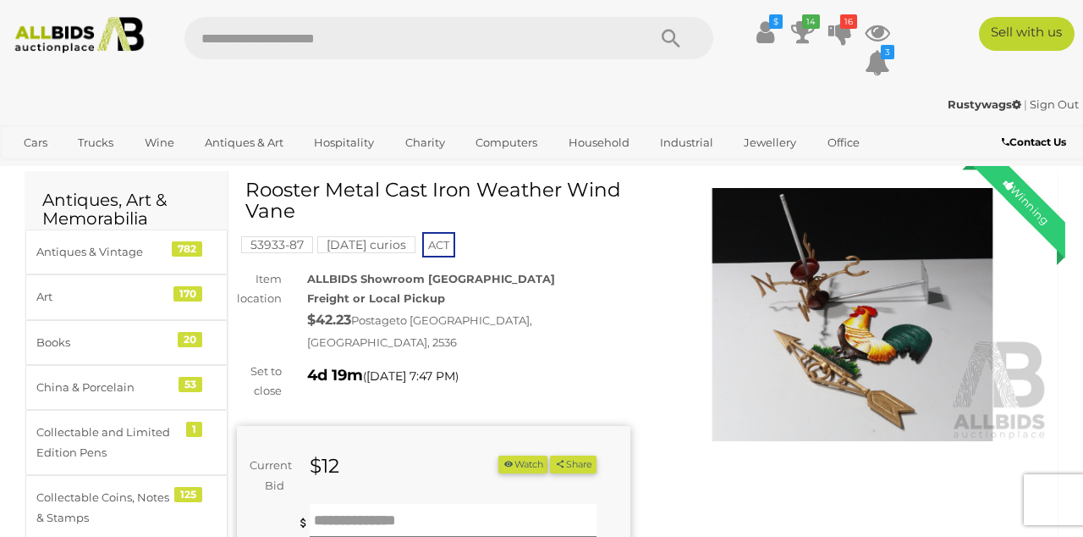
scroll to position [0, 0]
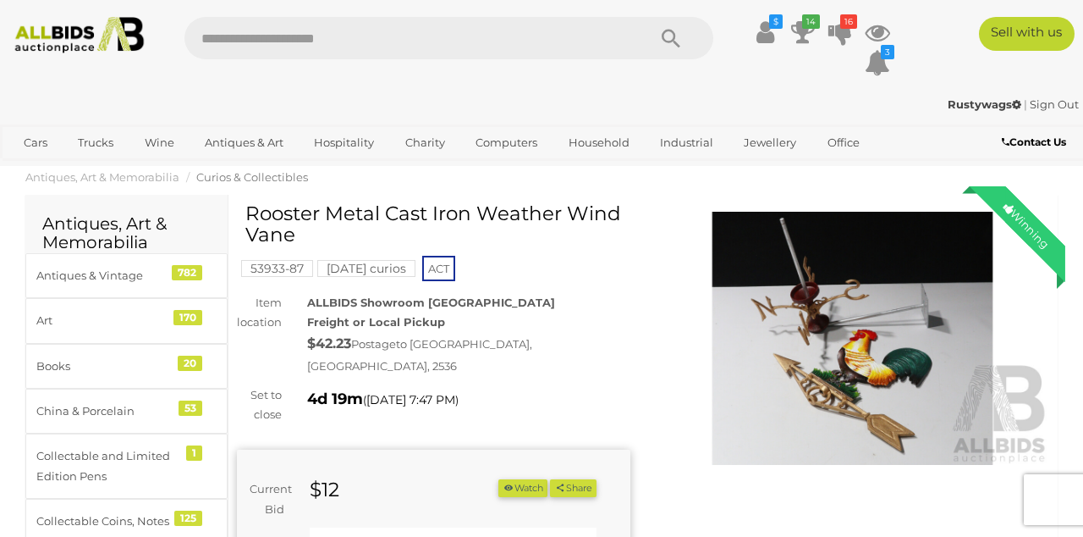
click at [854, 347] on img at bounding box center [853, 339] width 394 height 254
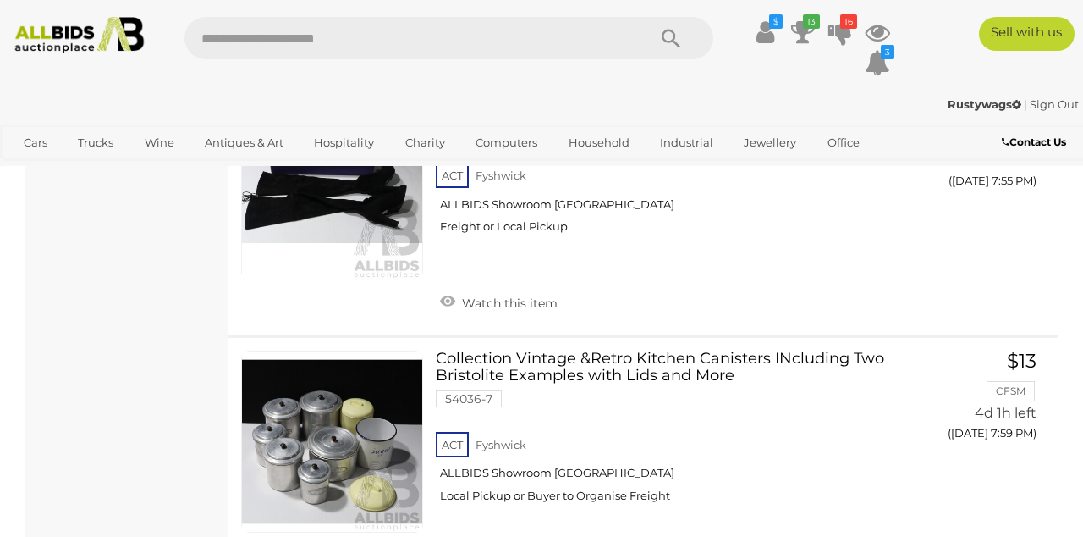
scroll to position [2008, 0]
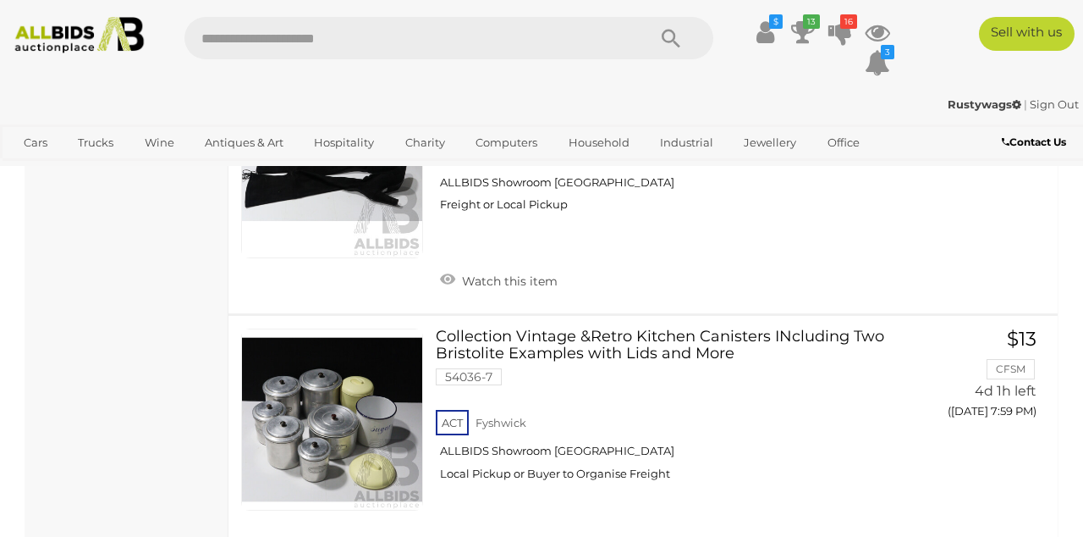
click at [317, 420] on link at bounding box center [332, 419] width 182 height 182
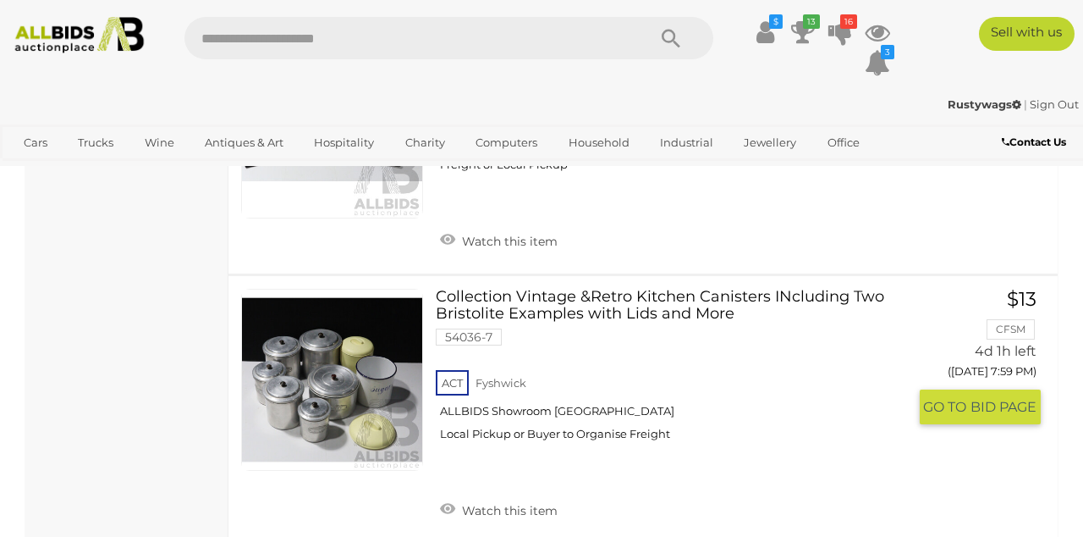
scroll to position [2107, 0]
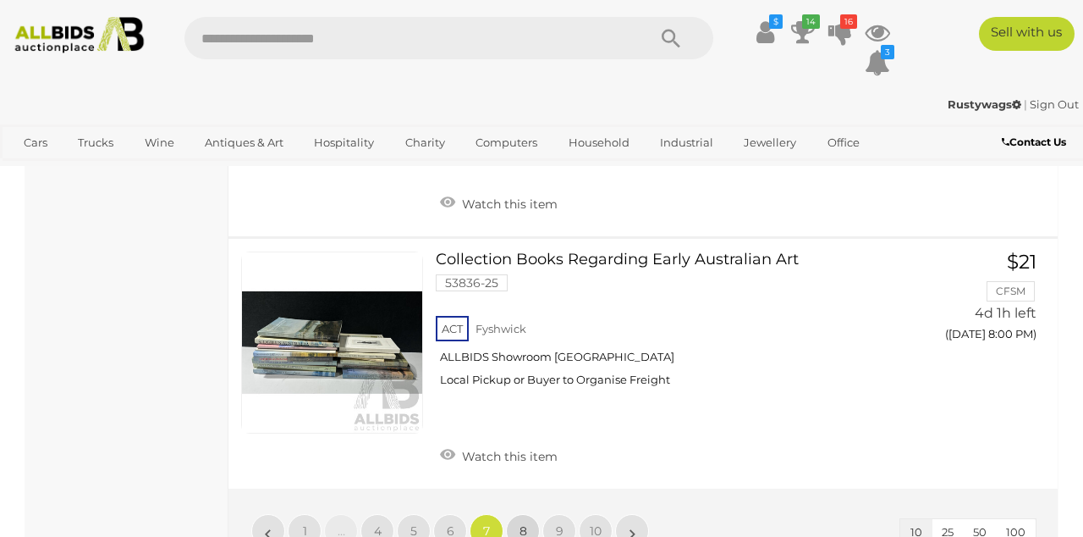
click at [522, 527] on span "8" at bounding box center [524, 530] width 8 height 15
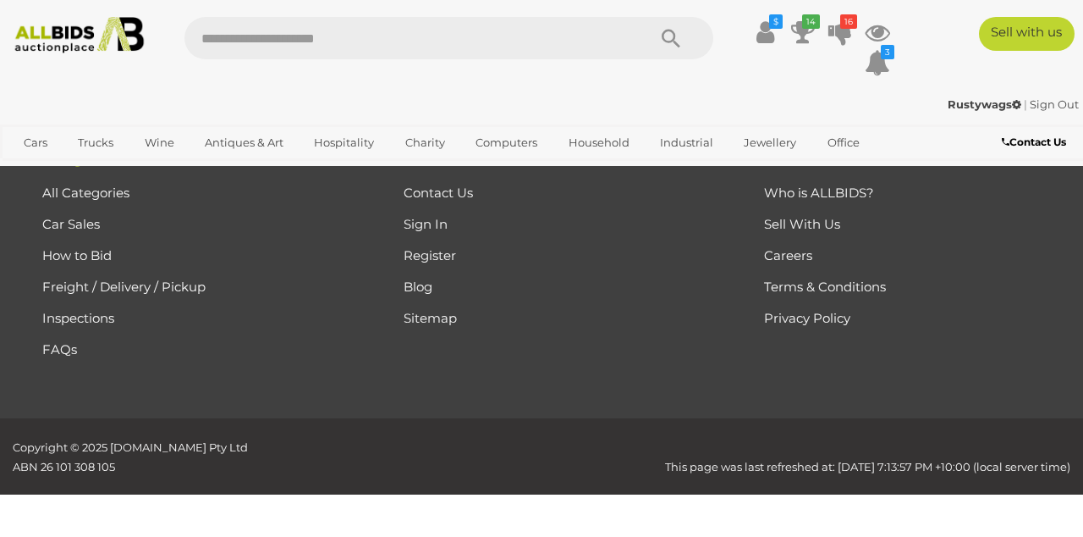
scroll to position [86, 0]
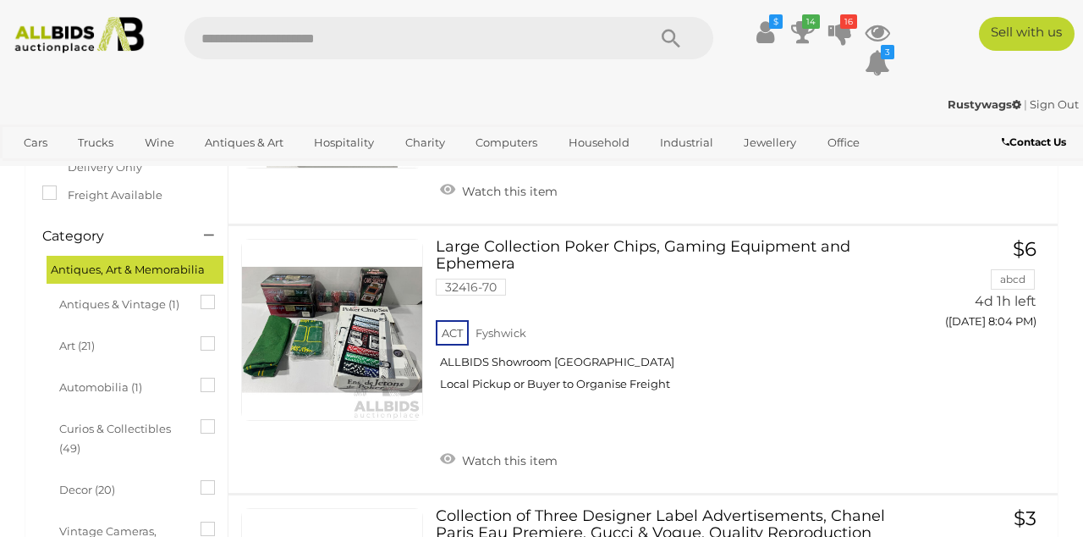
scroll to position [321, 0]
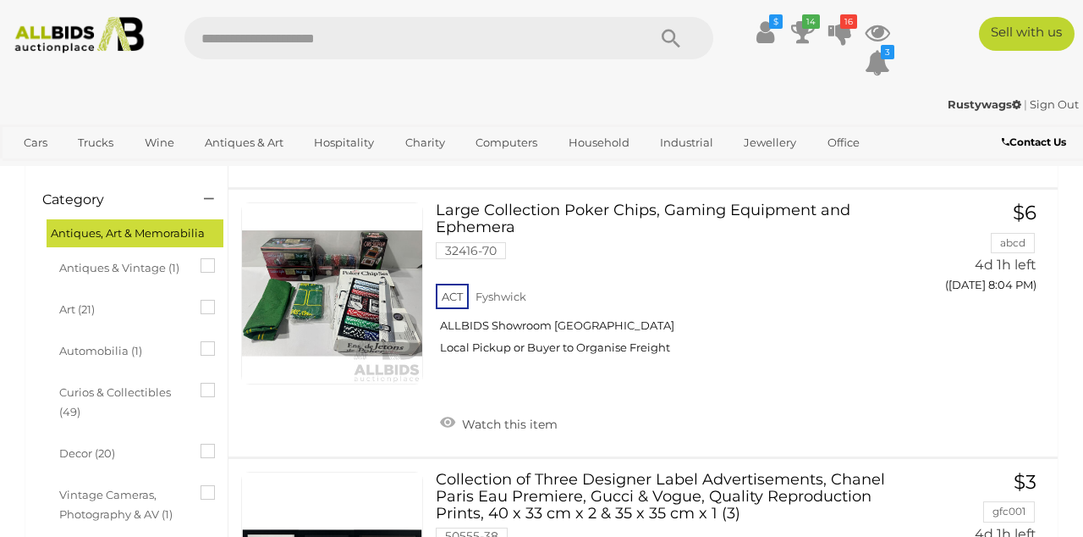
click at [345, 270] on link at bounding box center [332, 293] width 182 height 182
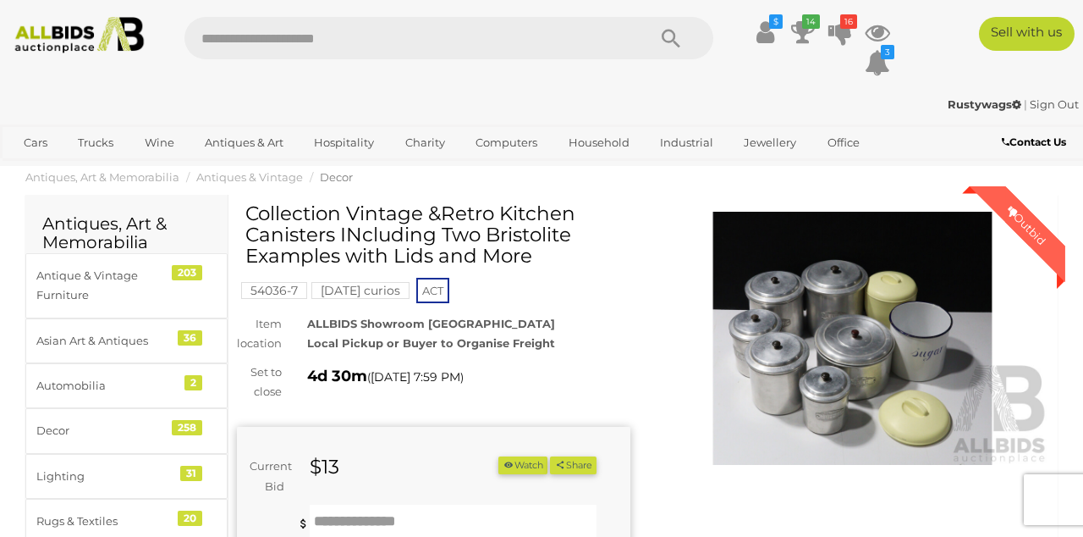
click at [385, 515] on input "text" at bounding box center [453, 521] width 287 height 34
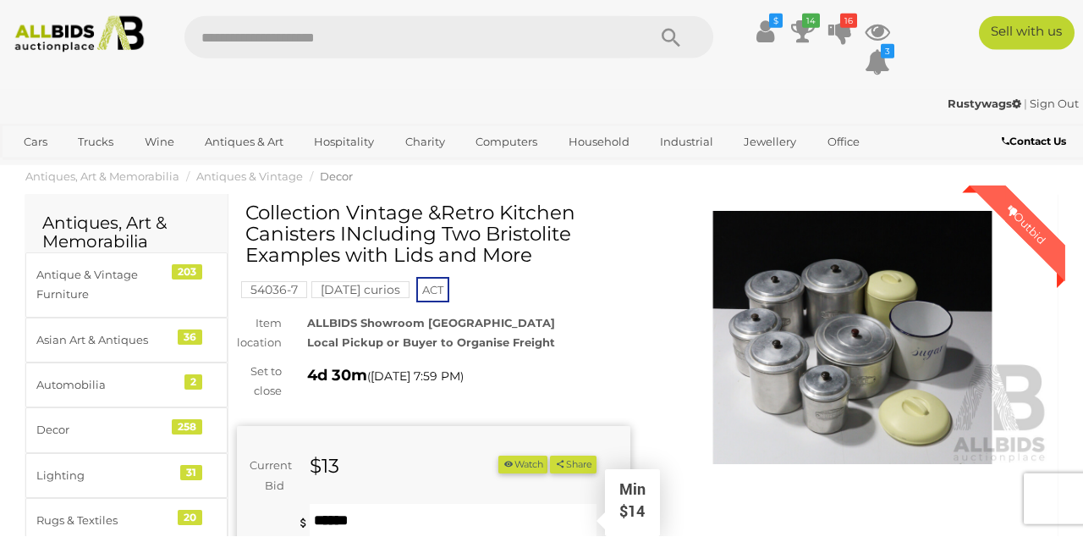
scroll to position [75, 0]
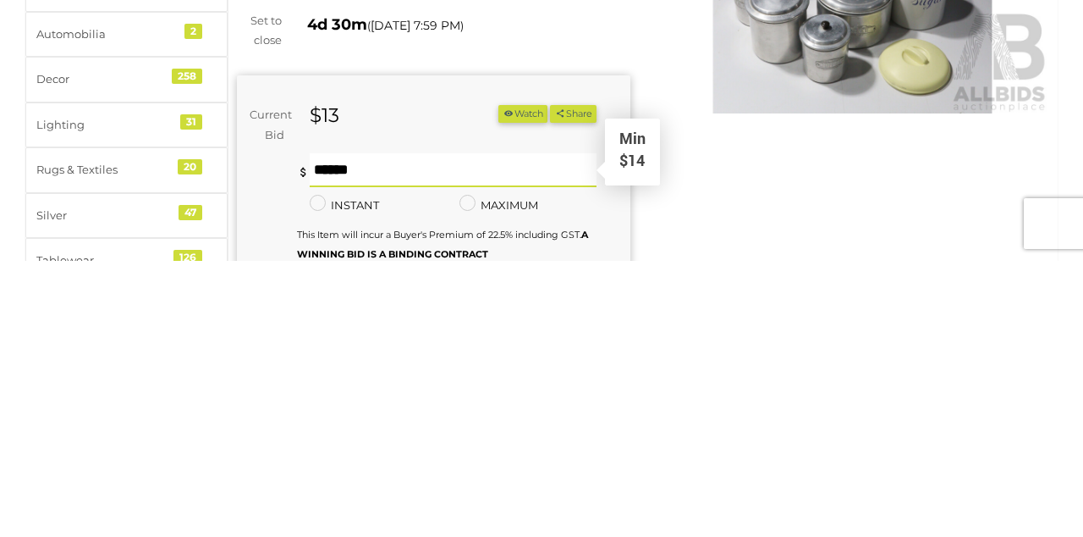
type input "**"
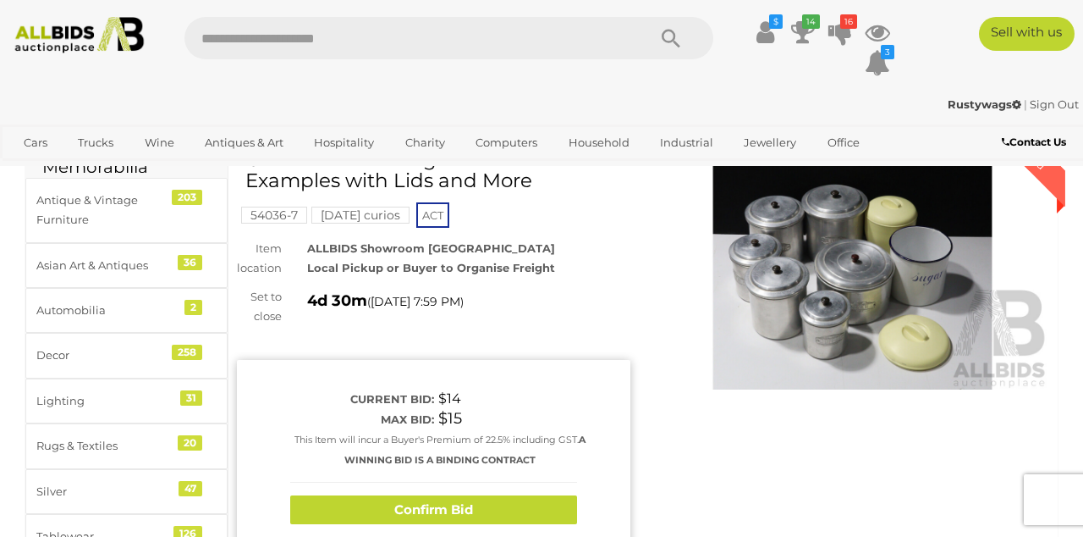
click at [409, 503] on button "Confirm Bid" at bounding box center [433, 510] width 287 height 30
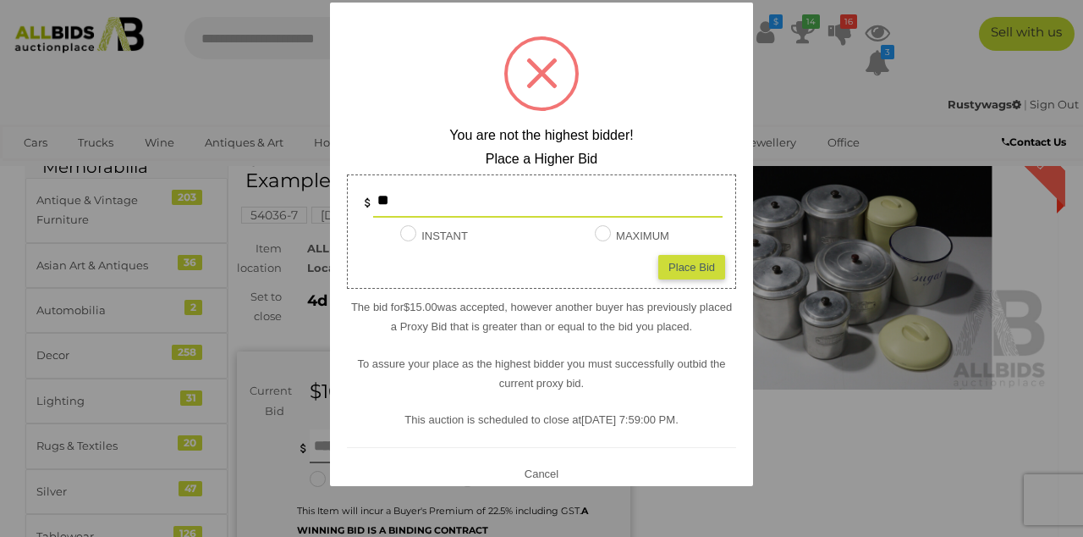
click at [516, 448] on hr at bounding box center [541, 447] width 389 height 1
click at [542, 484] on button "Cancel" at bounding box center [542, 473] width 44 height 21
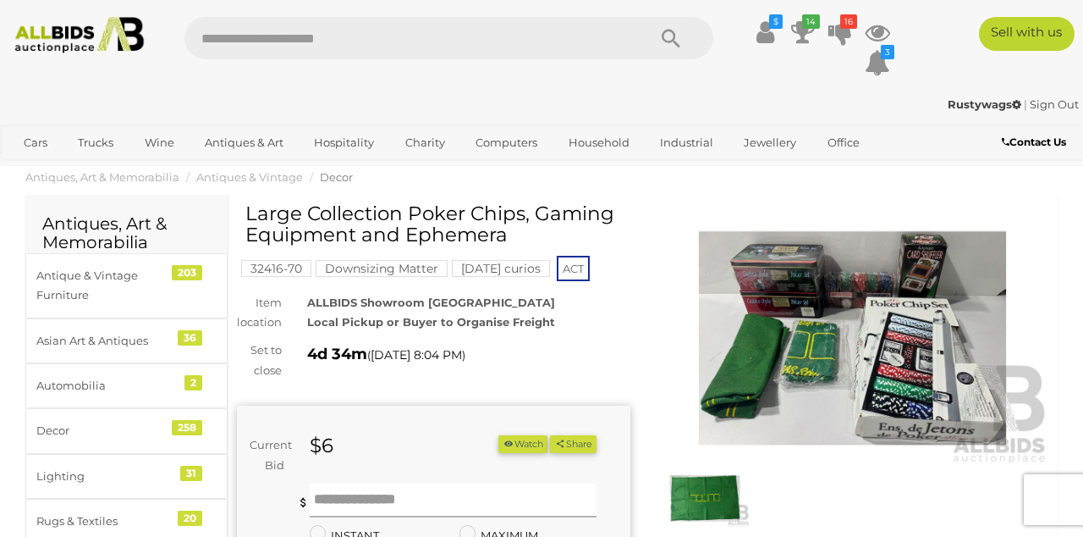
click at [371, 485] on input "text" at bounding box center [453, 500] width 287 height 34
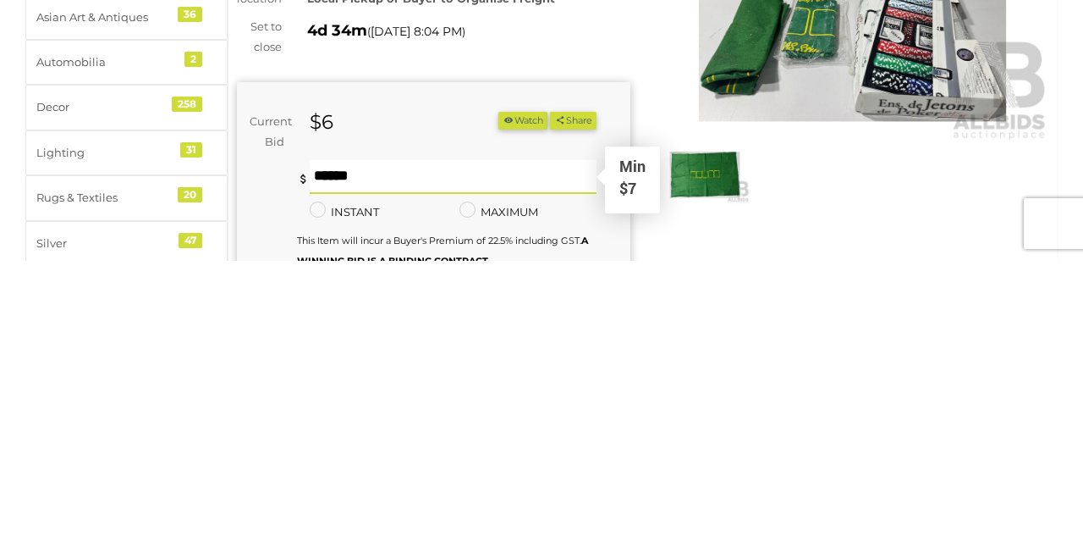
scroll to position [54, 0]
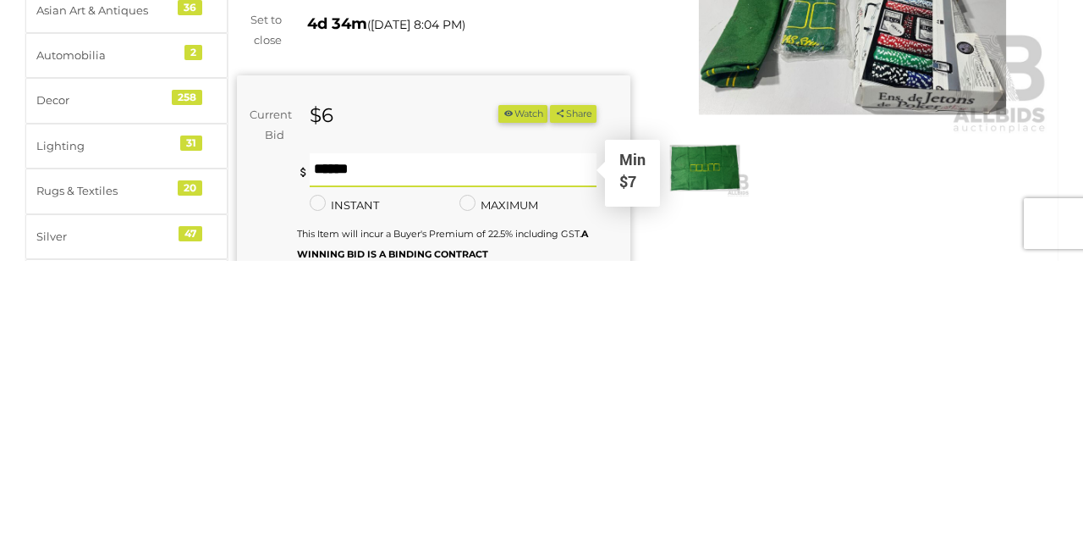
type input "**"
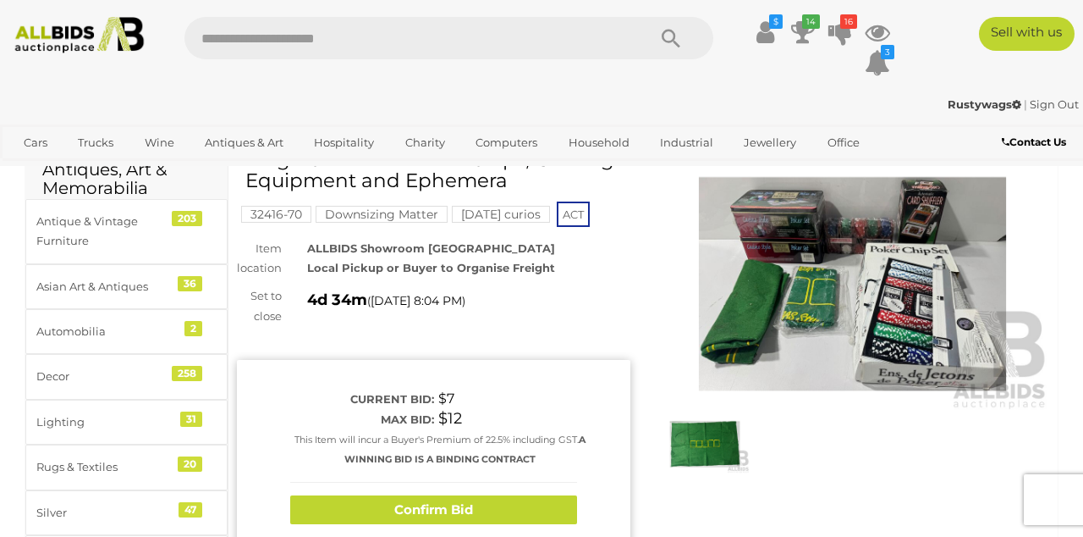
click at [428, 501] on button "Confirm Bid" at bounding box center [433, 510] width 287 height 30
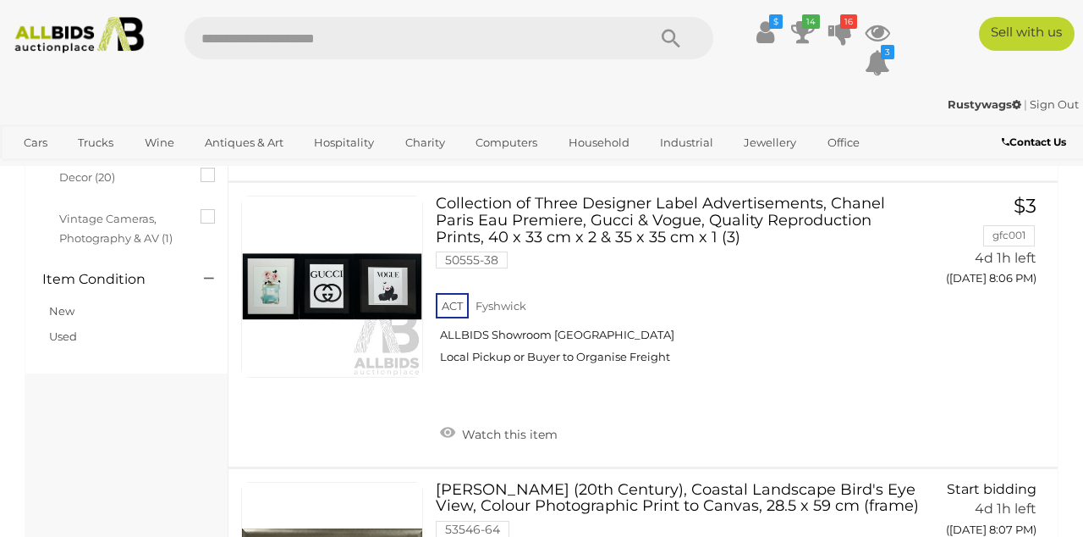
scroll to position [598, 0]
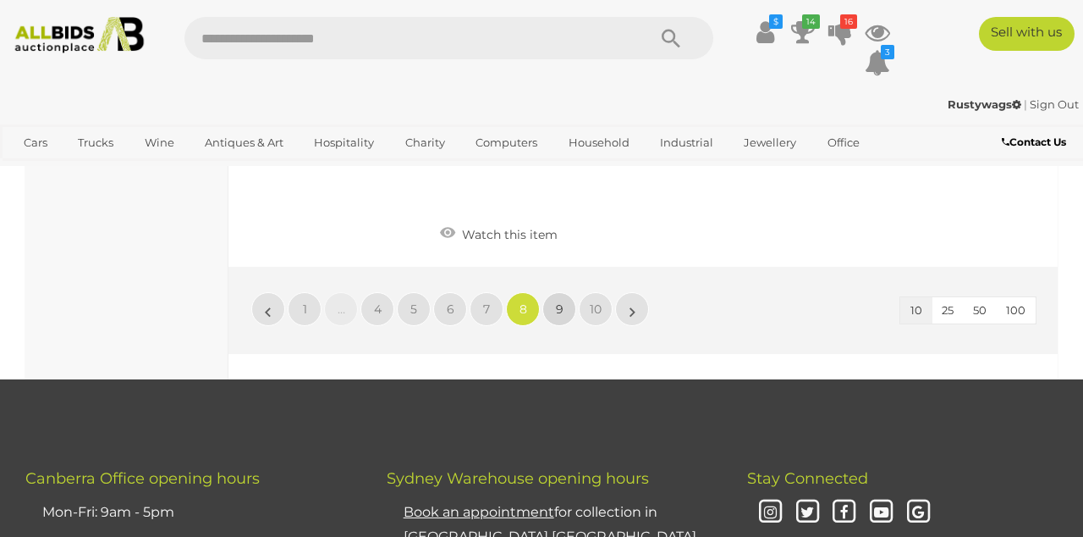
click at [560, 301] on span "9" at bounding box center [560, 308] width 8 height 15
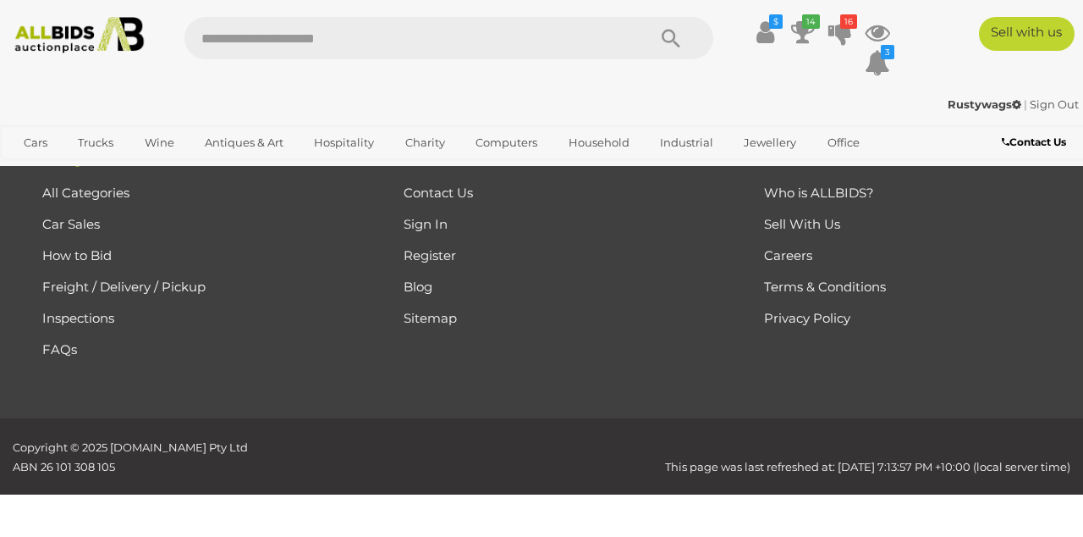
scroll to position [86, 0]
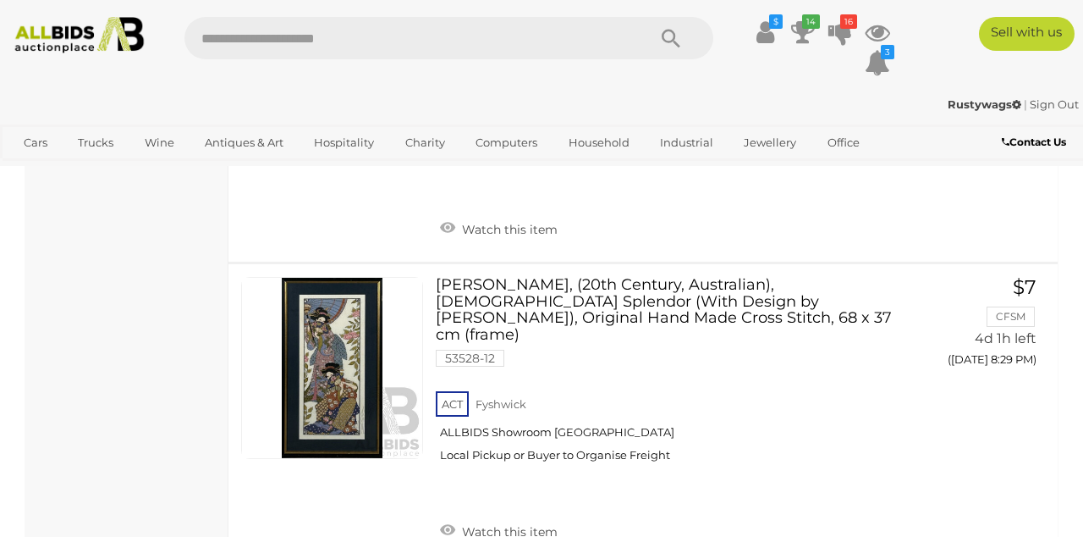
scroll to position [2544, 0]
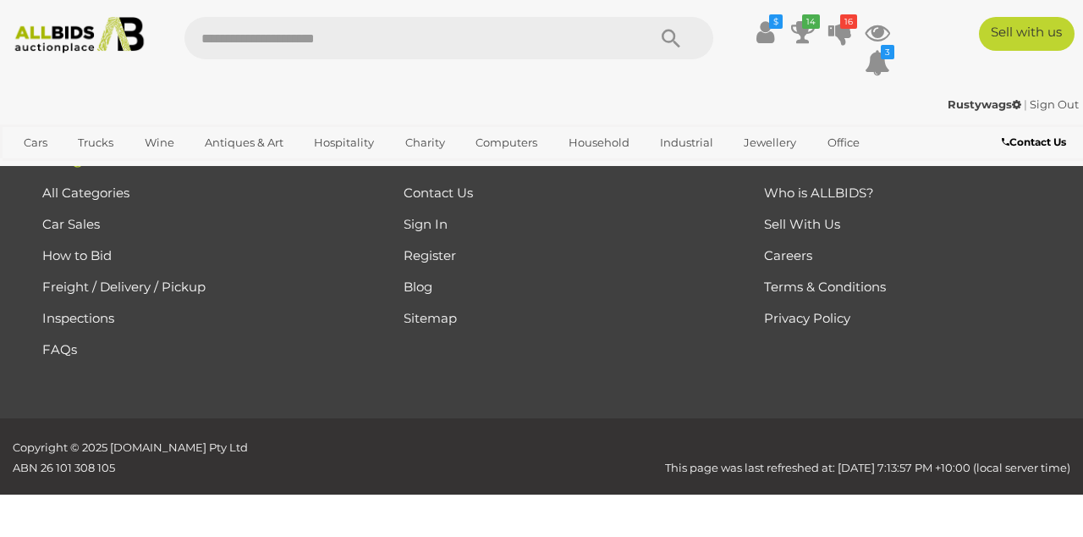
scroll to position [86, 0]
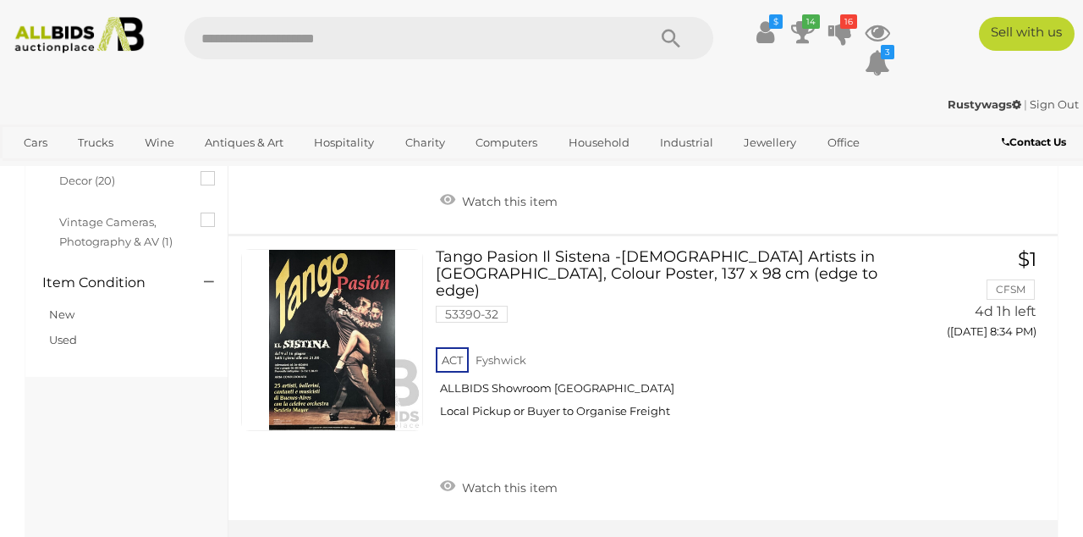
scroll to position [594, 0]
